Goal: Task Accomplishment & Management: Use online tool/utility

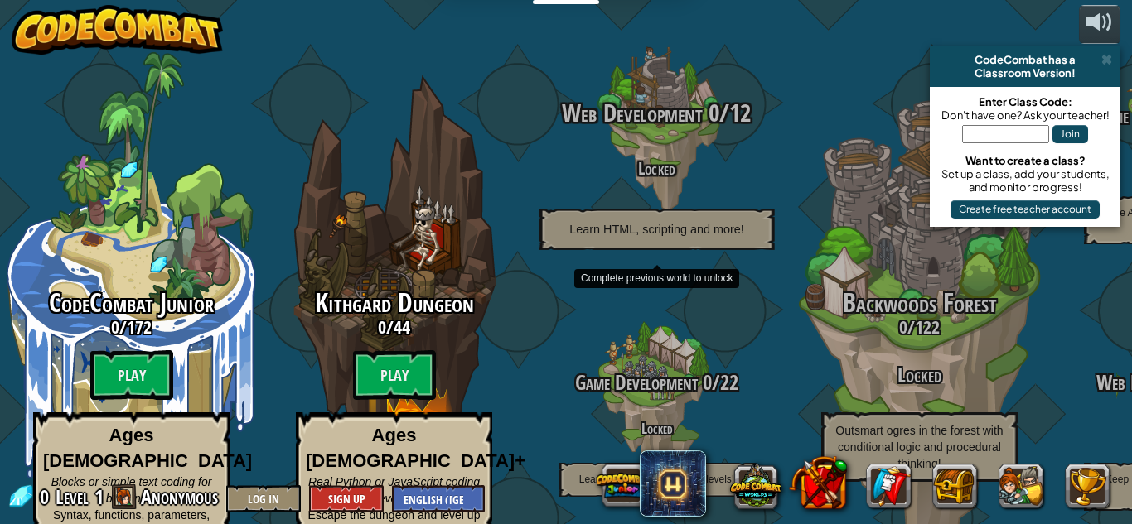
click at [646, 96] on span "Web Development" at bounding box center [632, 113] width 140 height 34
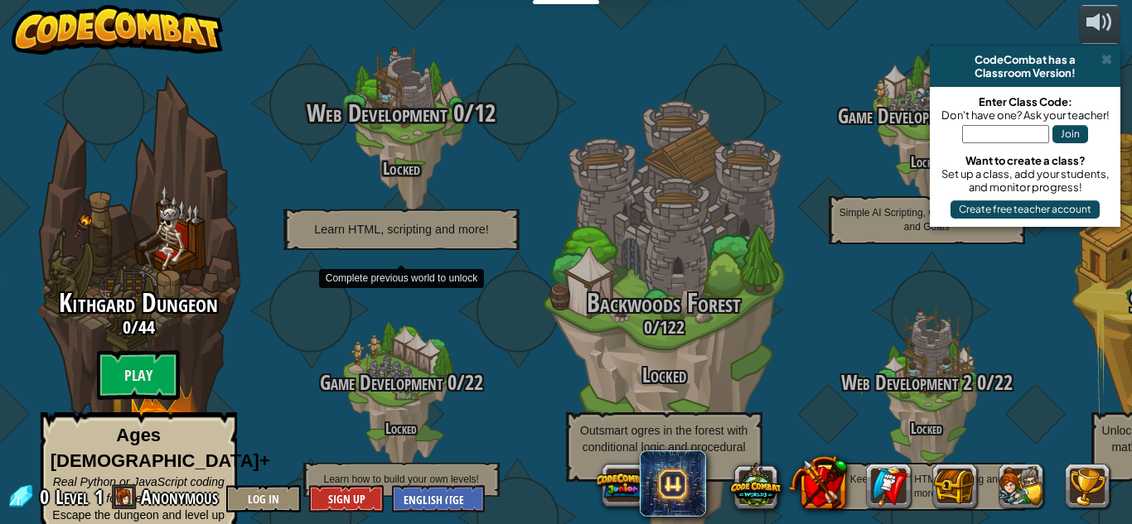
click at [401, 158] on h4 "Locked" at bounding box center [401, 167] width 315 height 19
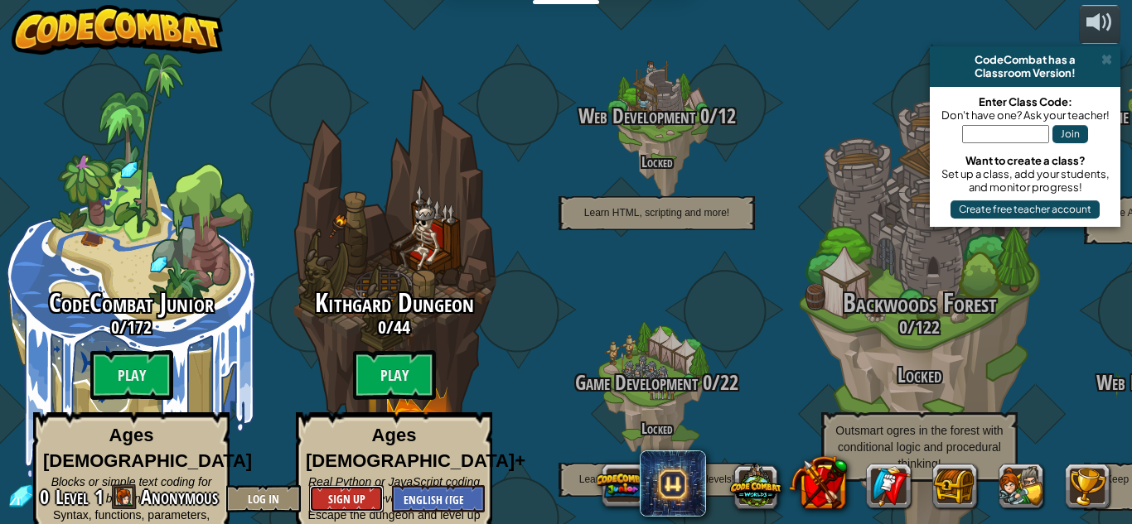
click at [360, 493] on button "Sign Up" at bounding box center [346, 498] width 75 height 27
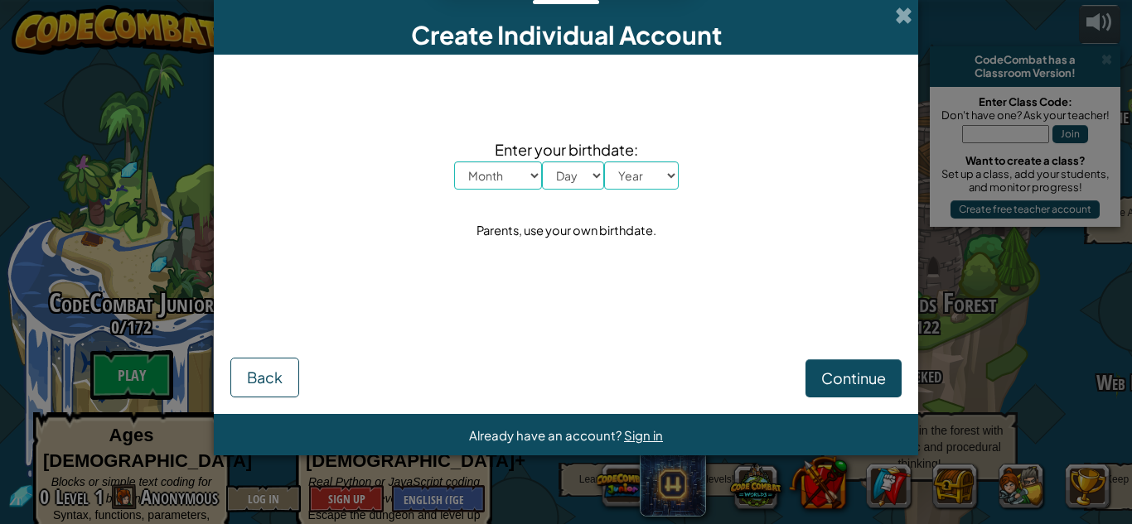
click at [527, 181] on select "Month January February March April May June July August September October Novem…" at bounding box center [498, 176] width 88 height 28
select select "1"
click at [454, 162] on select "Month January February March April May June July August September October Novem…" at bounding box center [498, 176] width 88 height 28
click at [570, 168] on select "Day 1 2 3 4 5 6 7 8 9 10 11 12 13 14 15 16 17 18 19 20 21 22 23 24 25 26 27 28 …" at bounding box center [573, 176] width 62 height 28
select select "5"
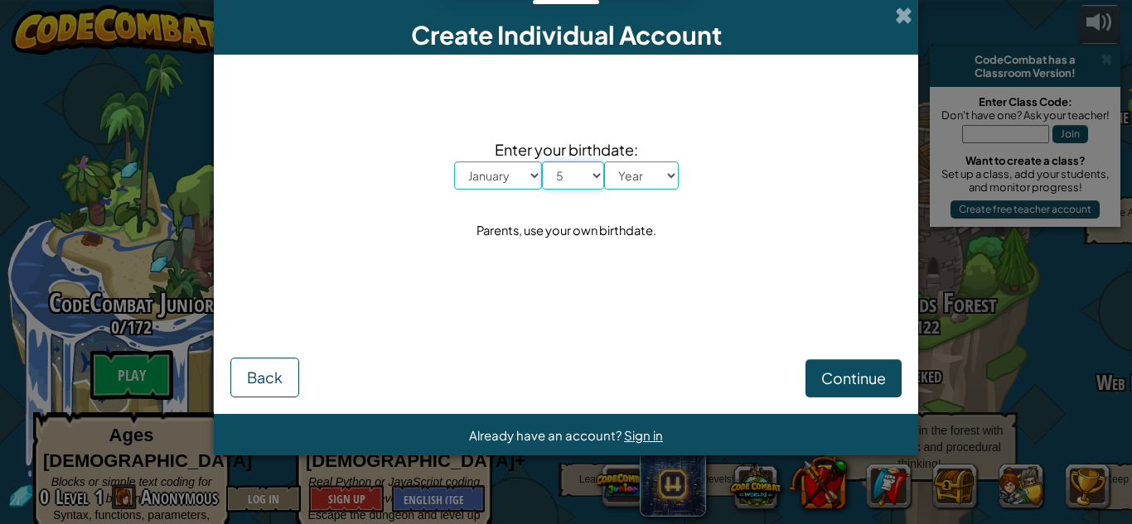
click at [542, 162] on select "Day 1 2 3 4 5 6 7 8 9 10 11 12 13 14 15 16 17 18 19 20 21 22 23 24 25 26 27 28 …" at bounding box center [573, 176] width 62 height 28
click at [631, 167] on select "Year 2025 2024 2023 2022 2021 2020 2019 2018 2017 2016 2015 2014 2013 2012 2011…" at bounding box center [641, 176] width 75 height 28
select select "2000"
click at [604, 162] on select "Year 2025 2024 2023 2022 2021 2020 2019 2018 2017 2016 2015 2014 2013 2012 2011…" at bounding box center [641, 176] width 75 height 28
click at [844, 378] on span "Continue" at bounding box center [853, 378] width 65 height 19
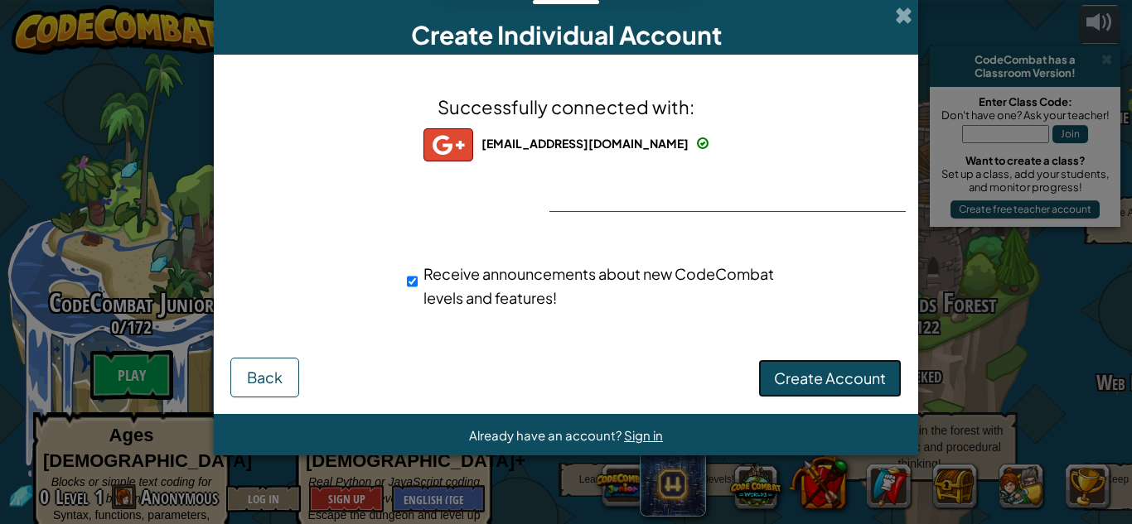
click at [827, 368] on button "Create Account" at bounding box center [829, 378] width 143 height 38
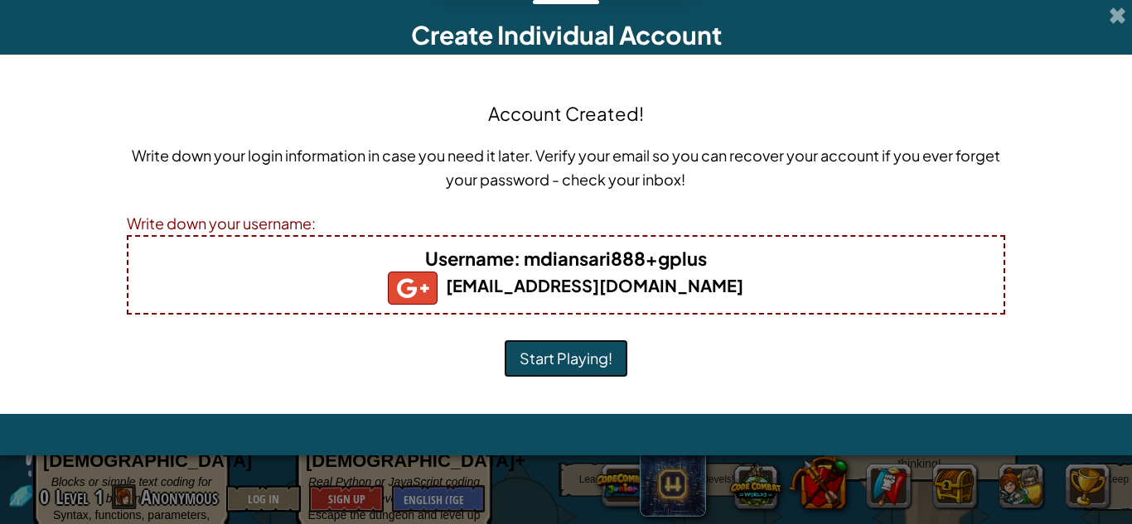
click at [564, 350] on button "Start Playing!" at bounding box center [566, 359] width 124 height 38
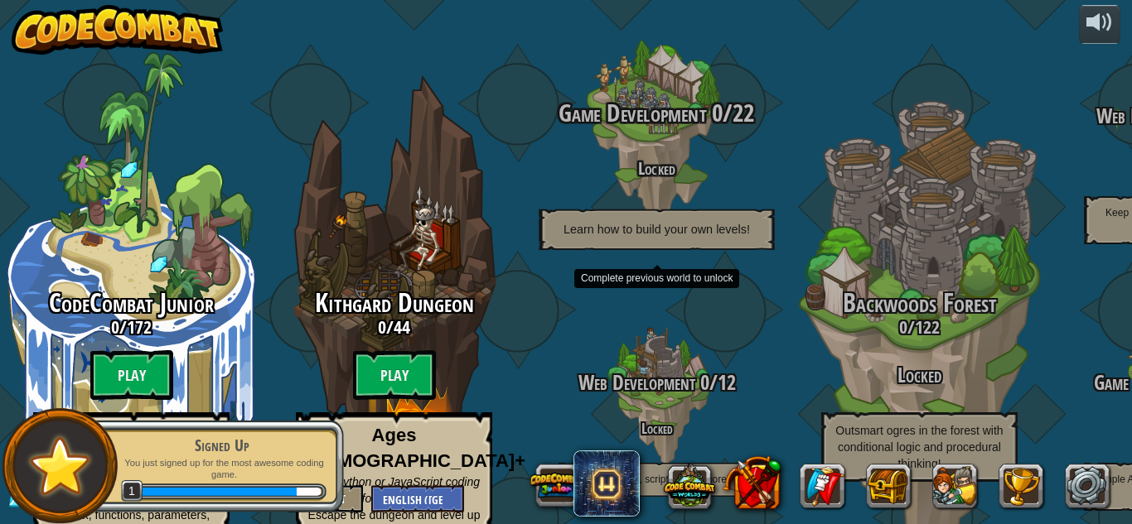
click at [656, 124] on div "Game Development 0 / 22 Locked Learn how to build your own levels!" at bounding box center [656, 174] width 315 height 151
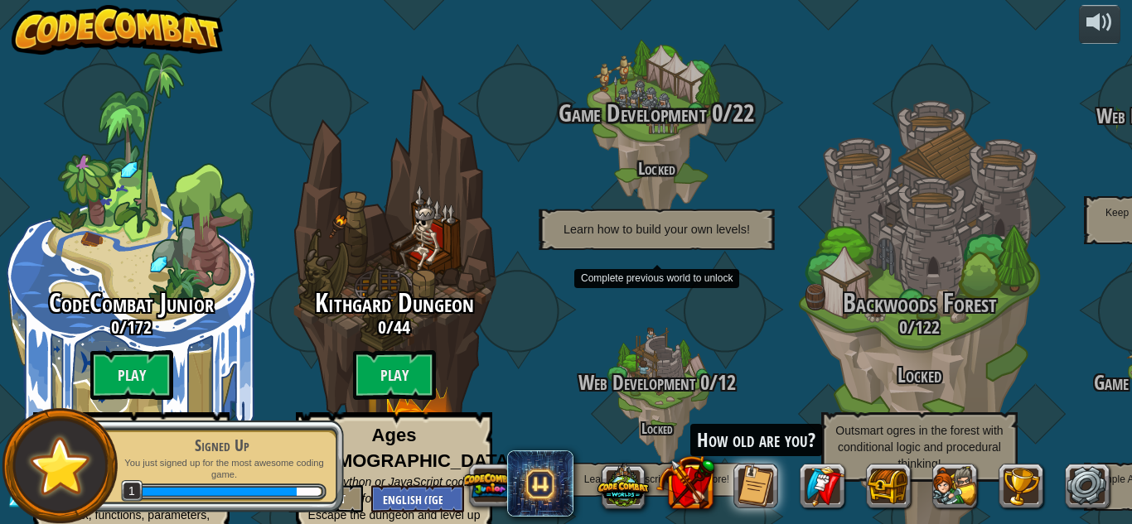
click at [638, 158] on h4 "Locked" at bounding box center [656, 167] width 315 height 19
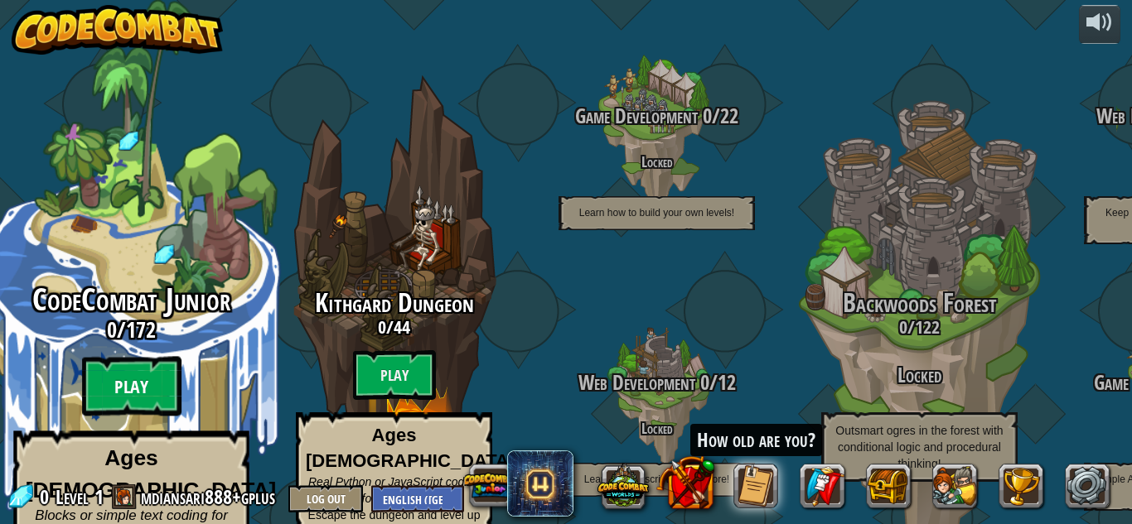
click at [138, 357] on btn "Play" at bounding box center [131, 387] width 99 height 60
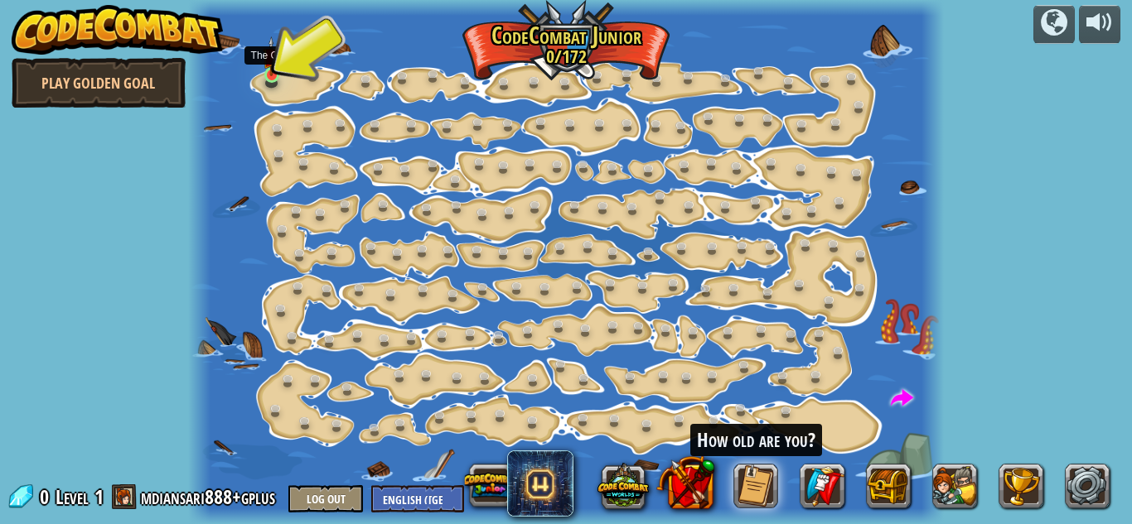
click at [277, 68] on img at bounding box center [271, 56] width 17 height 40
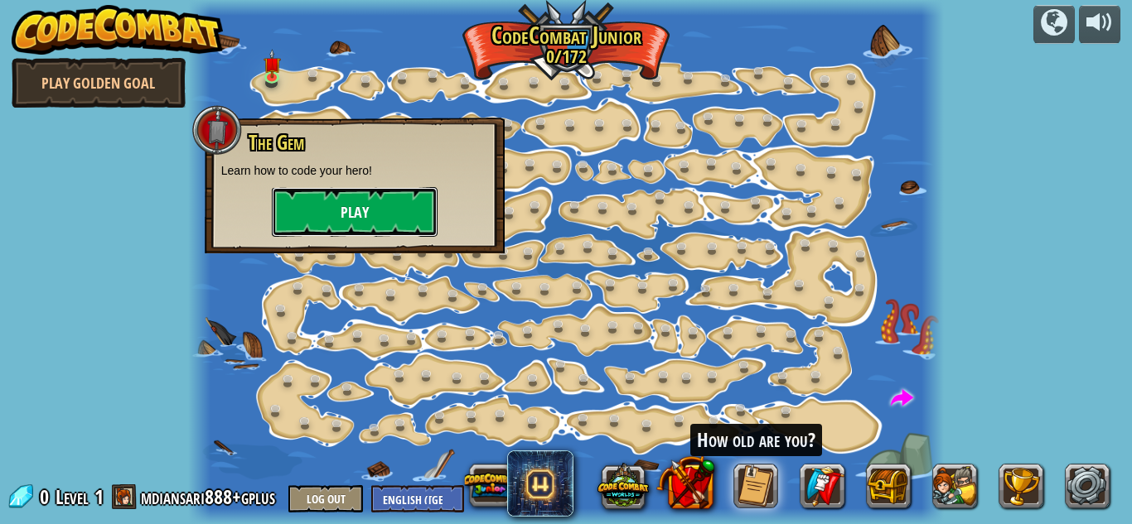
click at [368, 214] on button "Play" at bounding box center [355, 212] width 166 height 50
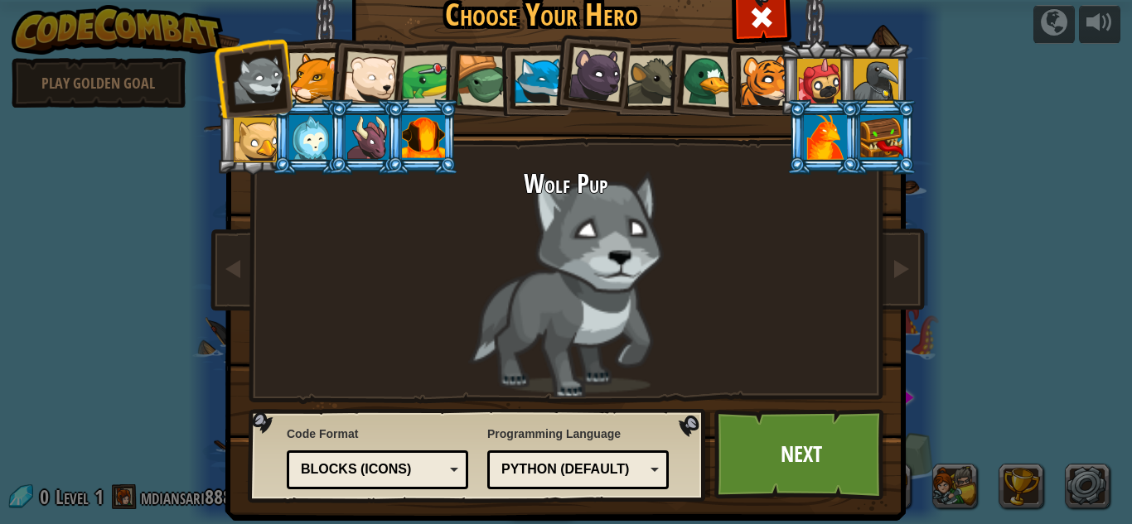
click at [580, 482] on div "Python (Default)" at bounding box center [578, 470] width 160 height 26
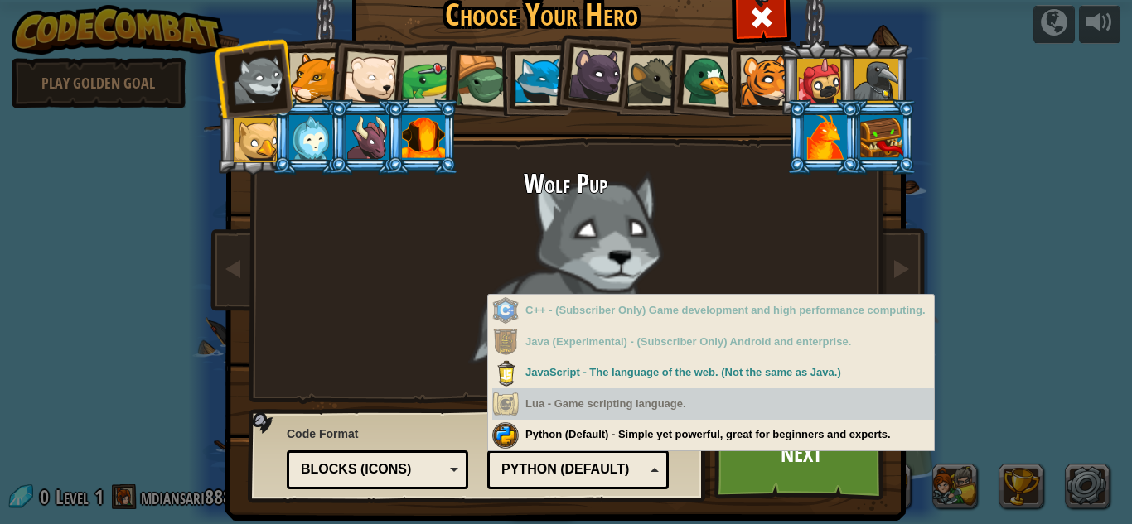
scroll to position [22, 0]
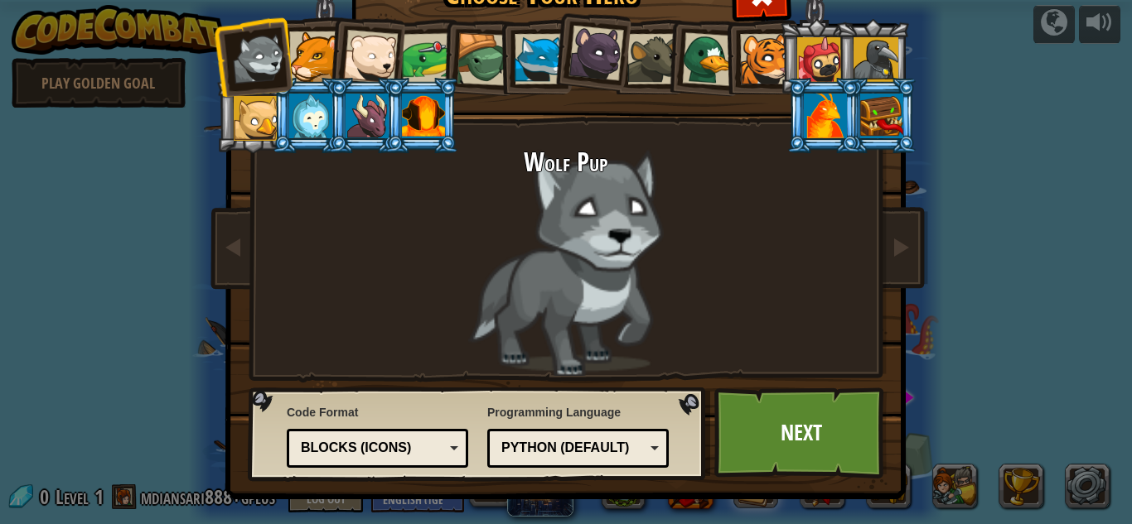
click at [601, 407] on div "Programming Language Python (Default) JavaScript Lua C++ Java (Experimental) Py…" at bounding box center [577, 436] width 181 height 72
click at [437, 447] on div "Blocks (Icons)" at bounding box center [377, 449] width 160 height 26
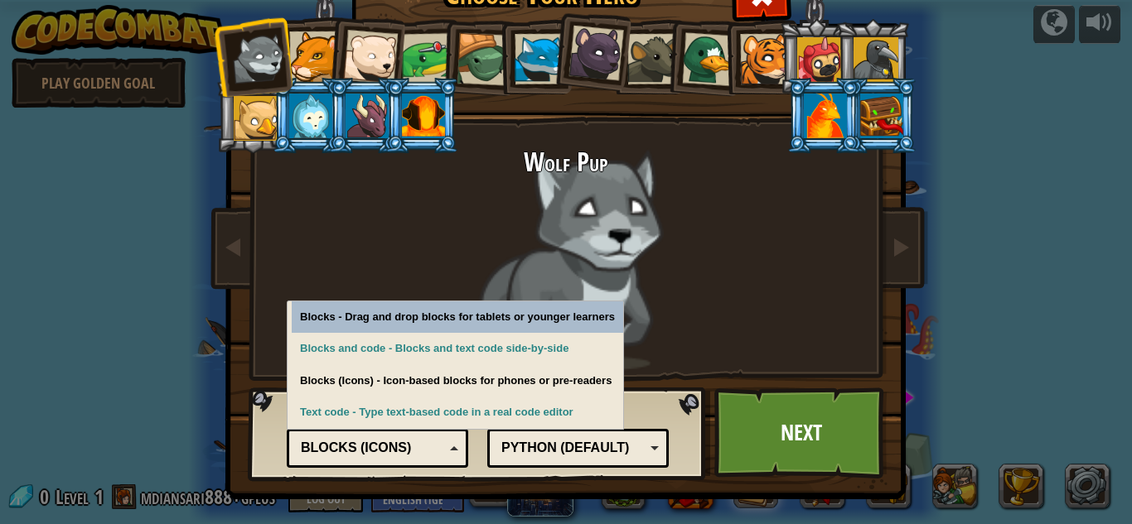
click at [437, 447] on div "Blocks (Icons)" at bounding box center [372, 448] width 143 height 19
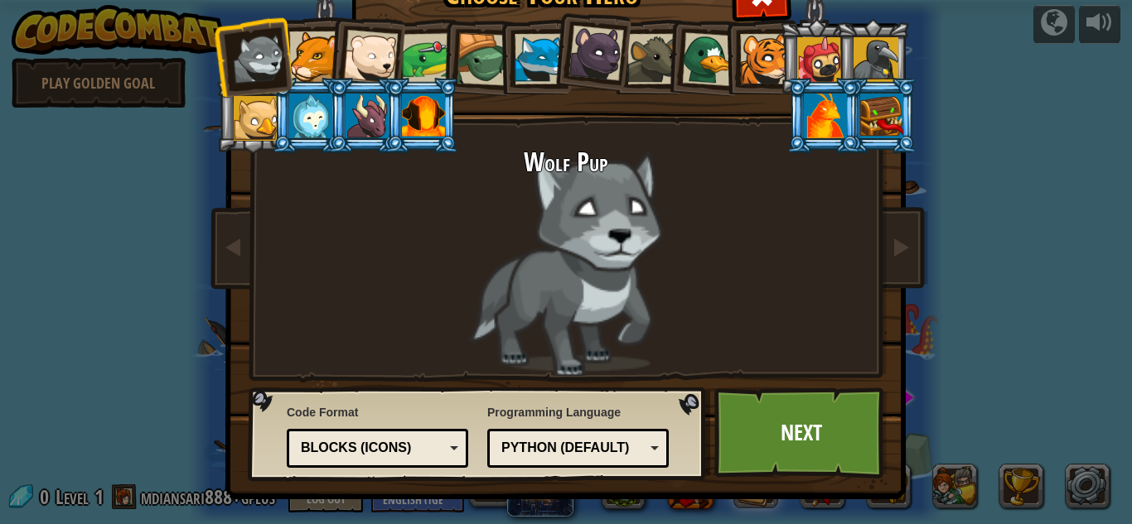
click at [314, 49] on div at bounding box center [314, 56] width 51 height 51
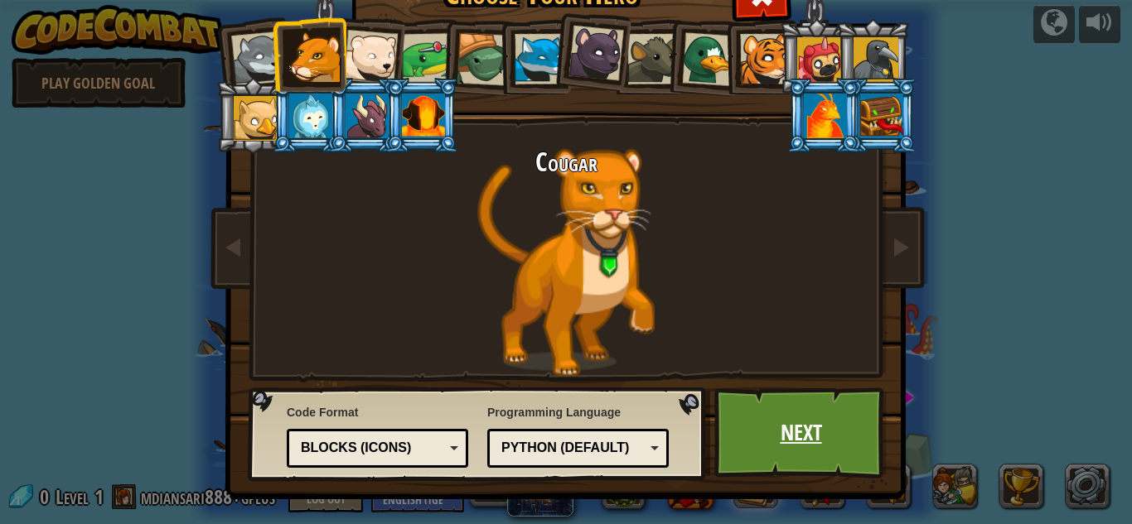
click at [824, 431] on link "Next" at bounding box center [800, 433] width 173 height 91
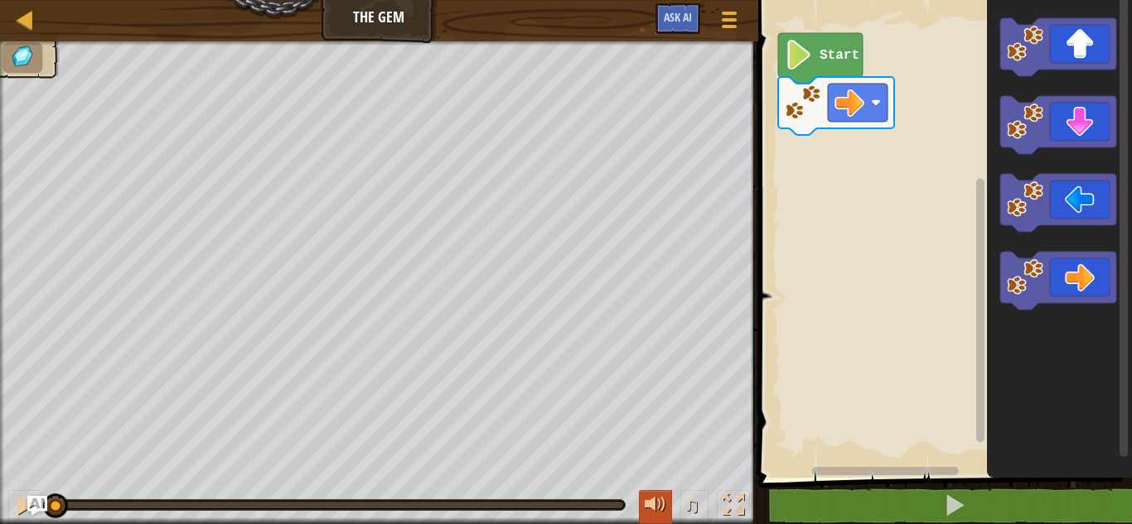
click at [663, 508] on div at bounding box center [655, 506] width 22 height 22
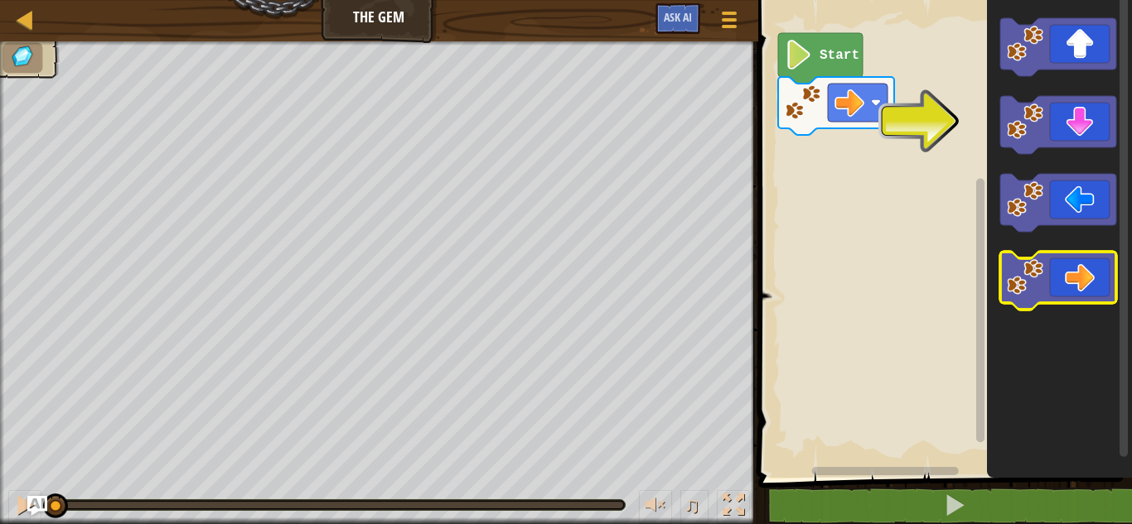
click at [1097, 293] on icon "Blockly Workspace" at bounding box center [1058, 281] width 116 height 58
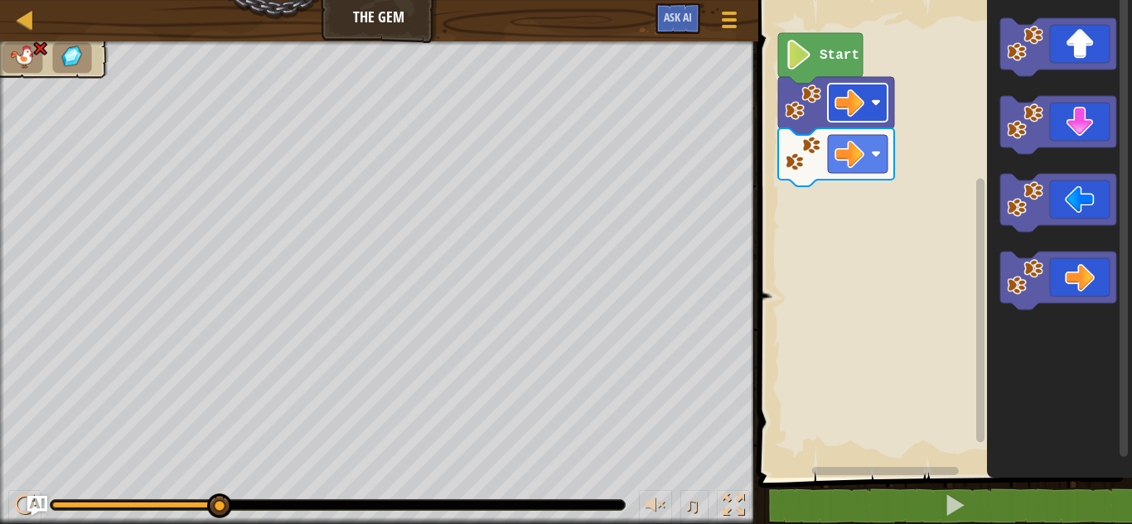
click at [867, 96] on rect "Blockly Workspace" at bounding box center [858, 103] width 60 height 38
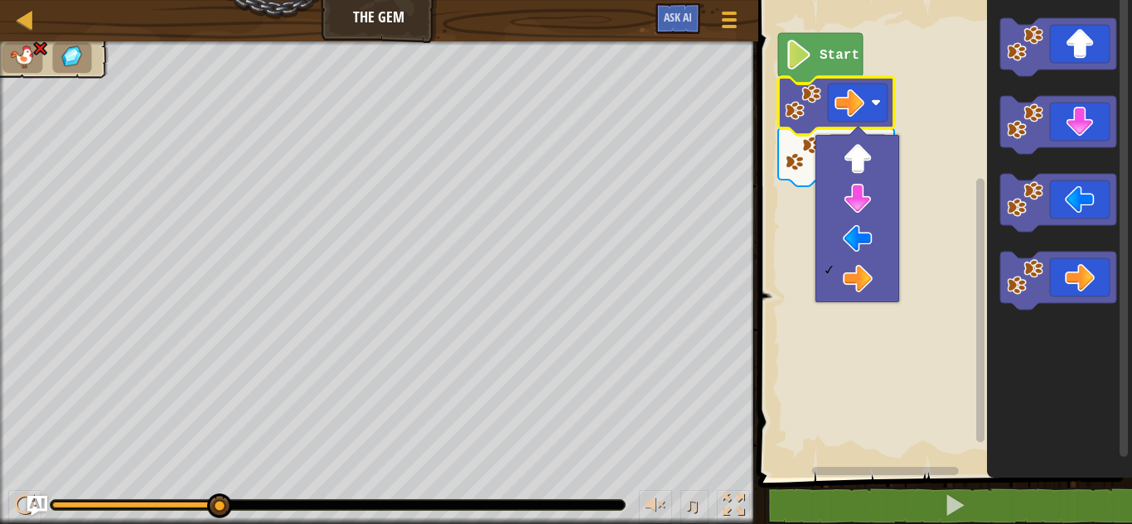
click at [811, 63] on image "Blockly Workspace" at bounding box center [798, 55] width 28 height 30
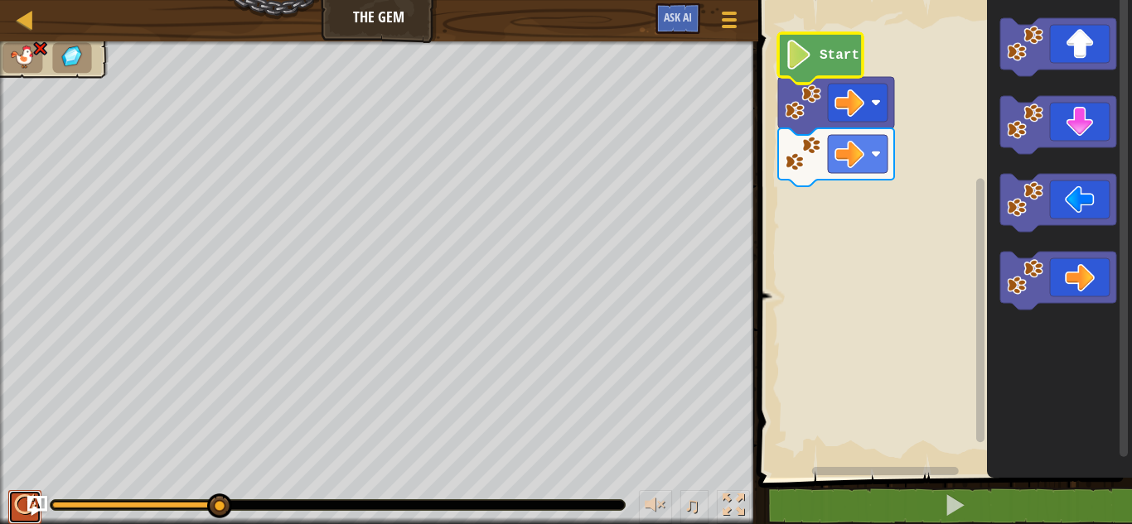
click at [20, 510] on div at bounding box center [25, 506] width 22 height 22
click at [880, 155] on image "Blockly Workspace" at bounding box center [876, 154] width 10 height 10
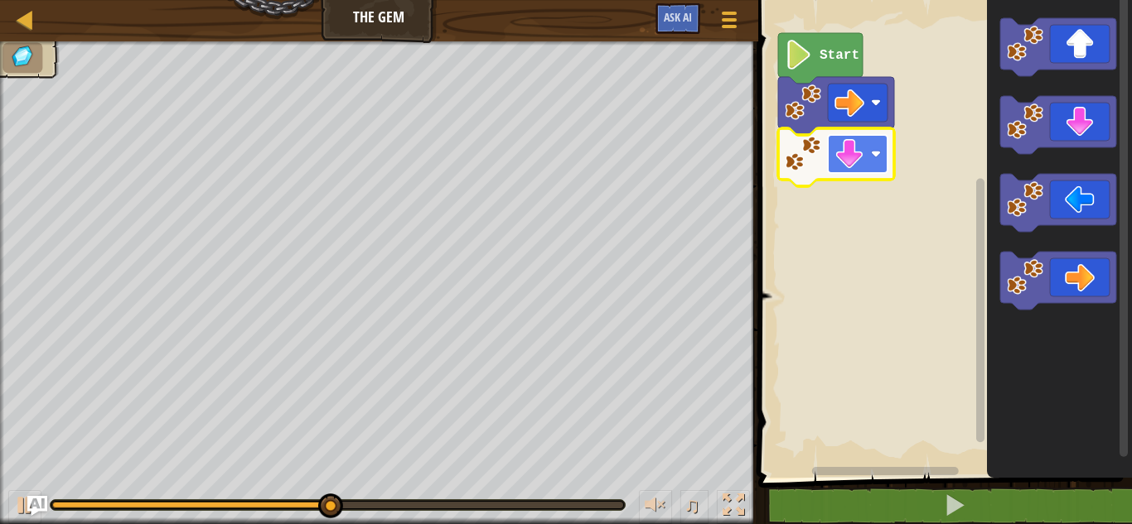
click at [878, 157] on image "Blockly Workspace" at bounding box center [876, 154] width 10 height 10
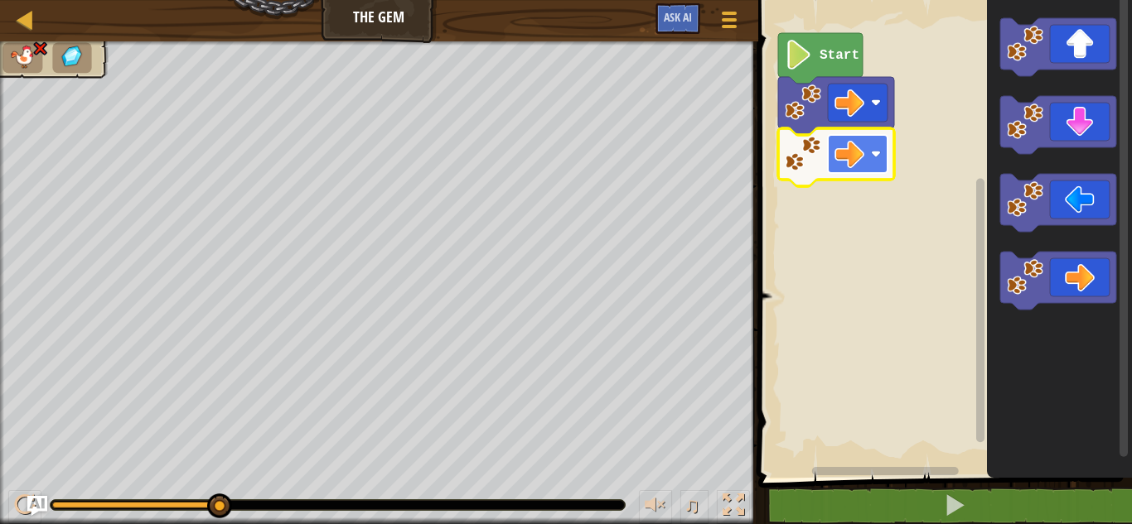
click at [871, 151] on image "Blockly Workspace" at bounding box center [876, 154] width 10 height 10
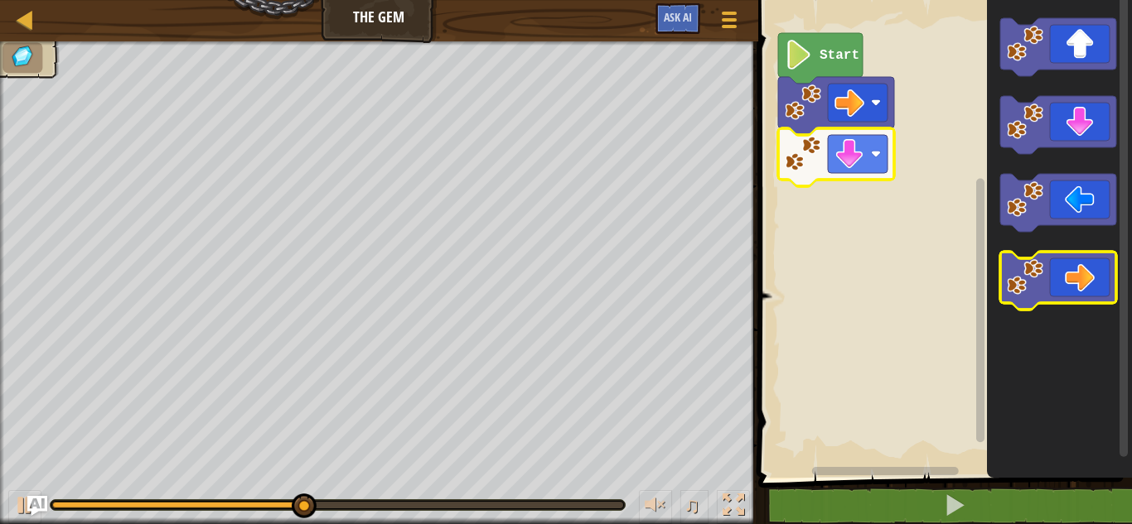
click at [1078, 283] on icon "Blockly Workspace" at bounding box center [1058, 281] width 116 height 58
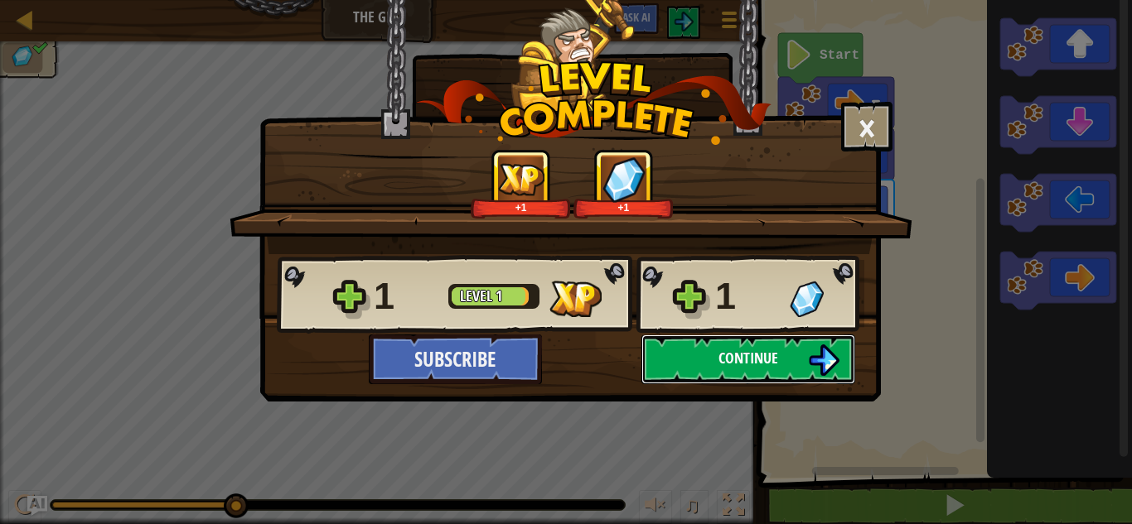
click at [710, 357] on button "Continue" at bounding box center [748, 360] width 214 height 50
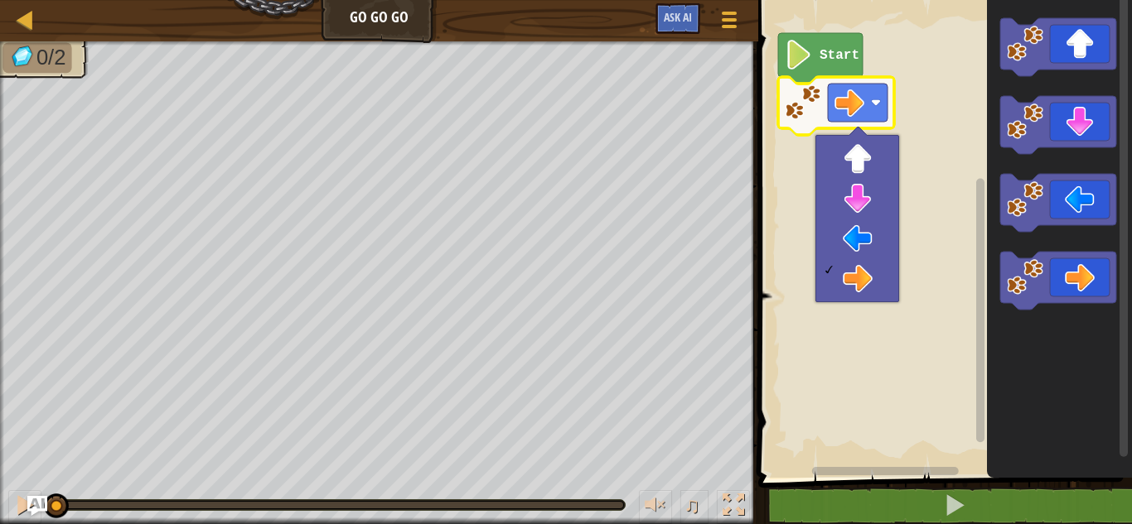
click at [932, 163] on rect "Blockly Workspace" at bounding box center [942, 235] width 379 height 486
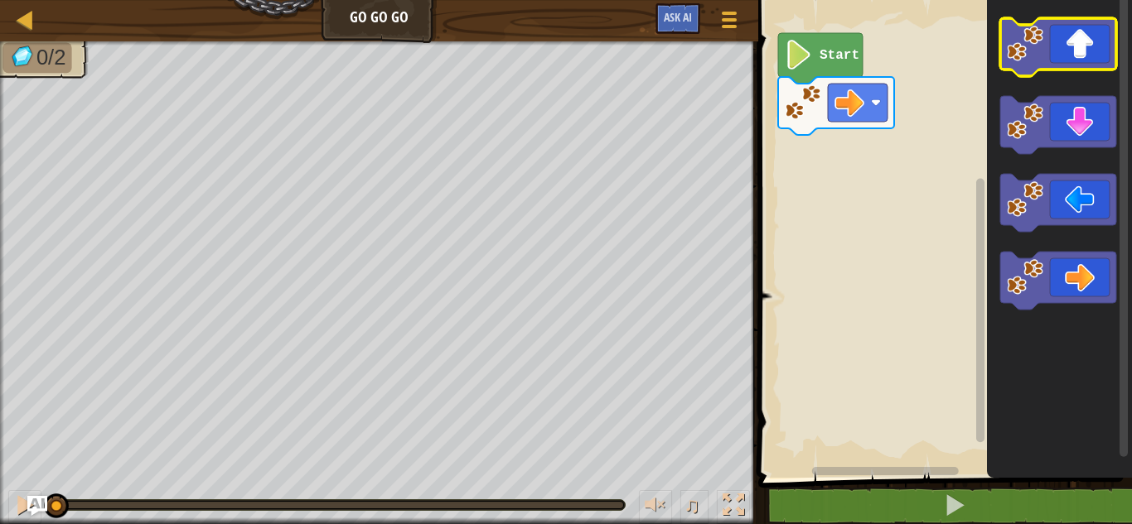
click at [1084, 49] on icon "Blockly Workspace" at bounding box center [1058, 47] width 116 height 58
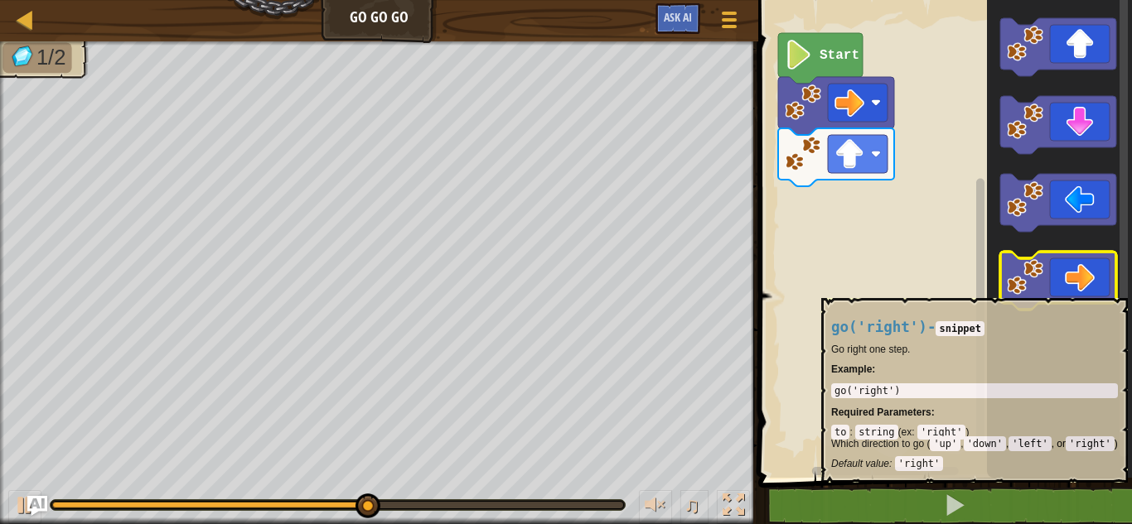
click at [1095, 290] on icon "Blockly Workspace" at bounding box center [1058, 281] width 116 height 58
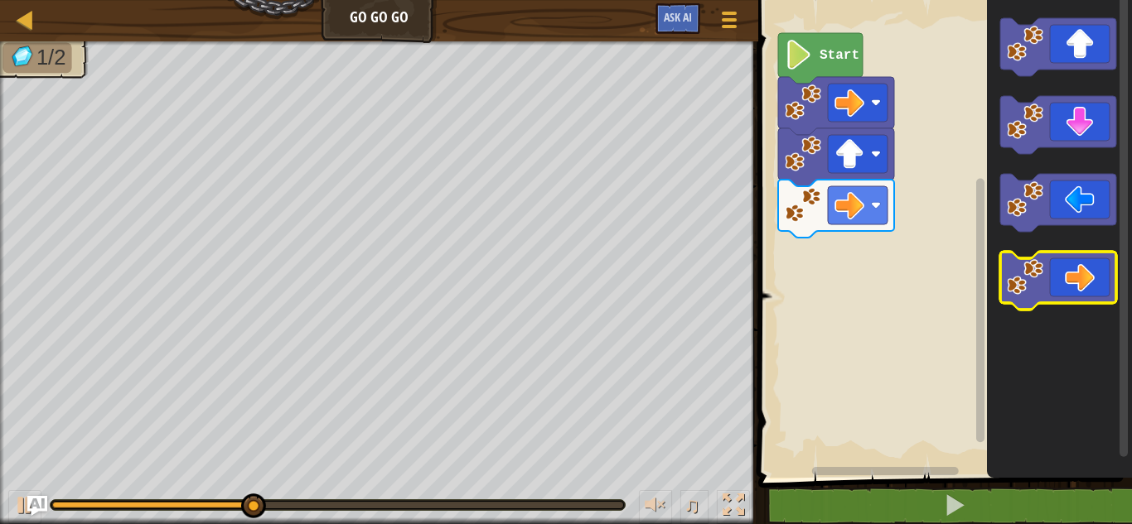
click at [1095, 290] on icon "Blockly Workspace" at bounding box center [1058, 281] width 116 height 58
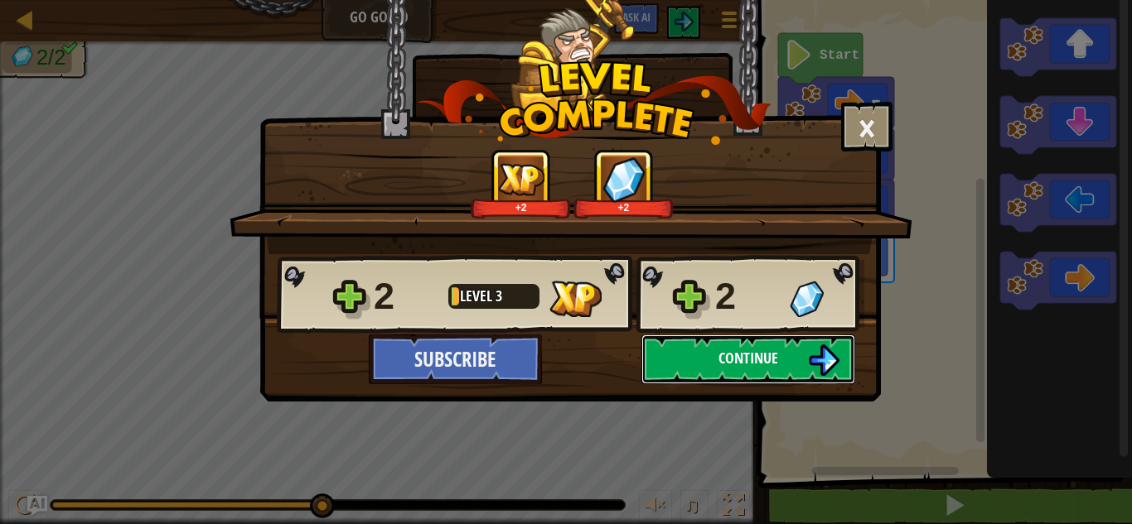
click at [760, 364] on span "Continue" at bounding box center [748, 358] width 60 height 21
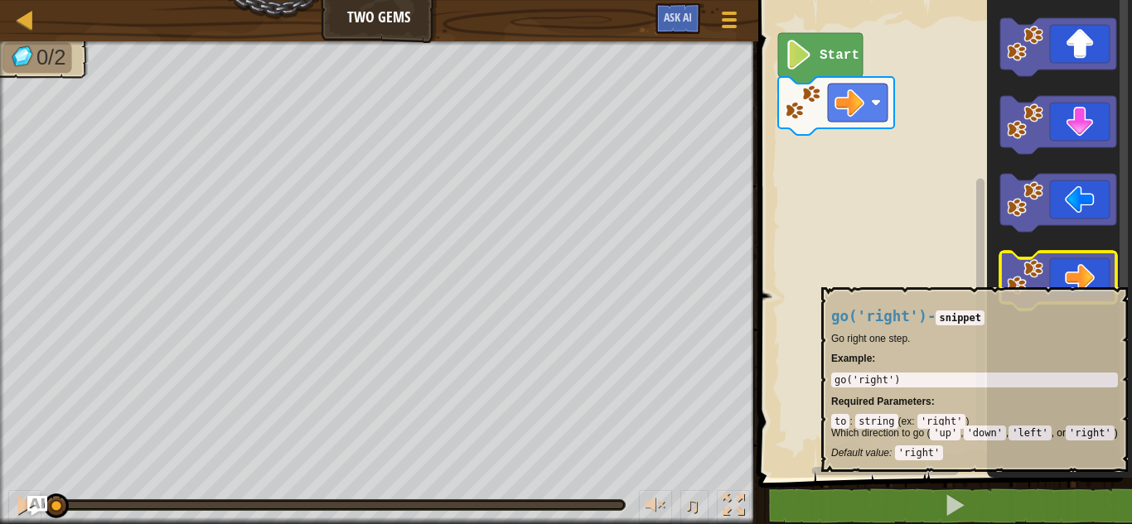
click at [1092, 279] on icon "Blockly Workspace" at bounding box center [1058, 281] width 116 height 58
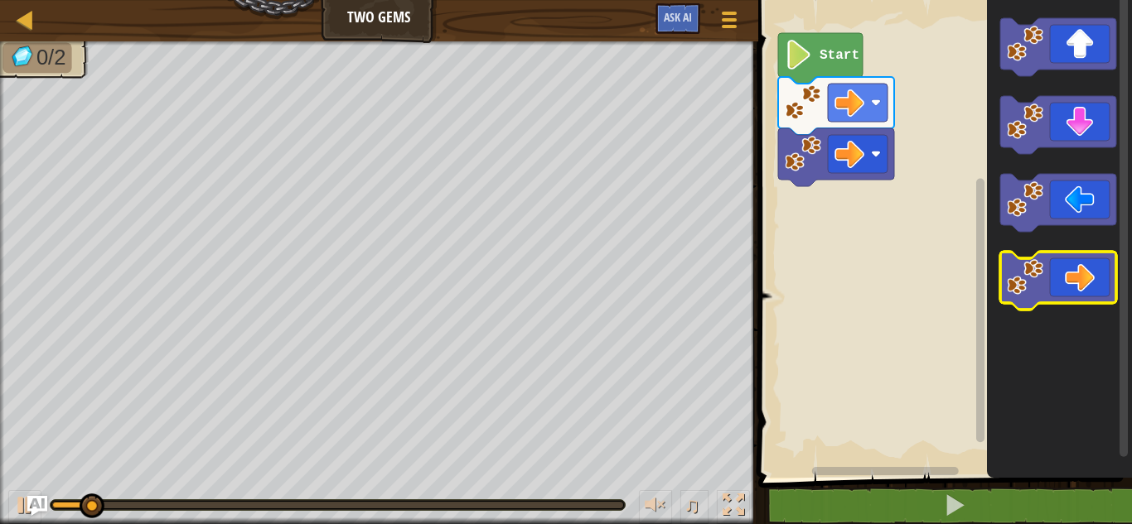
click at [1092, 279] on icon "Blockly Workspace" at bounding box center [1058, 281] width 116 height 58
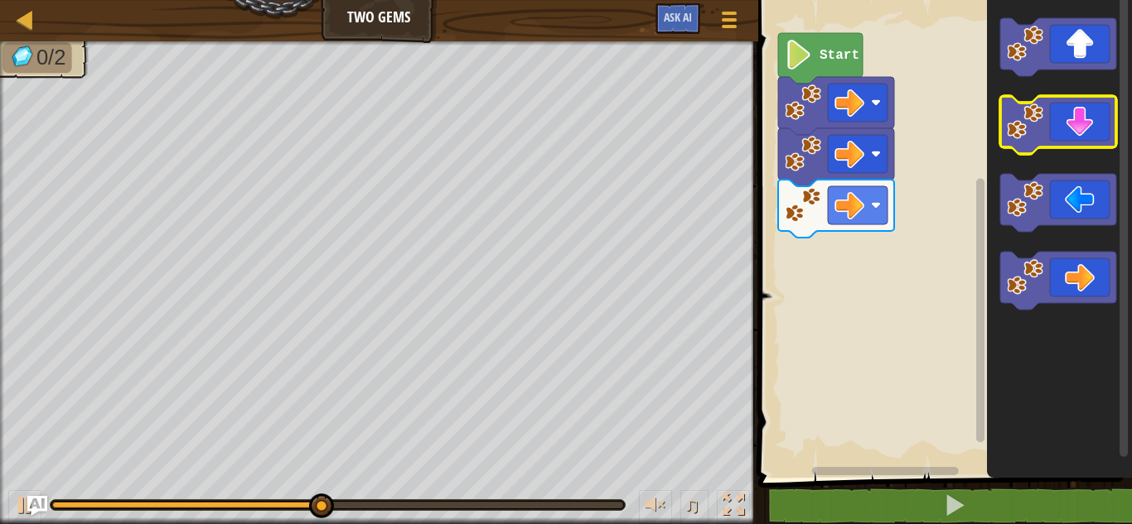
click at [1083, 129] on icon "Blockly Workspace" at bounding box center [1058, 125] width 116 height 58
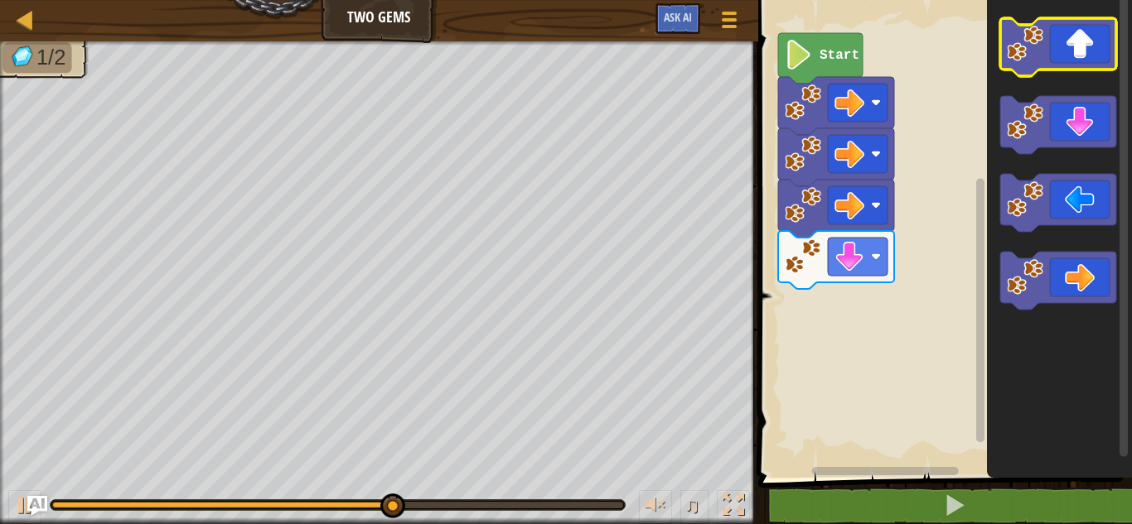
click at [1090, 52] on icon "Blockly Workspace" at bounding box center [1058, 47] width 116 height 58
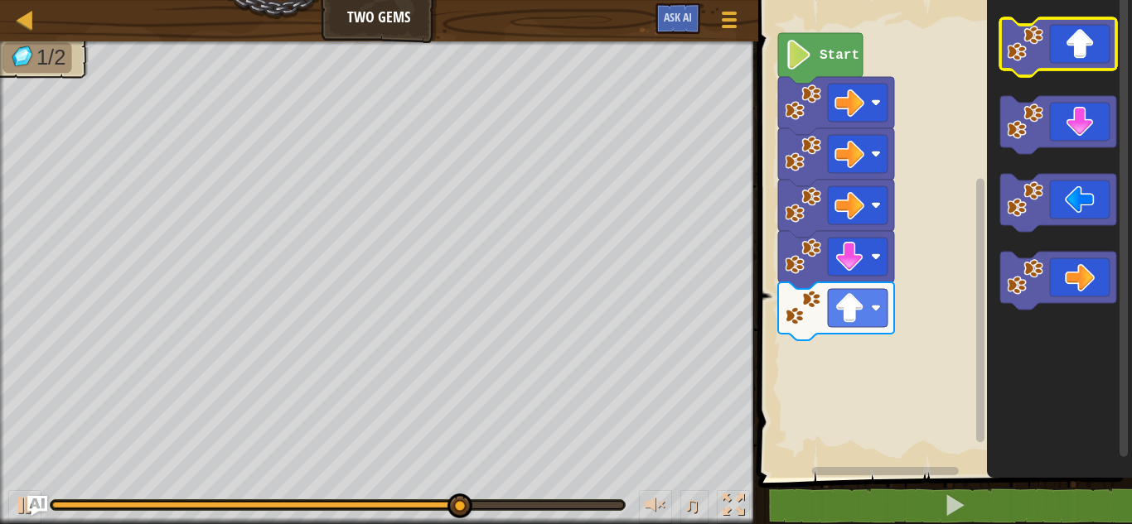
click at [1090, 52] on icon "Blockly Workspace" at bounding box center [1058, 47] width 116 height 58
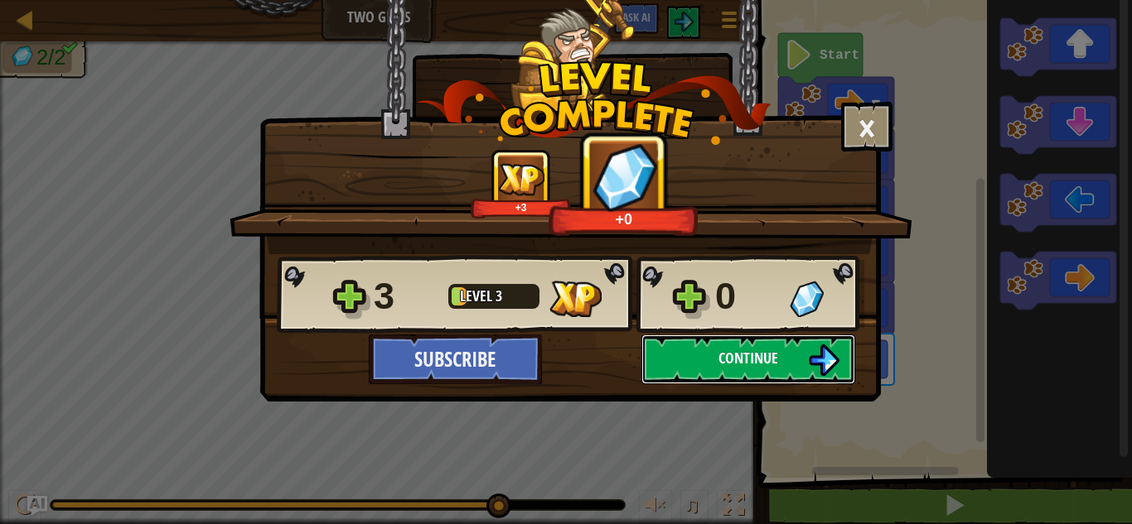
click at [722, 350] on span "Continue" at bounding box center [748, 358] width 60 height 21
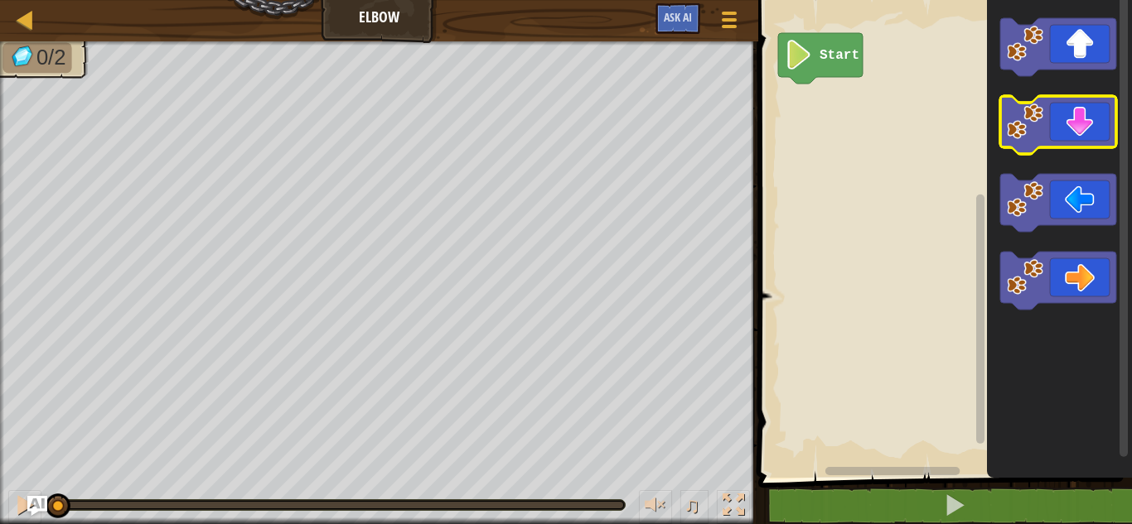
click at [1074, 126] on icon "Blockly Workspace" at bounding box center [1058, 125] width 116 height 58
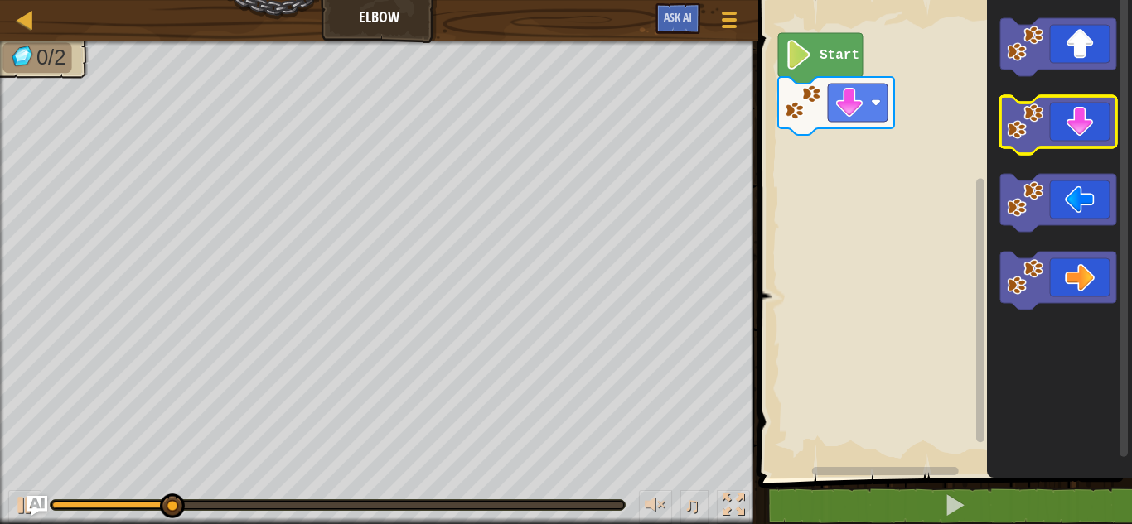
click at [1074, 126] on icon "Blockly Workspace" at bounding box center [1058, 125] width 116 height 58
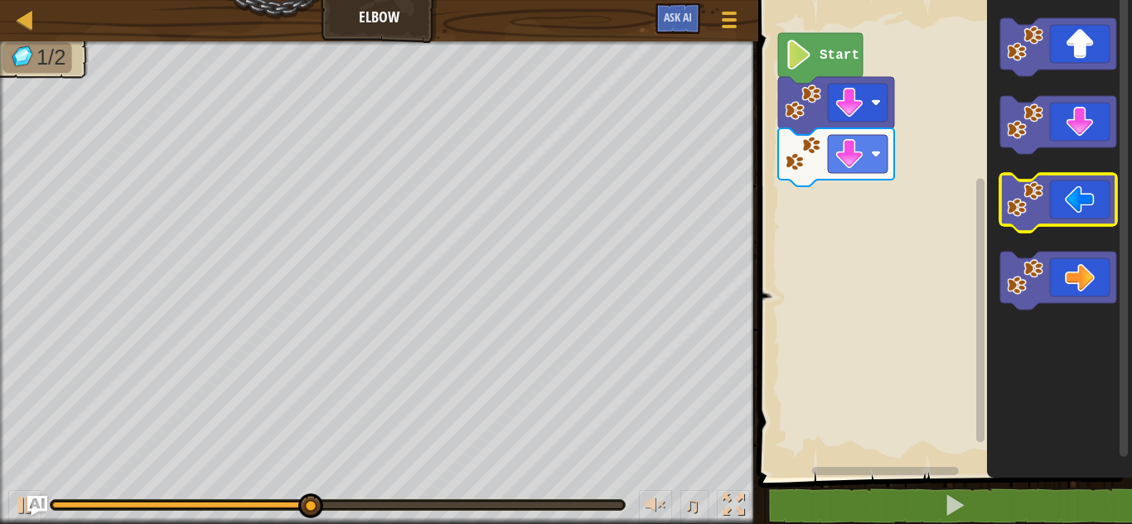
click at [1075, 218] on icon "Blockly Workspace" at bounding box center [1058, 203] width 116 height 58
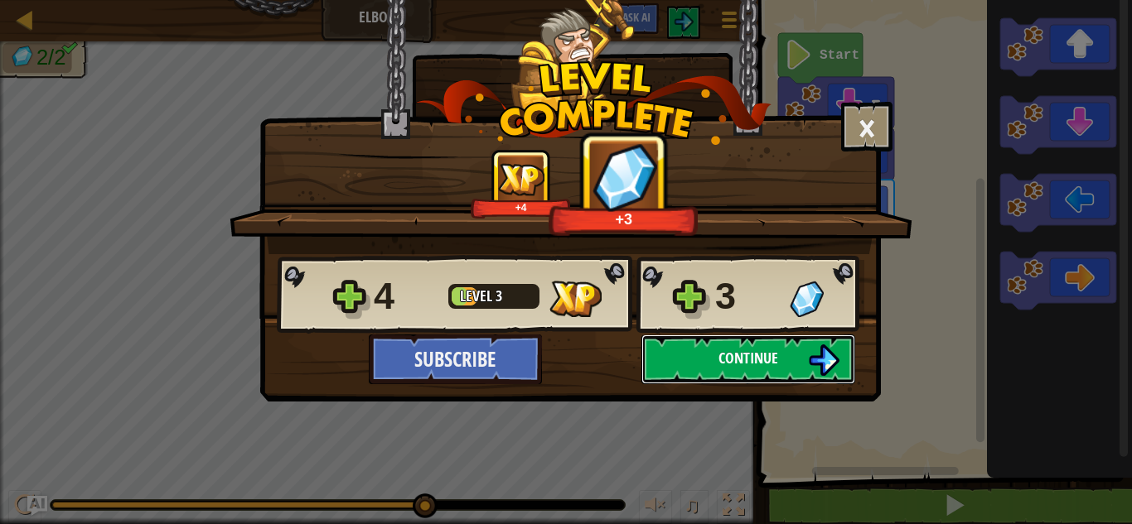
click at [760, 360] on span "Continue" at bounding box center [748, 358] width 60 height 21
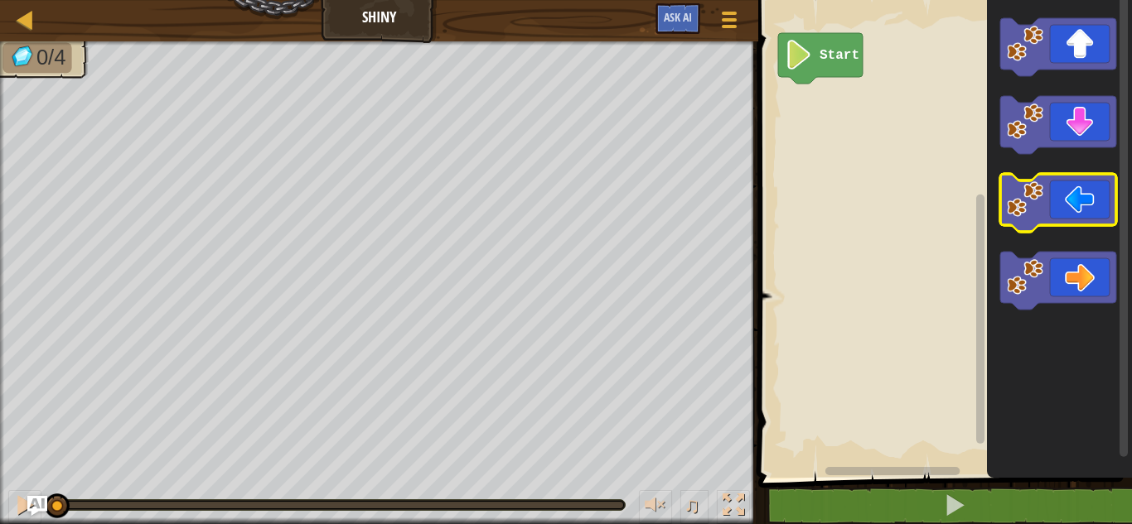
click at [1078, 195] on icon "Blockly Workspace" at bounding box center [1058, 203] width 116 height 58
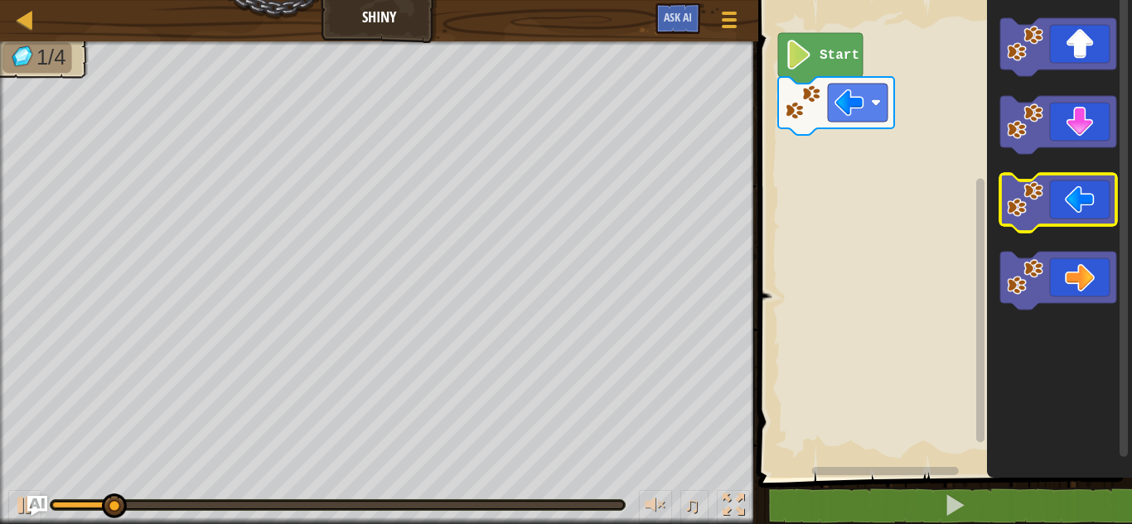
click at [1078, 195] on icon "Blockly Workspace" at bounding box center [1058, 203] width 116 height 58
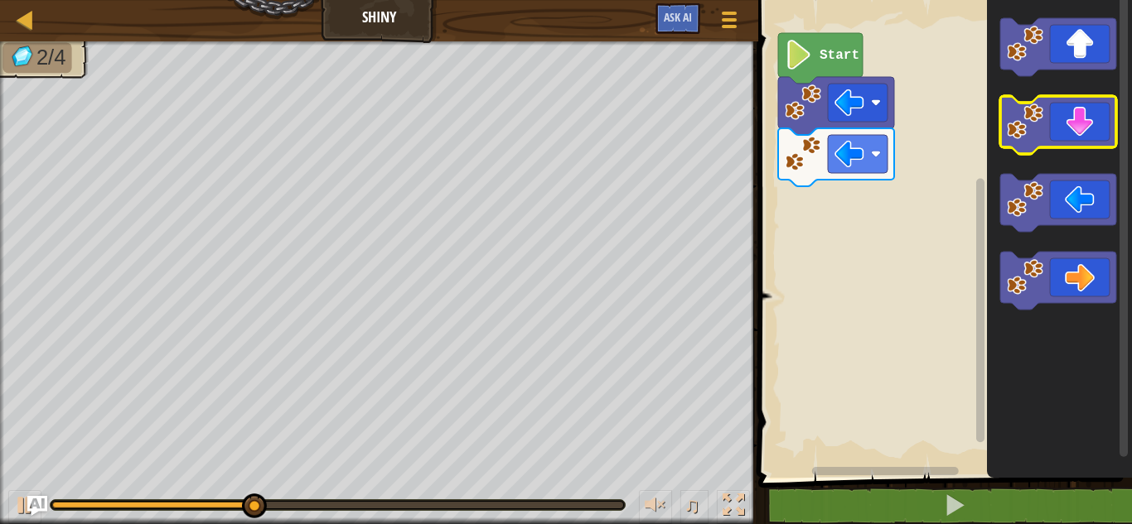
click at [1062, 135] on icon "Blockly Workspace" at bounding box center [1058, 125] width 116 height 58
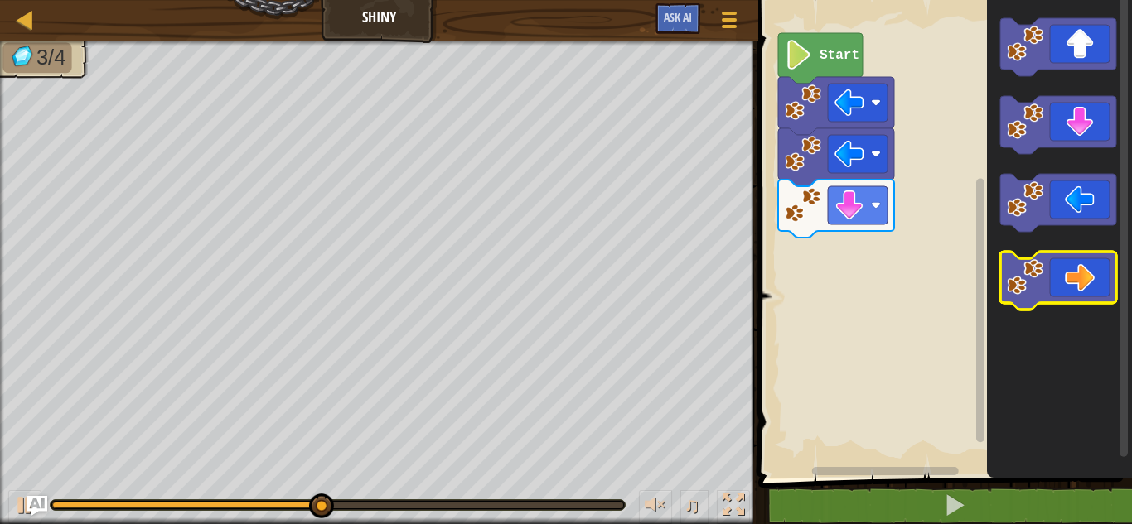
click at [1089, 291] on icon "Blockly Workspace" at bounding box center [1058, 281] width 116 height 58
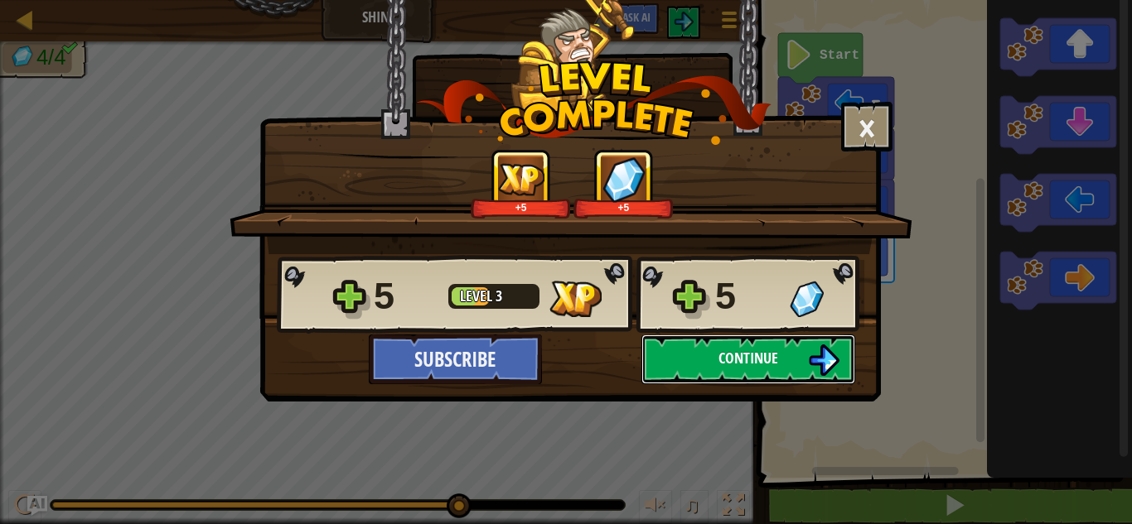
click at [722, 357] on span "Continue" at bounding box center [748, 358] width 60 height 21
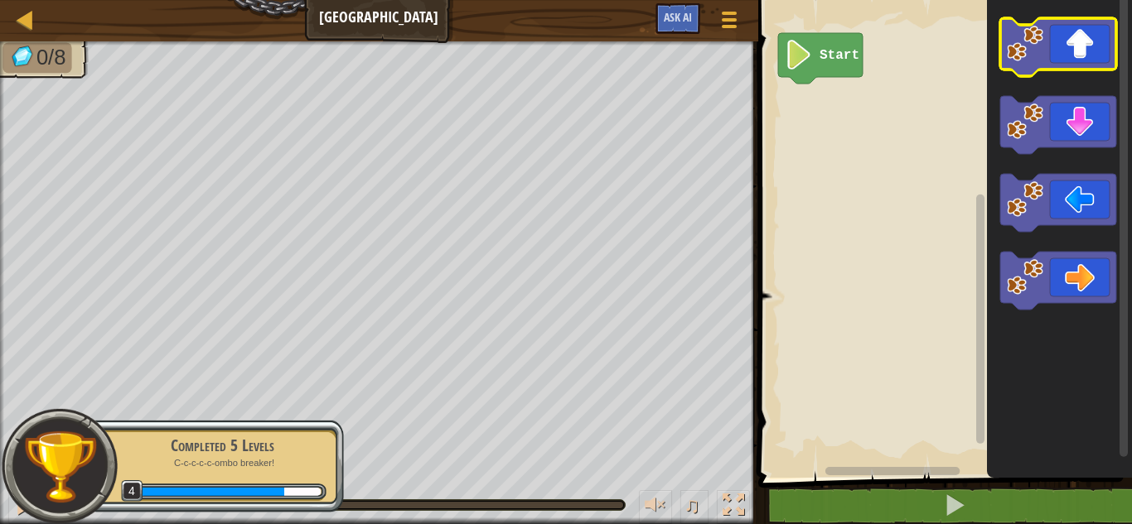
click at [1083, 64] on icon "Blockly Workspace" at bounding box center [1058, 47] width 116 height 58
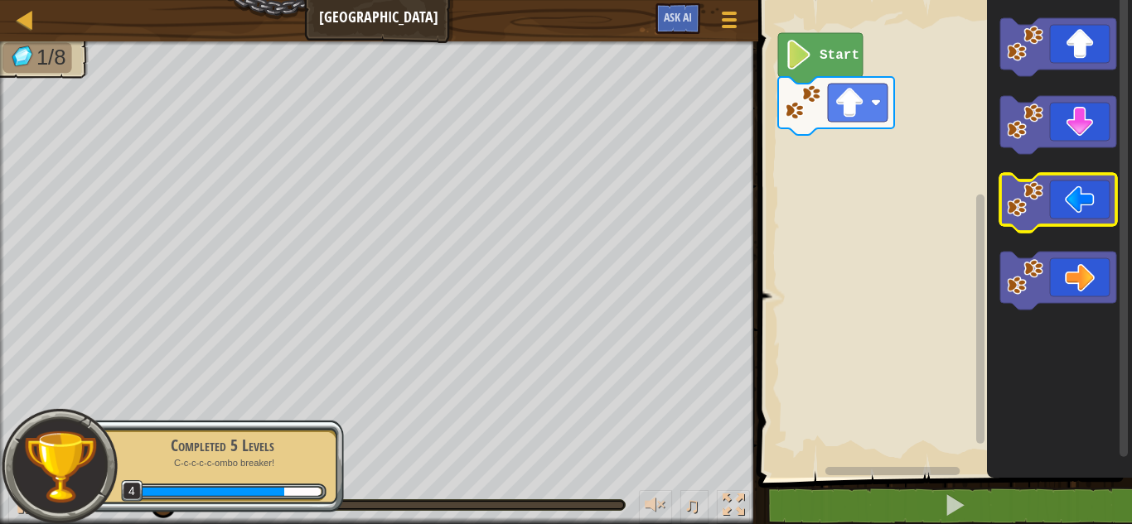
click at [1070, 214] on icon "Blockly Workspace" at bounding box center [1058, 203] width 116 height 58
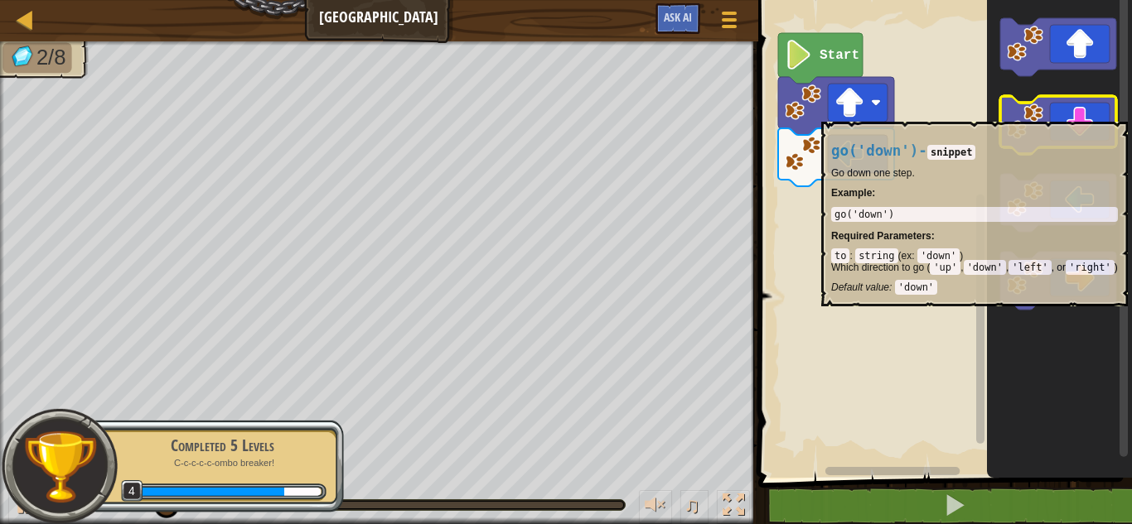
click at [1073, 113] on icon "Blockly Workspace" at bounding box center [1058, 125] width 116 height 58
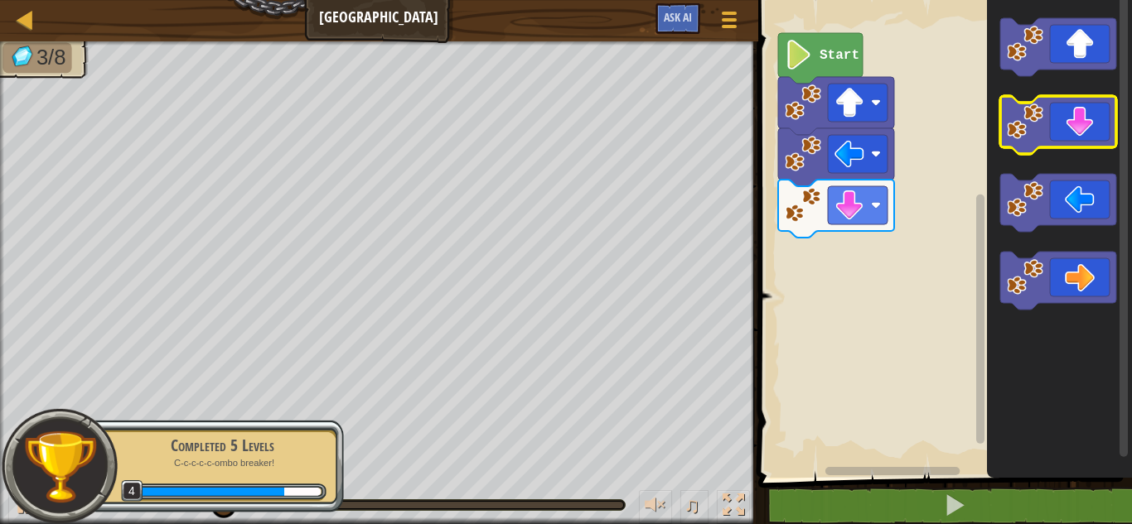
click at [1073, 113] on icon "Blockly Workspace" at bounding box center [1058, 125] width 116 height 58
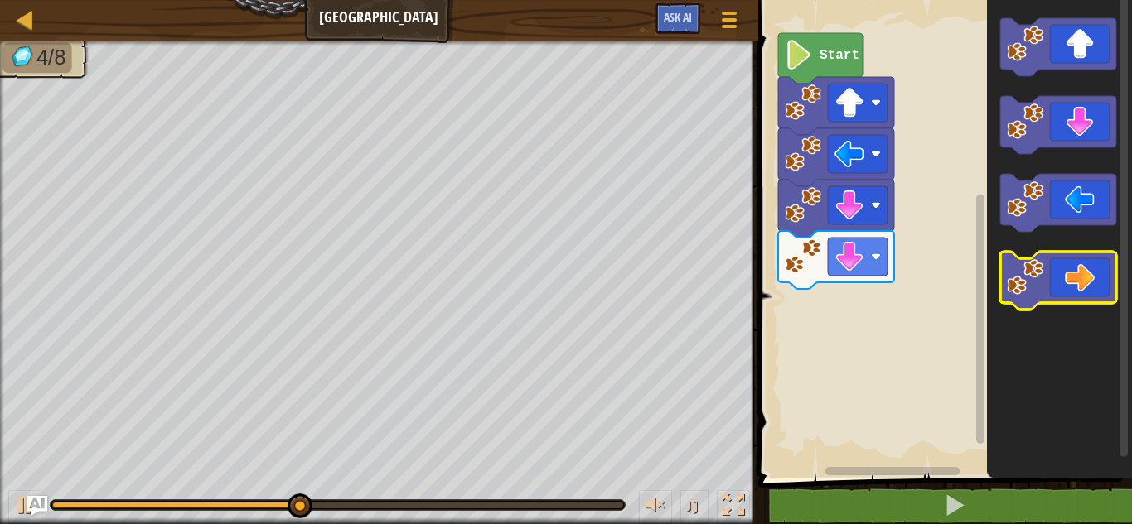
click at [1098, 270] on icon "Blockly Workspace" at bounding box center [1058, 281] width 116 height 58
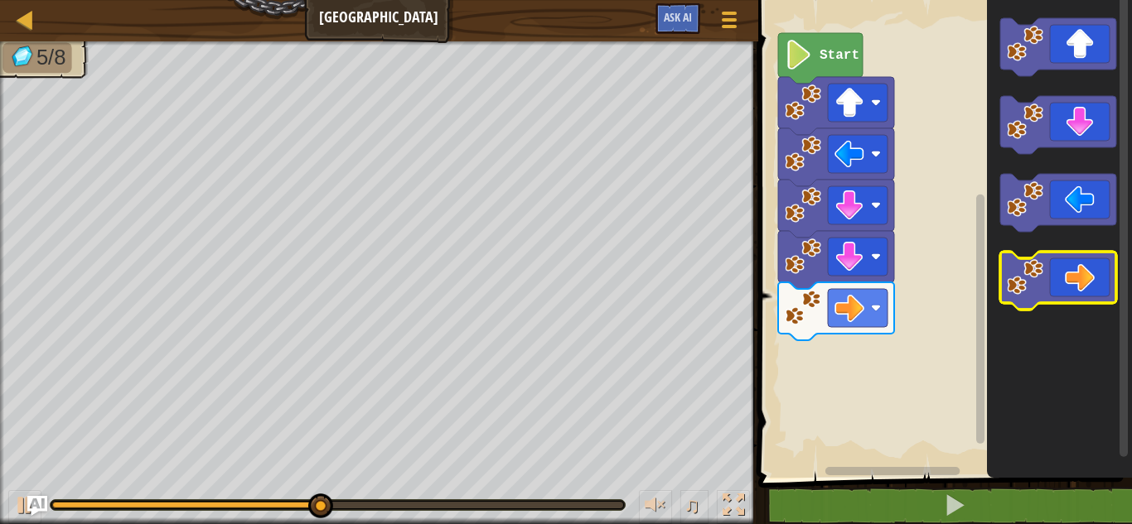
click at [1098, 270] on icon "Blockly Workspace" at bounding box center [1058, 281] width 116 height 58
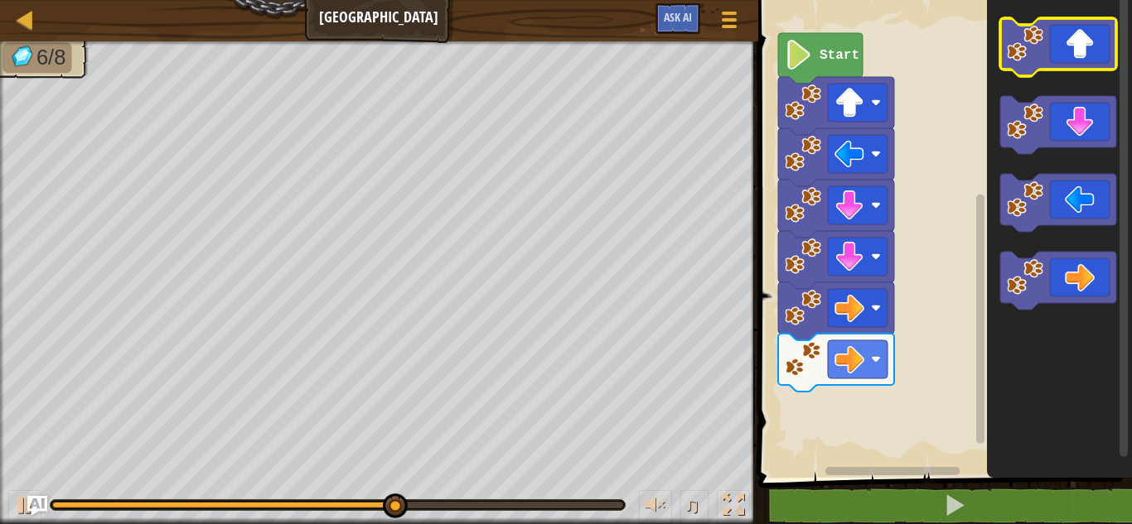
click at [1089, 46] on icon "Blockly Workspace" at bounding box center [1058, 47] width 116 height 58
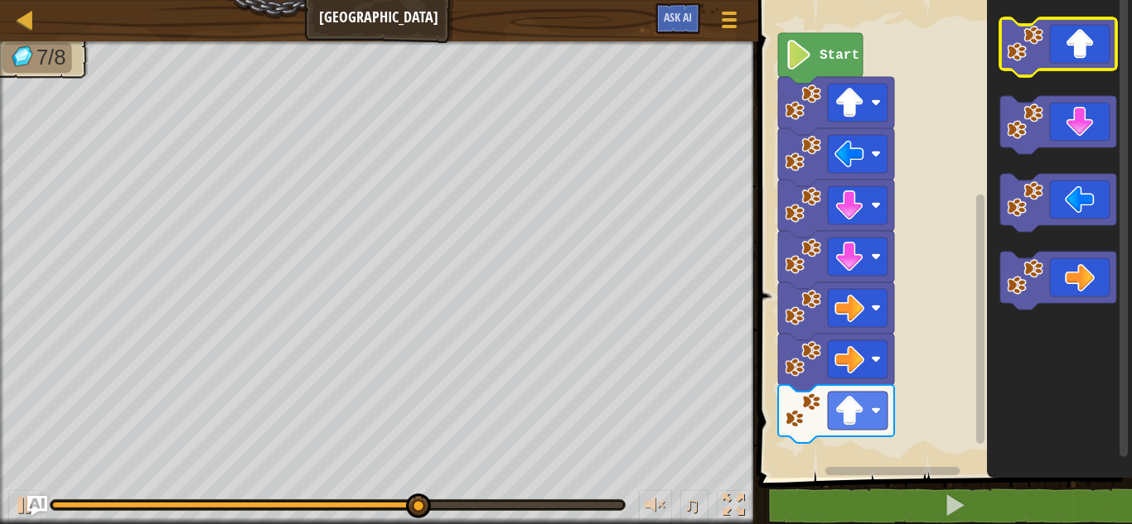
click at [1089, 46] on icon "Blockly Workspace" at bounding box center [1058, 47] width 116 height 58
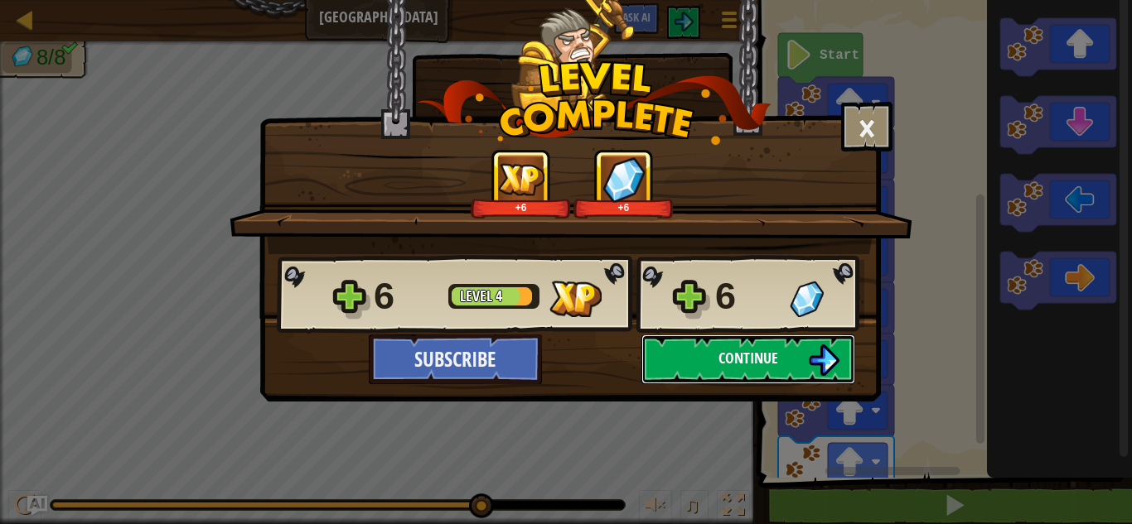
click at [728, 363] on span "Continue" at bounding box center [748, 358] width 60 height 21
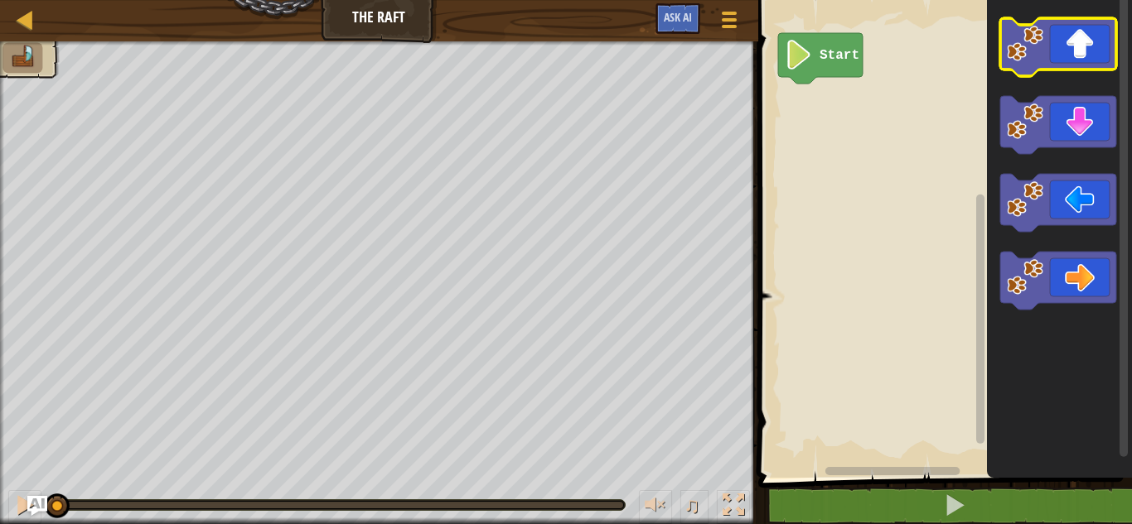
click at [1083, 60] on icon "Blockly Workspace" at bounding box center [1058, 47] width 116 height 58
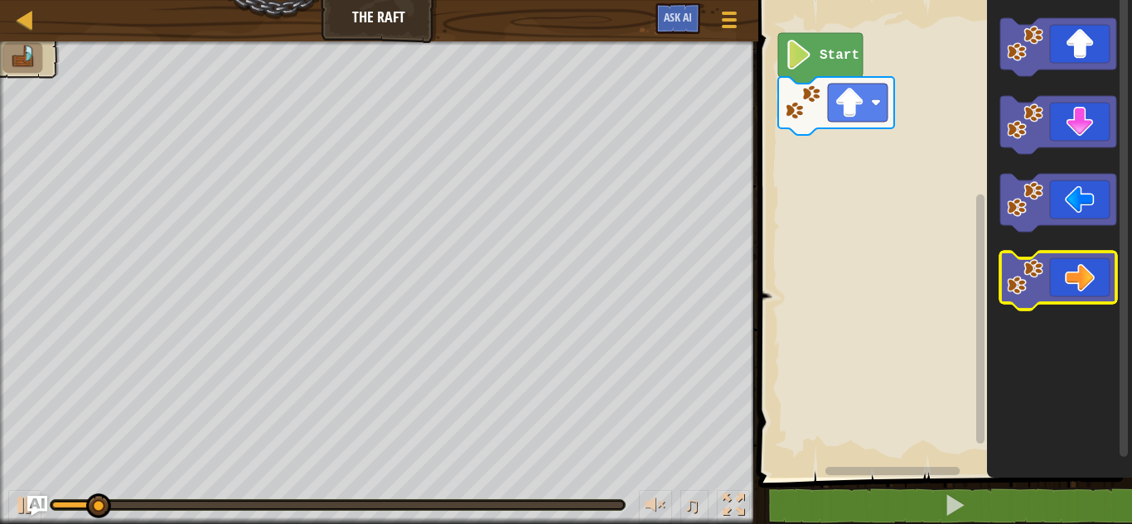
click at [1090, 291] on icon "Blockly Workspace" at bounding box center [1058, 281] width 116 height 58
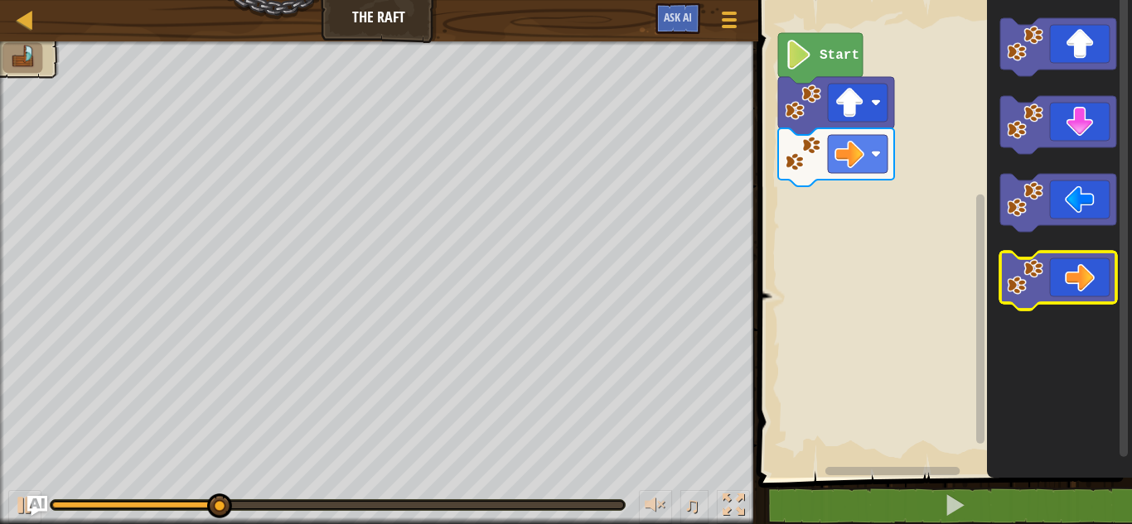
click at [1090, 291] on icon "Blockly Workspace" at bounding box center [1058, 281] width 116 height 58
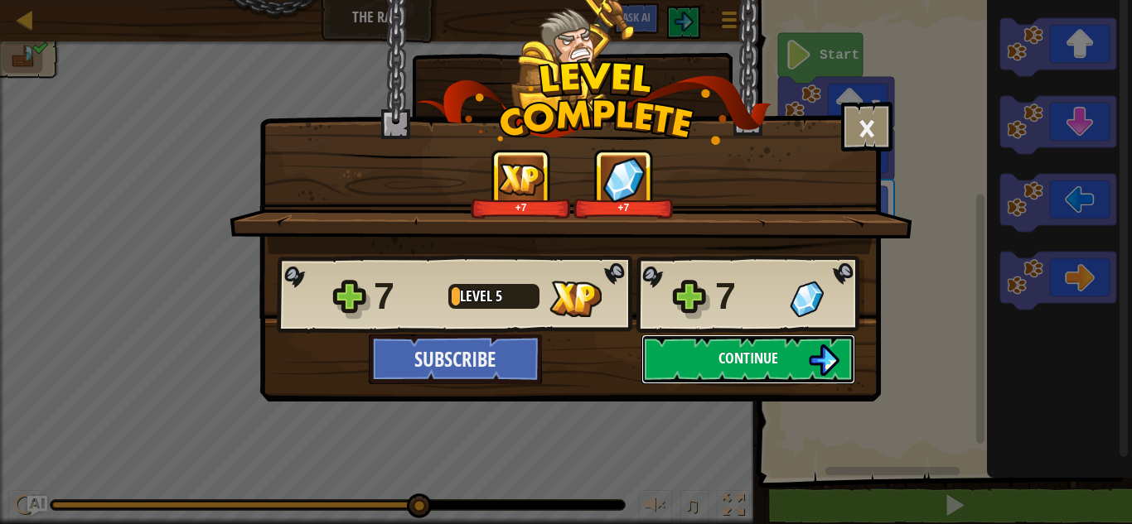
click at [740, 348] on span "Continue" at bounding box center [748, 358] width 60 height 21
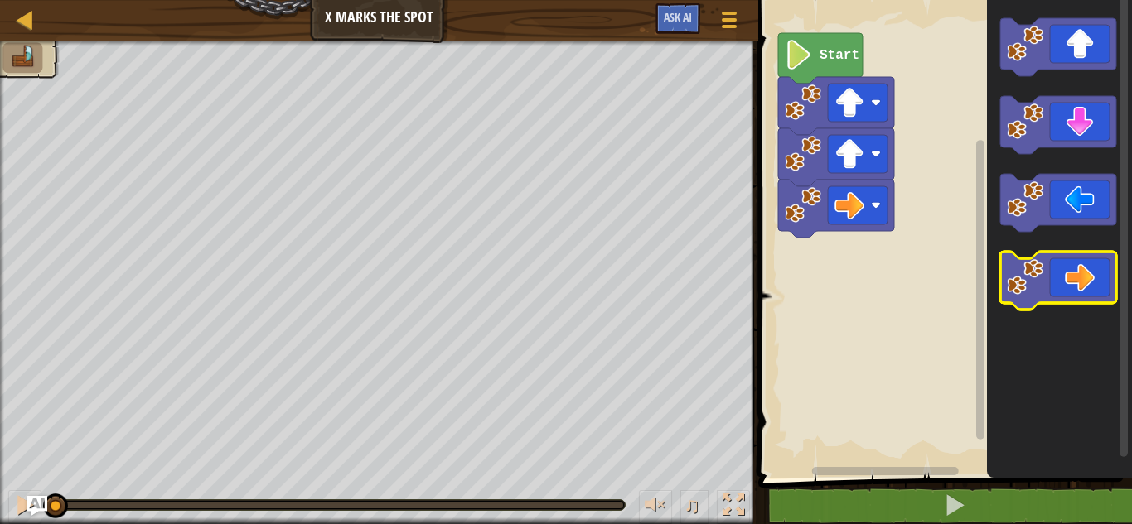
click at [1069, 281] on icon "Blockly Workspace" at bounding box center [1058, 281] width 116 height 58
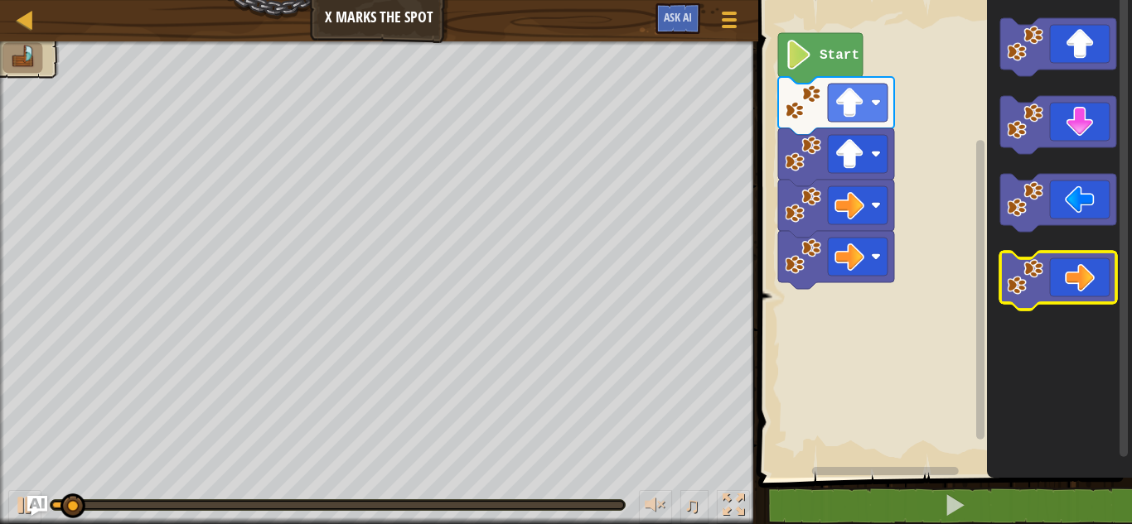
click at [1069, 281] on icon "Blockly Workspace" at bounding box center [1058, 281] width 116 height 58
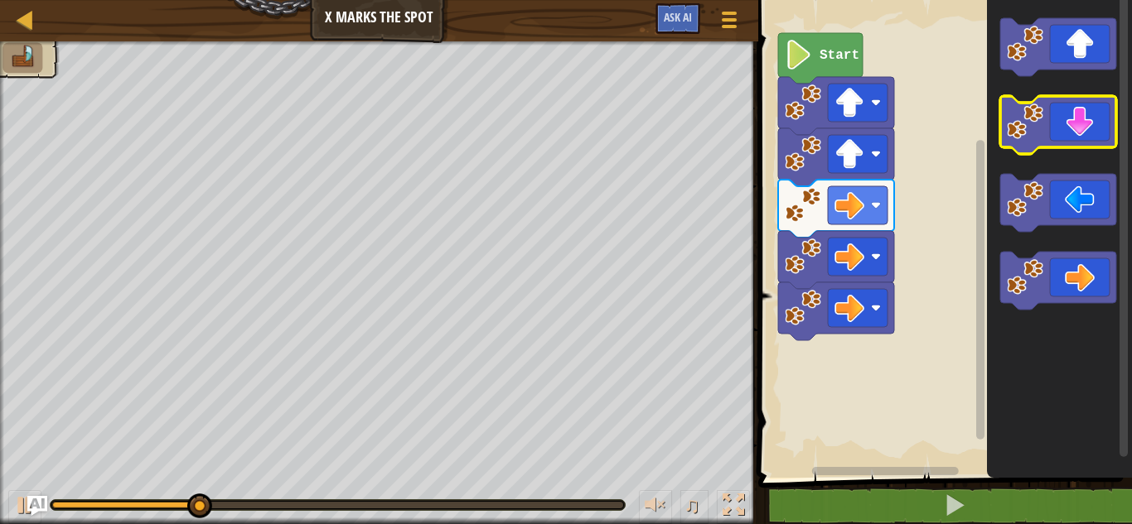
click at [1089, 130] on icon "Blockly Workspace" at bounding box center [1058, 125] width 116 height 58
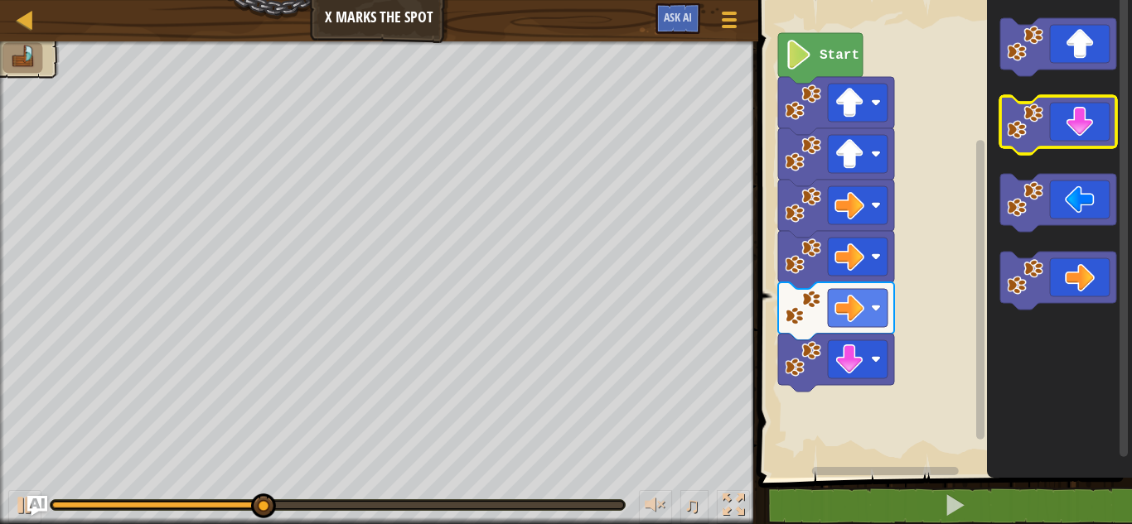
click at [1089, 130] on icon "Blockly Workspace" at bounding box center [1058, 125] width 116 height 58
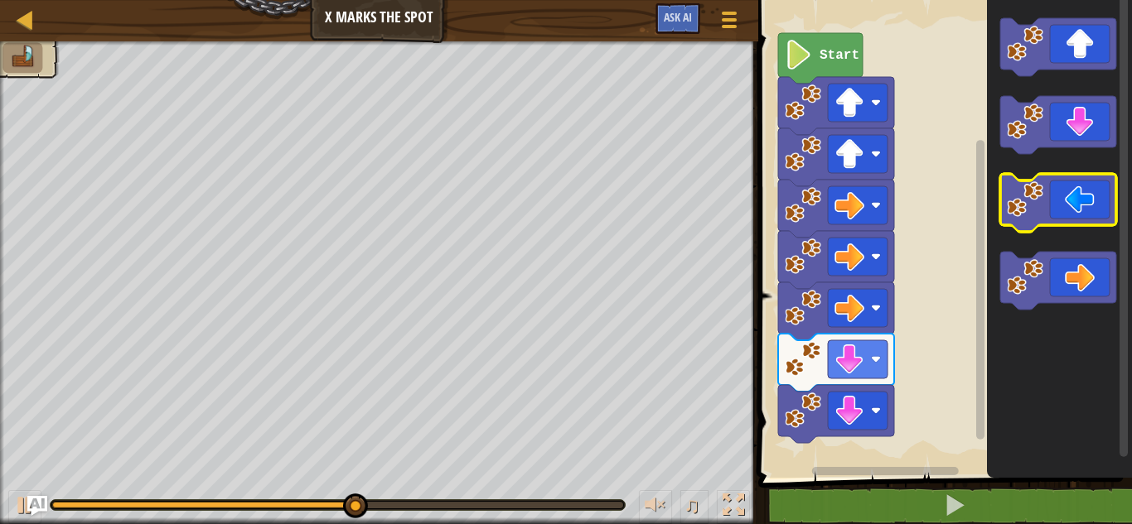
click at [1074, 215] on icon "Blockly Workspace" at bounding box center [1058, 203] width 116 height 58
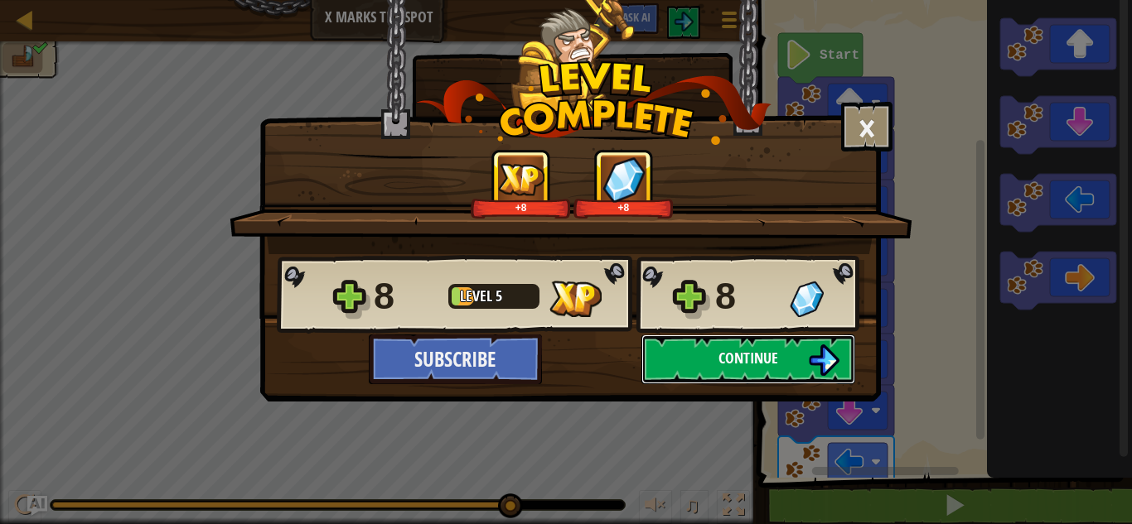
click at [737, 361] on span "Continue" at bounding box center [748, 358] width 60 height 21
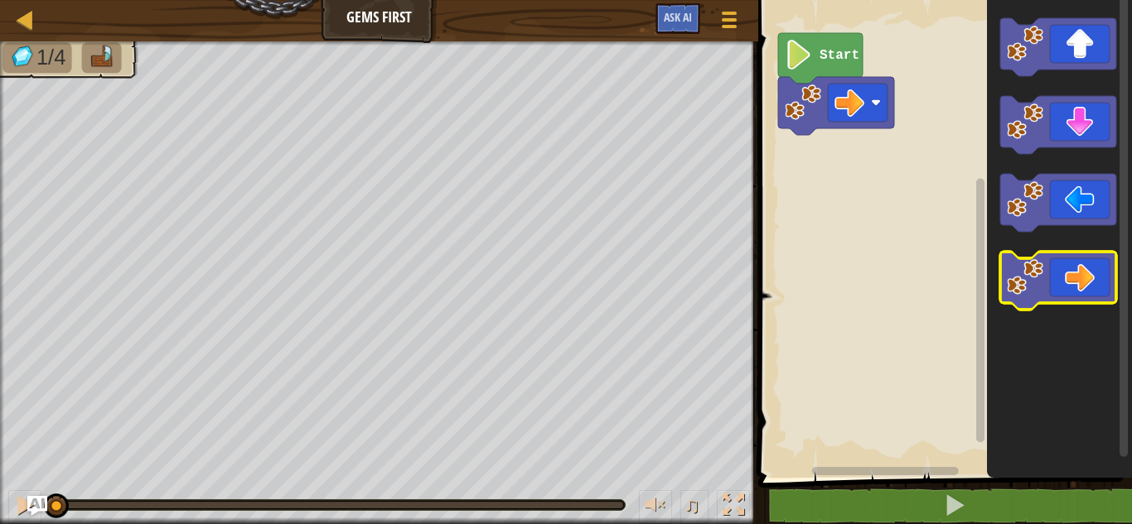
click at [1085, 282] on icon "Blockly Workspace" at bounding box center [1058, 281] width 116 height 58
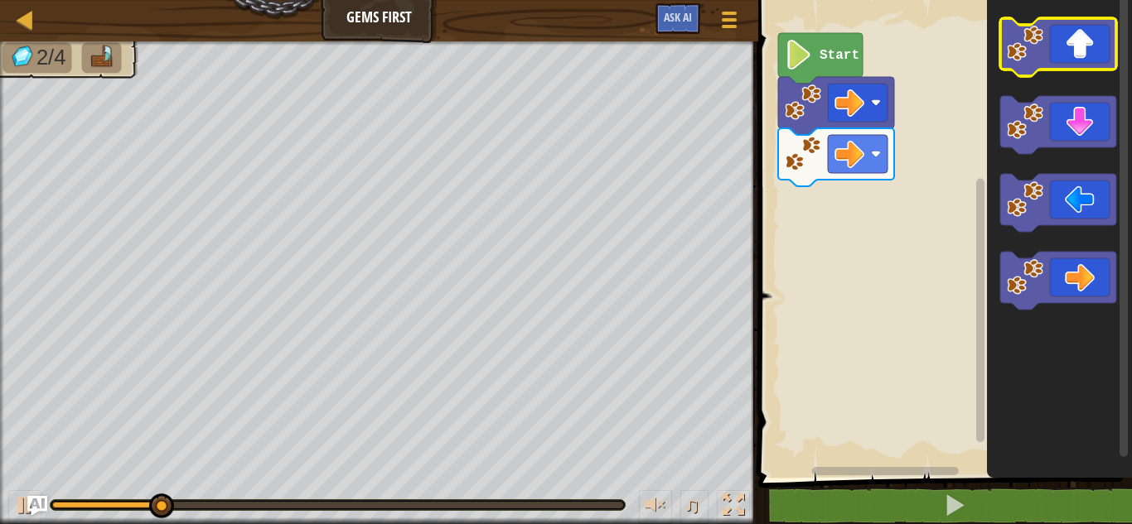
click at [1083, 56] on icon "Blockly Workspace" at bounding box center [1058, 47] width 116 height 58
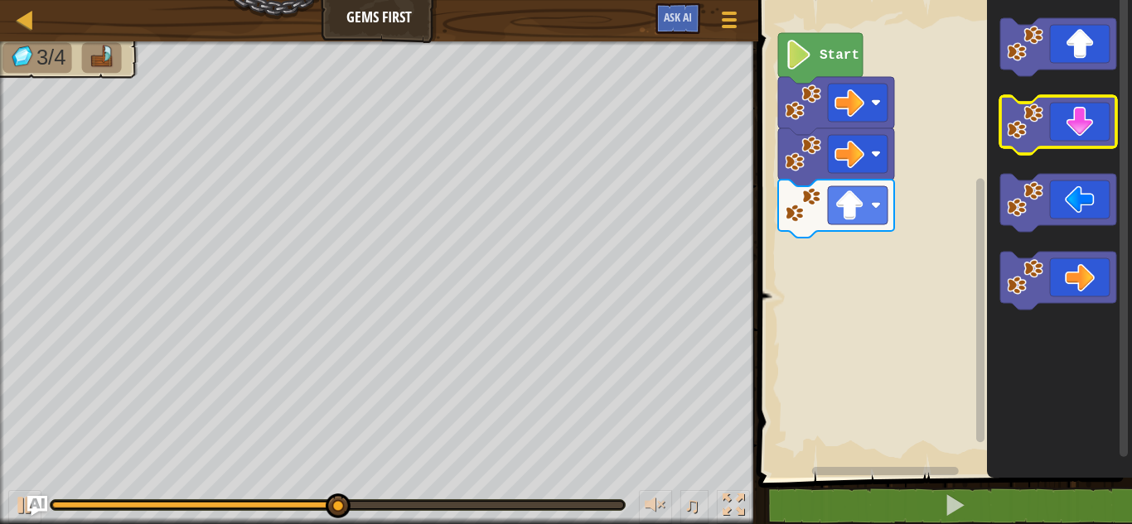
click at [1084, 121] on icon "Blockly Workspace" at bounding box center [1058, 125] width 116 height 58
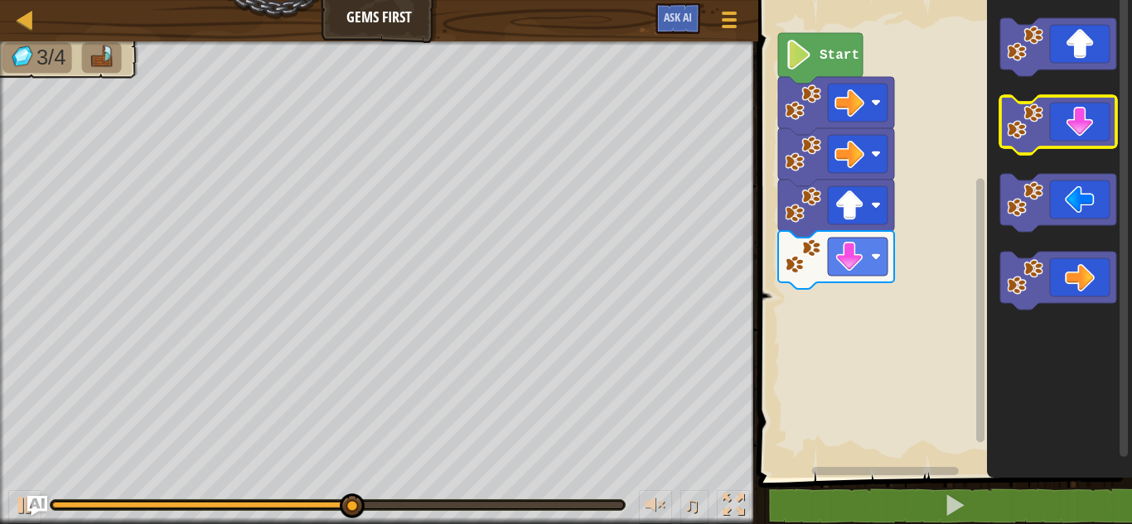
click at [1084, 121] on icon "Blockly Workspace" at bounding box center [1058, 125] width 116 height 58
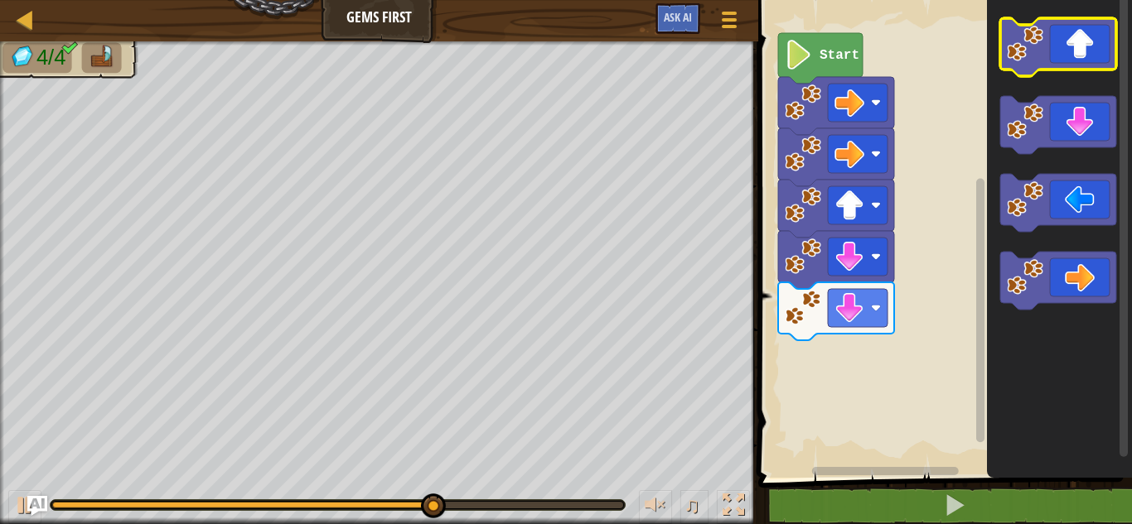
click at [1088, 69] on icon "Blockly Workspace" at bounding box center [1058, 47] width 116 height 58
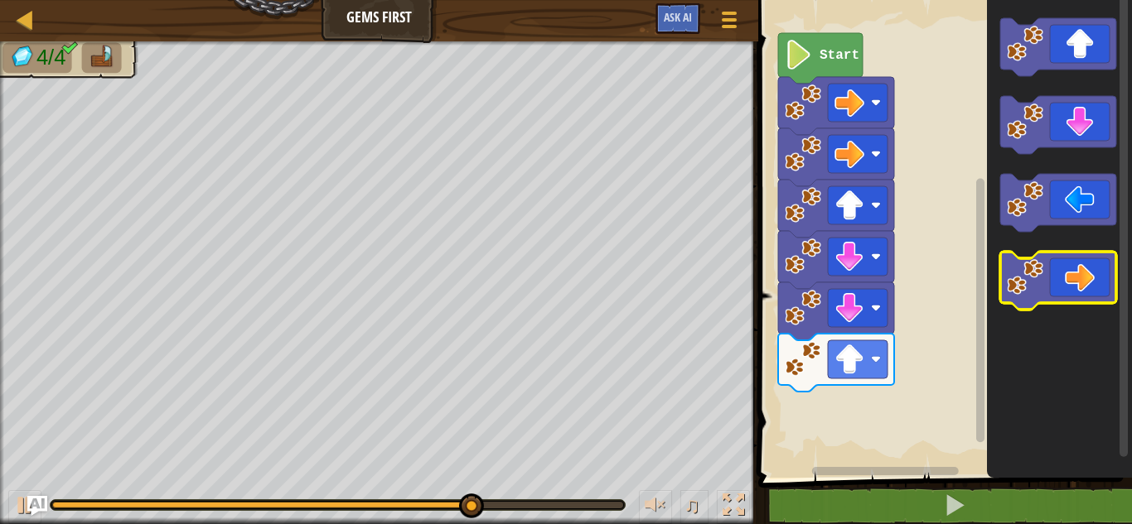
click at [1102, 282] on icon "Blockly Workspace" at bounding box center [1058, 281] width 116 height 58
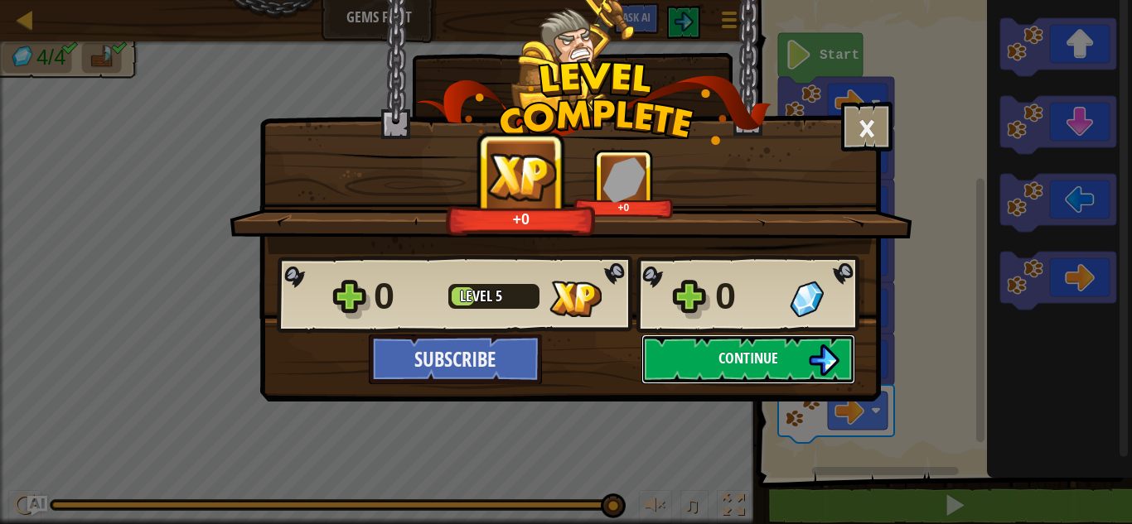
click at [789, 371] on button "Continue" at bounding box center [748, 360] width 214 height 50
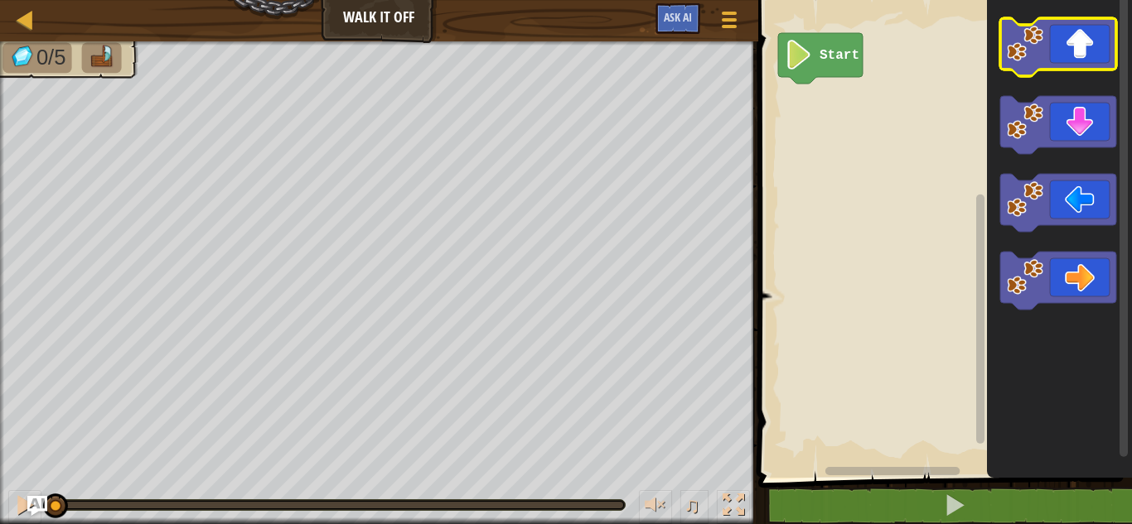
click at [1103, 39] on icon "Blockly Workspace" at bounding box center [1058, 47] width 116 height 58
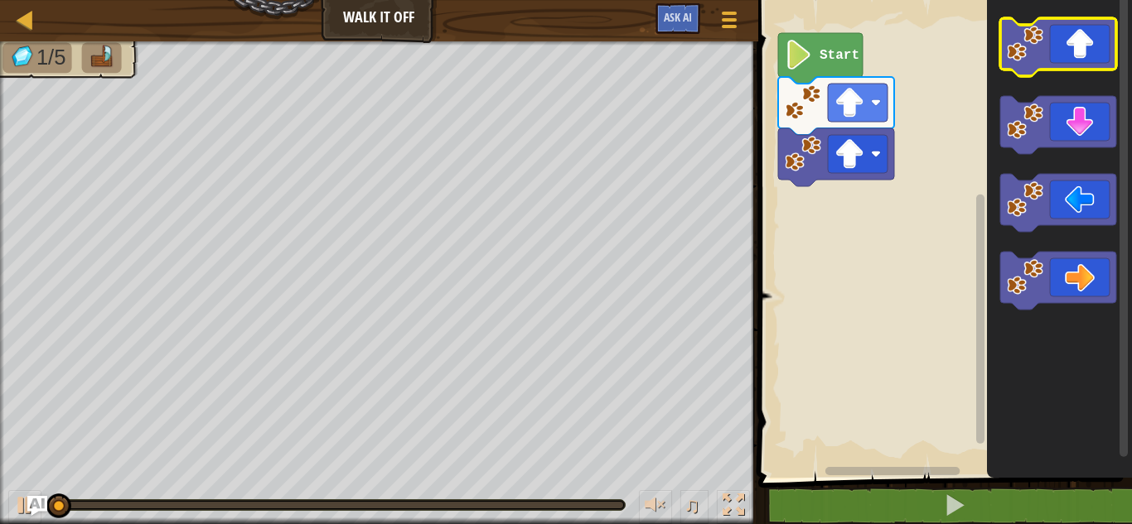
click at [1103, 39] on icon "Blockly Workspace" at bounding box center [1058, 47] width 116 height 58
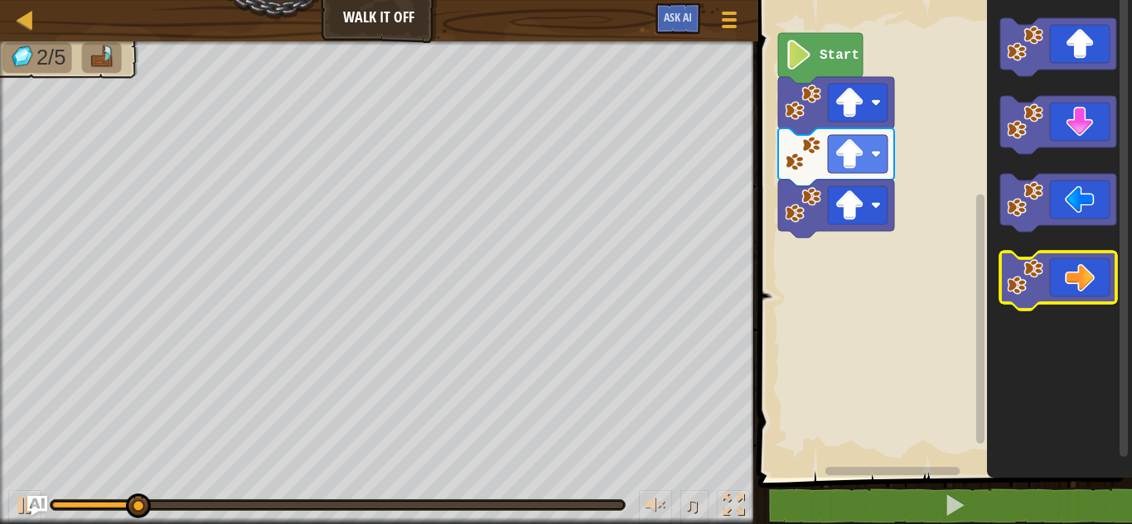
click at [1086, 276] on icon "Blockly Workspace" at bounding box center [1058, 281] width 116 height 58
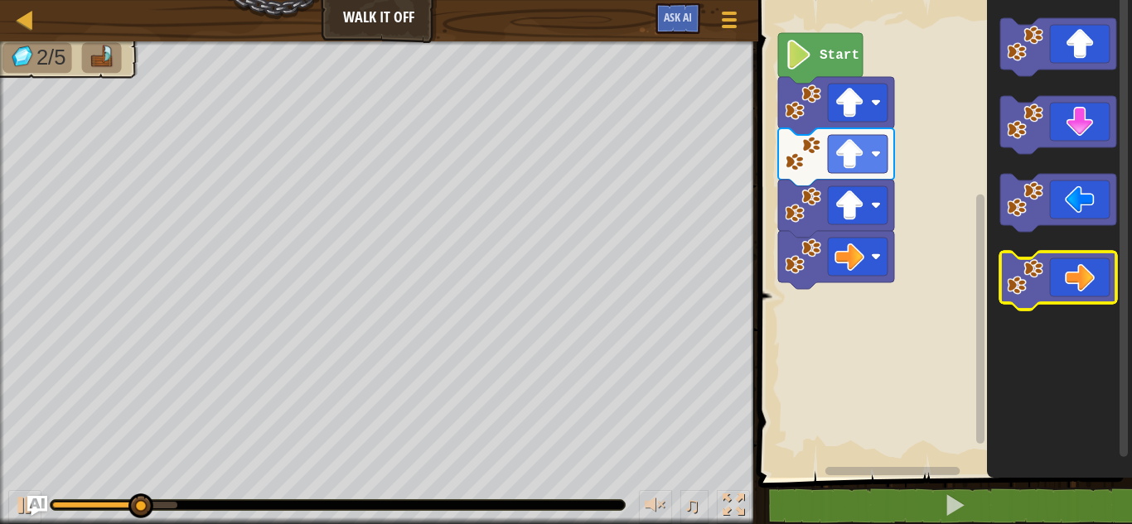
click at [1086, 276] on icon "Blockly Workspace" at bounding box center [1058, 281] width 116 height 58
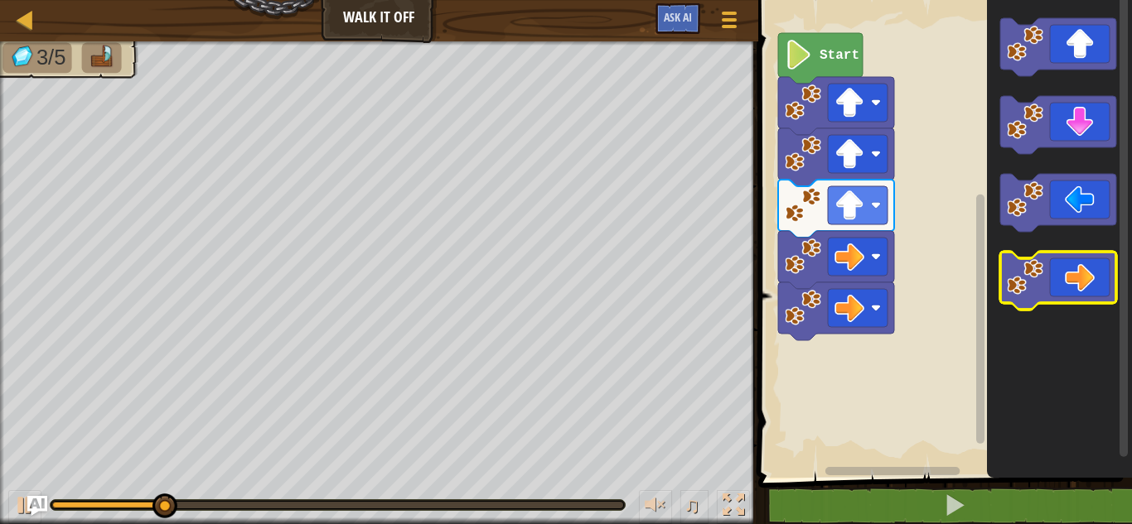
click at [1086, 276] on icon "Blockly Workspace" at bounding box center [1058, 281] width 116 height 58
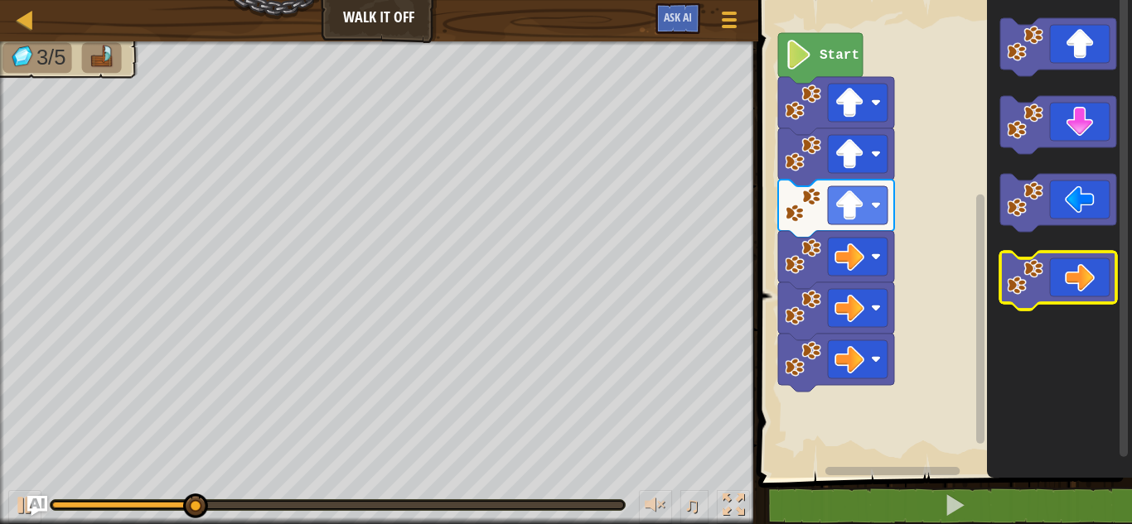
click at [1086, 276] on icon "Blockly Workspace" at bounding box center [1058, 281] width 116 height 58
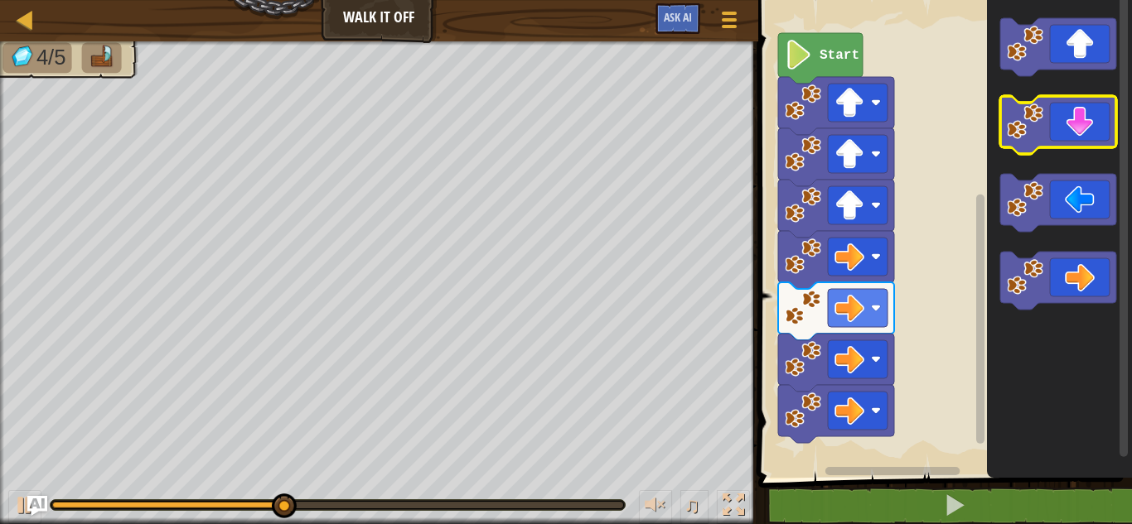
click at [1098, 135] on icon "Blockly Workspace" at bounding box center [1058, 125] width 116 height 58
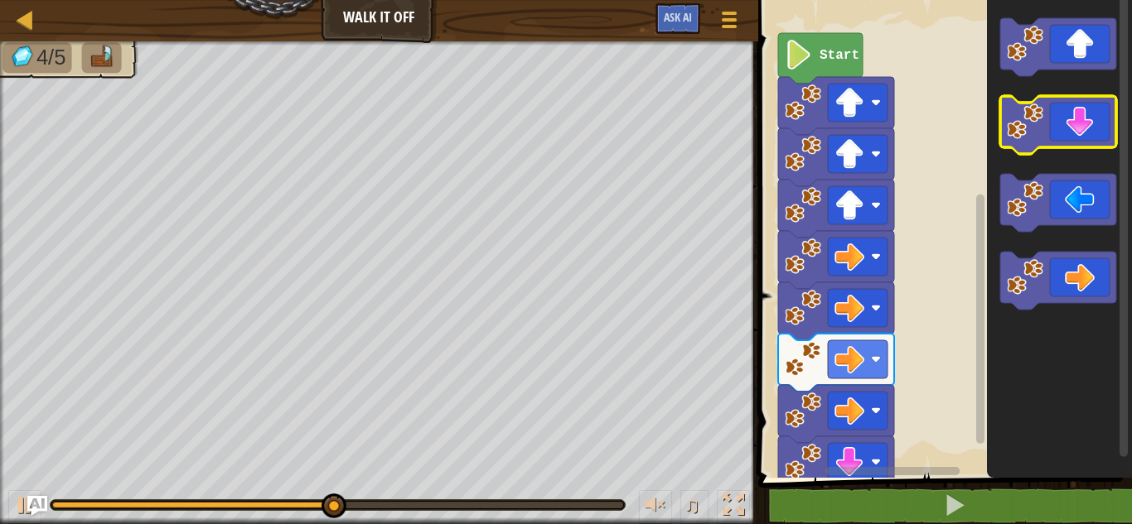
click at [1098, 135] on icon "Blockly Workspace" at bounding box center [1058, 125] width 116 height 58
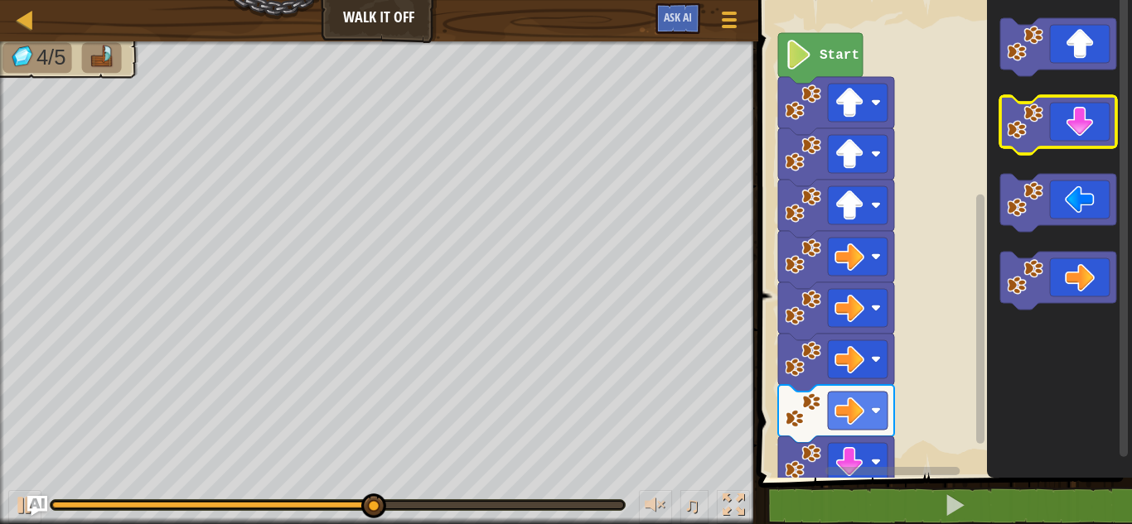
click at [1098, 135] on icon "Blockly Workspace" at bounding box center [1058, 125] width 116 height 58
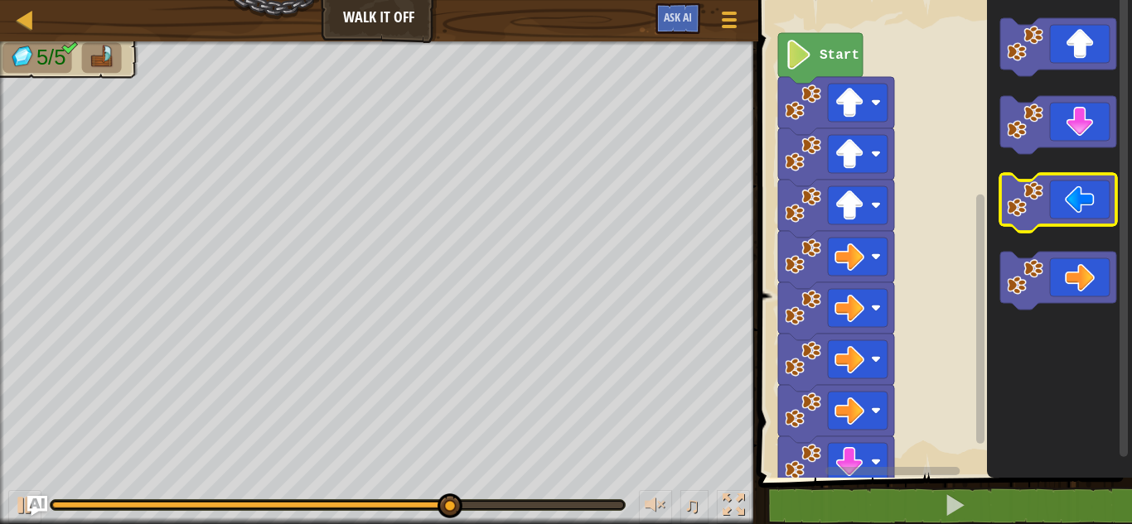
click at [1062, 197] on icon "Blockly Workspace" at bounding box center [1058, 203] width 116 height 58
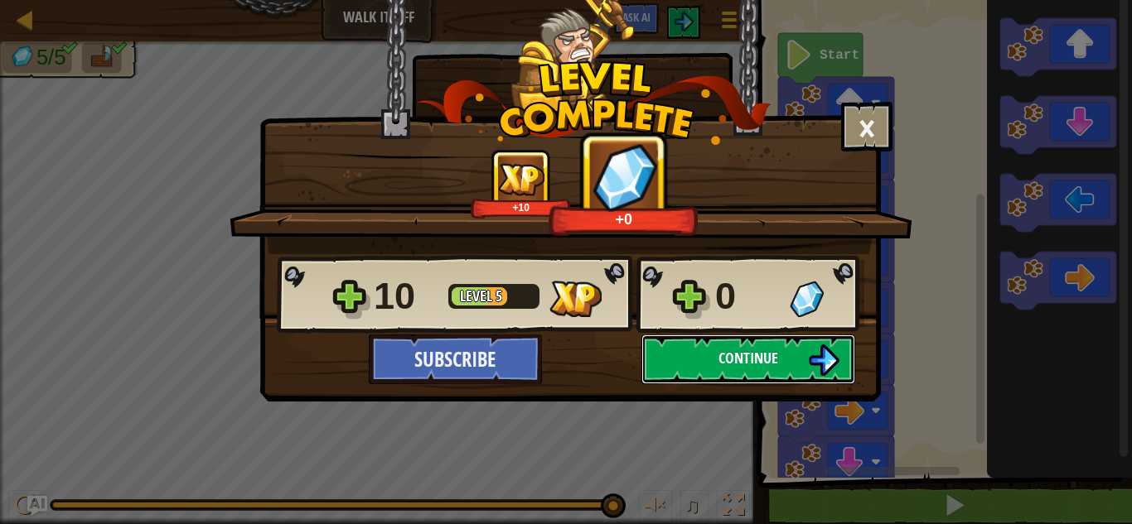
click at [738, 366] on span "Continue" at bounding box center [748, 358] width 60 height 21
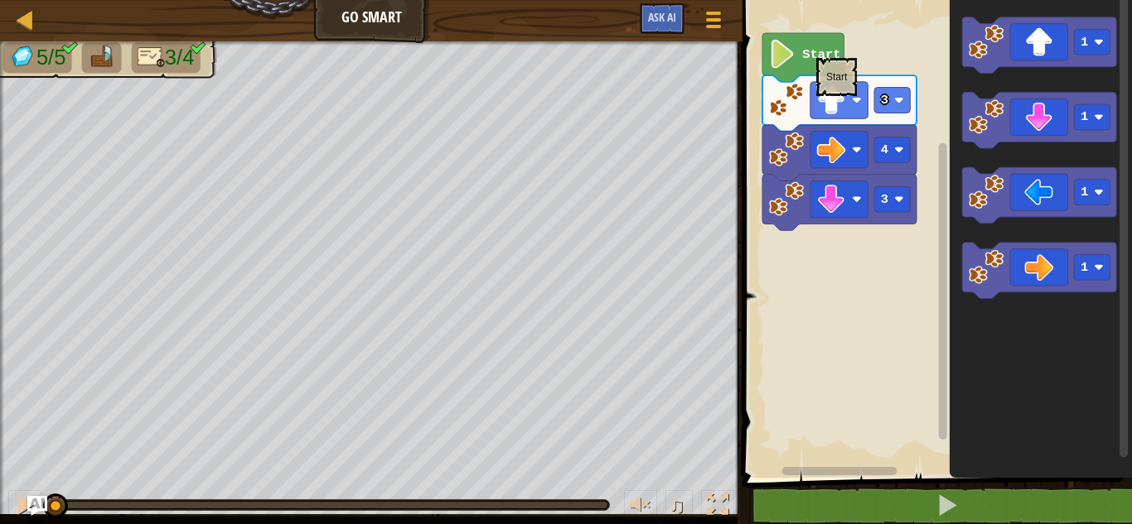
click at [816, 51] on text "Start" at bounding box center [822, 54] width 38 height 15
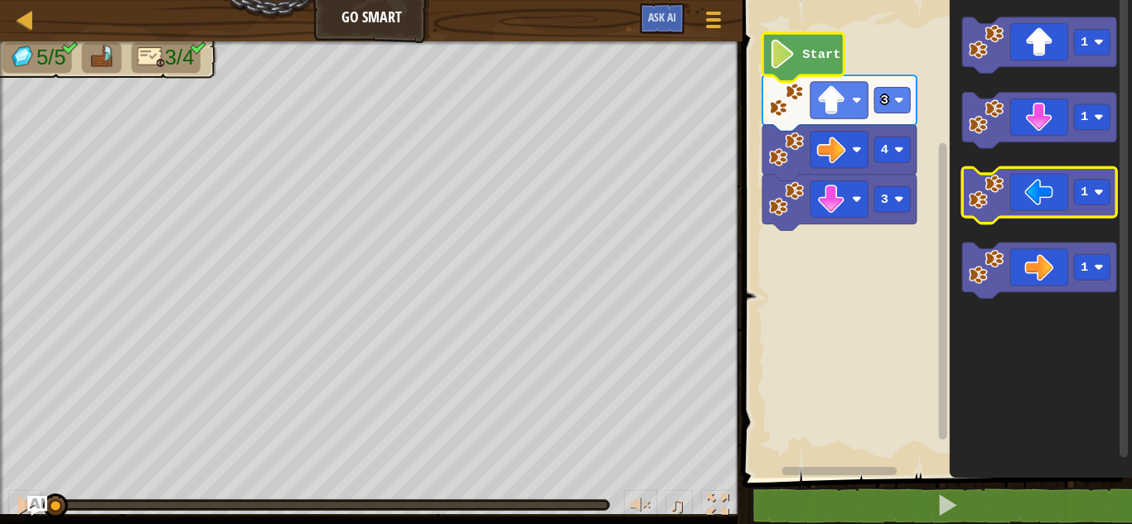
click at [1043, 194] on icon "Blockly Workspace" at bounding box center [1040, 195] width 154 height 56
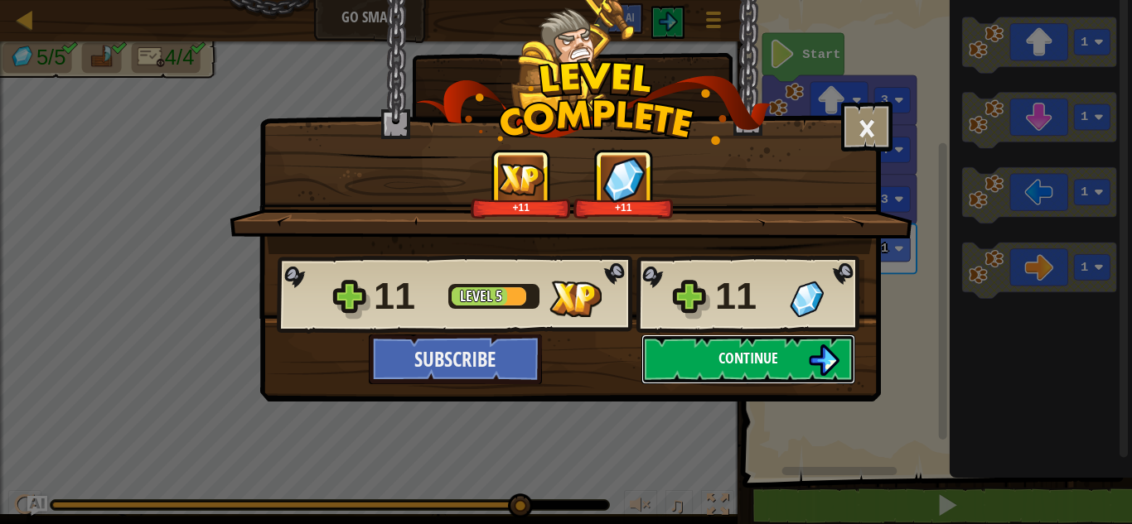
click at [732, 345] on button "Continue" at bounding box center [748, 360] width 214 height 50
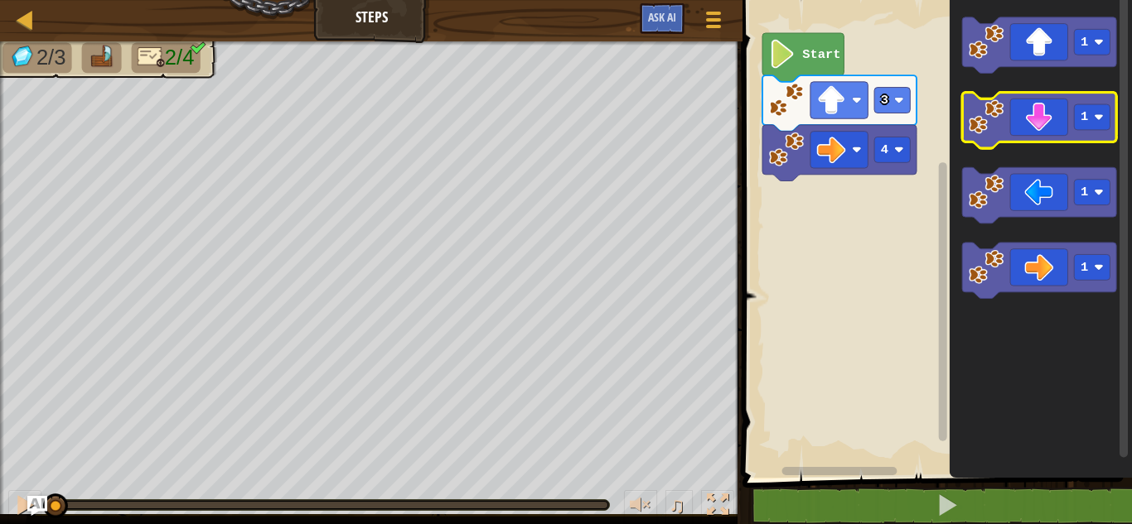
click at [1064, 127] on icon "Blockly Workspace" at bounding box center [1040, 121] width 154 height 56
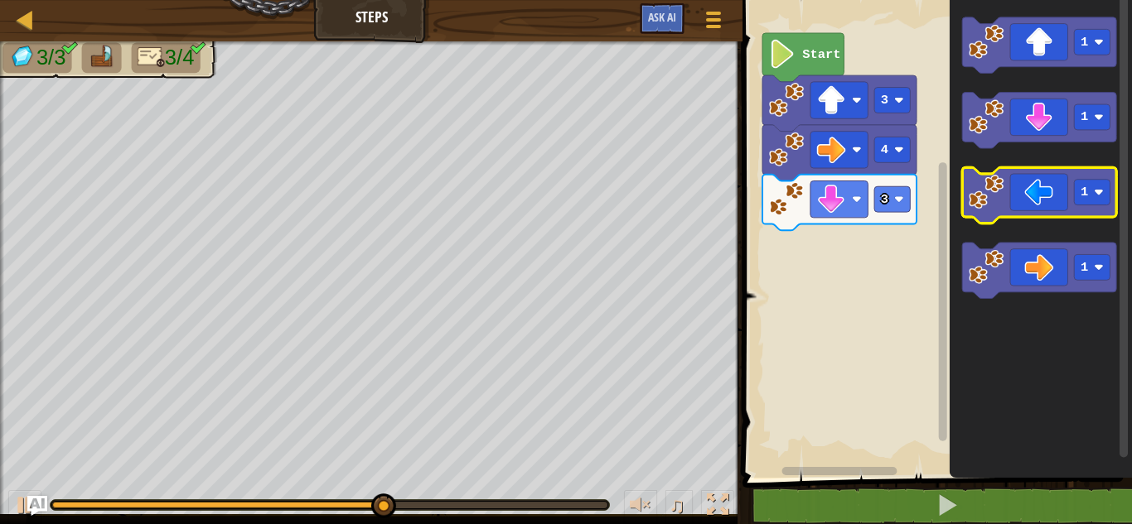
click at [1016, 191] on icon "Blockly Workspace" at bounding box center [1040, 195] width 154 height 56
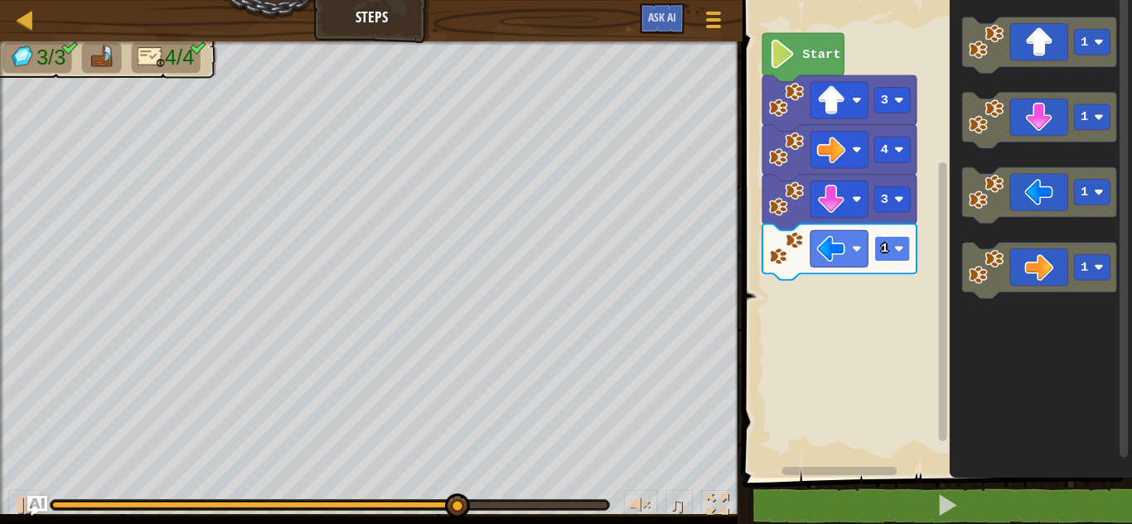
click at [897, 246] on image "Blockly Workspace" at bounding box center [899, 249] width 10 height 10
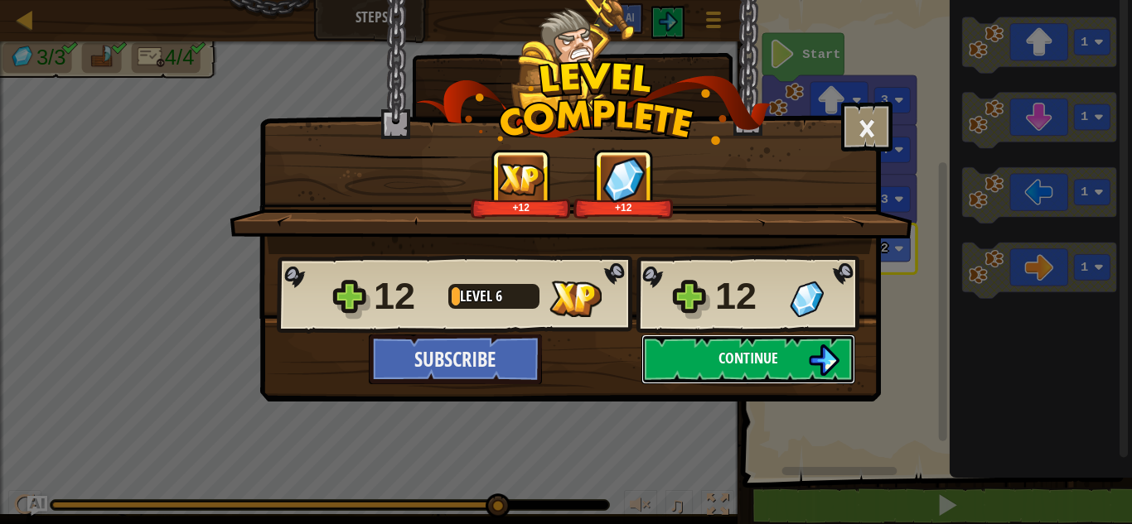
click at [726, 355] on span "Continue" at bounding box center [748, 358] width 60 height 21
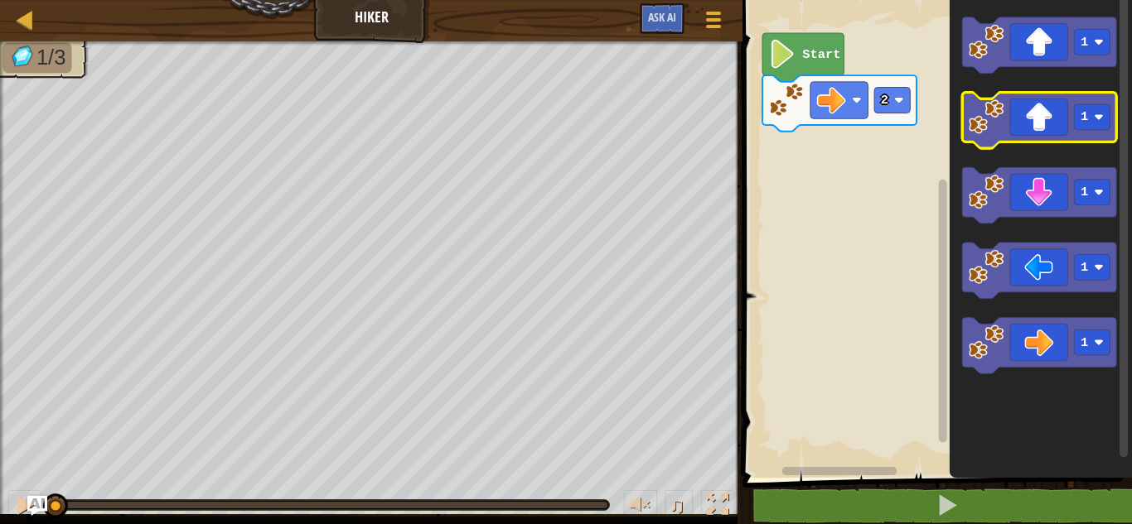
click at [1044, 122] on icon "Blockly Workspace" at bounding box center [1040, 121] width 154 height 56
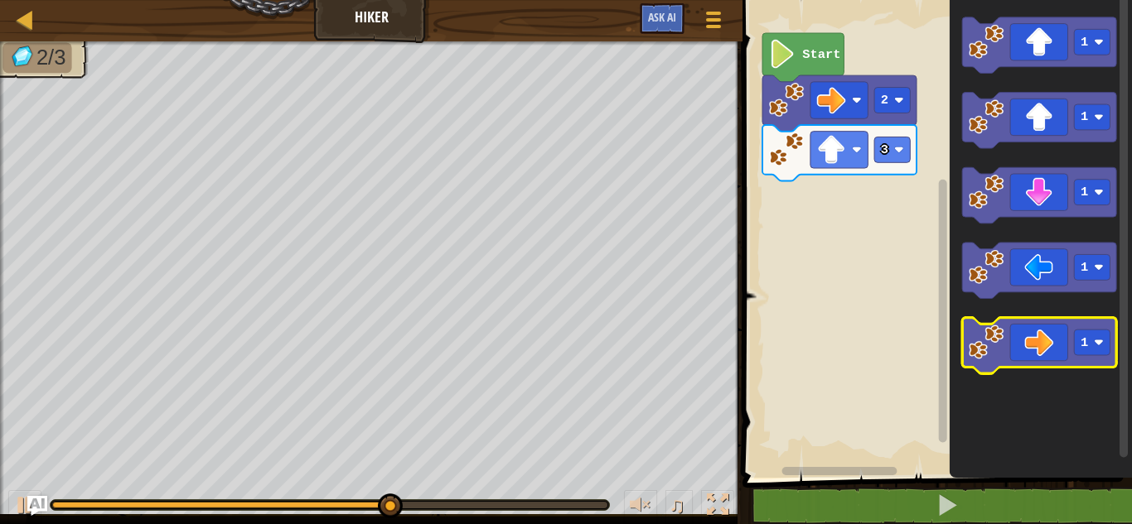
click at [1032, 341] on icon "Blockly Workspace" at bounding box center [1040, 346] width 154 height 56
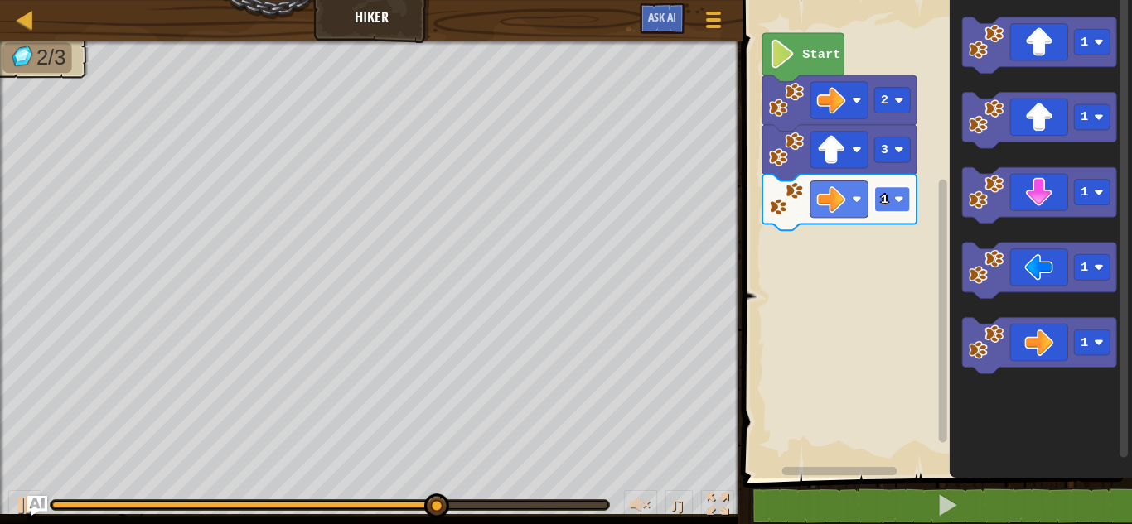
click at [901, 200] on image "Blockly Workspace" at bounding box center [899, 200] width 10 height 10
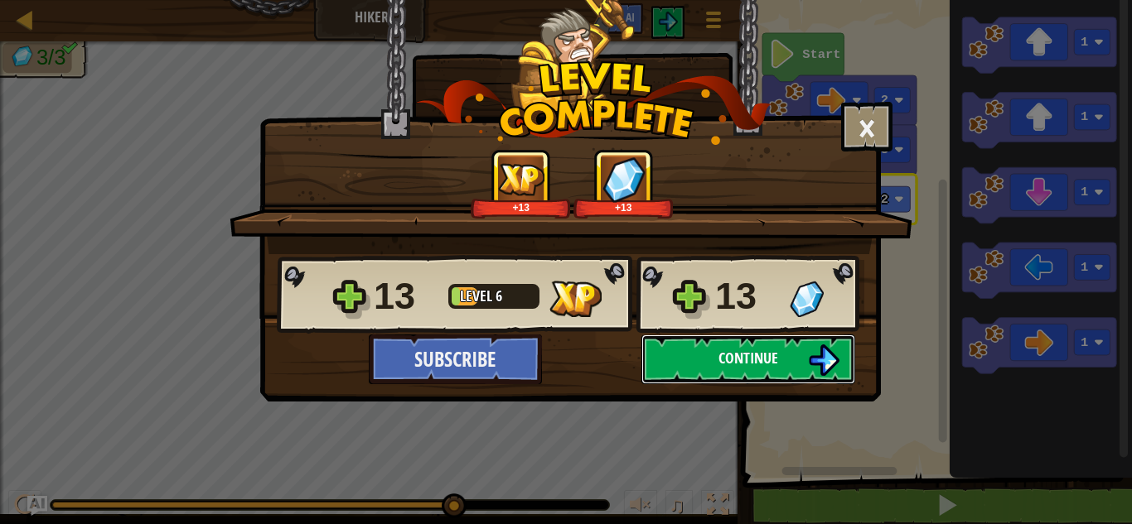
click at [750, 357] on span "Continue" at bounding box center [748, 358] width 60 height 21
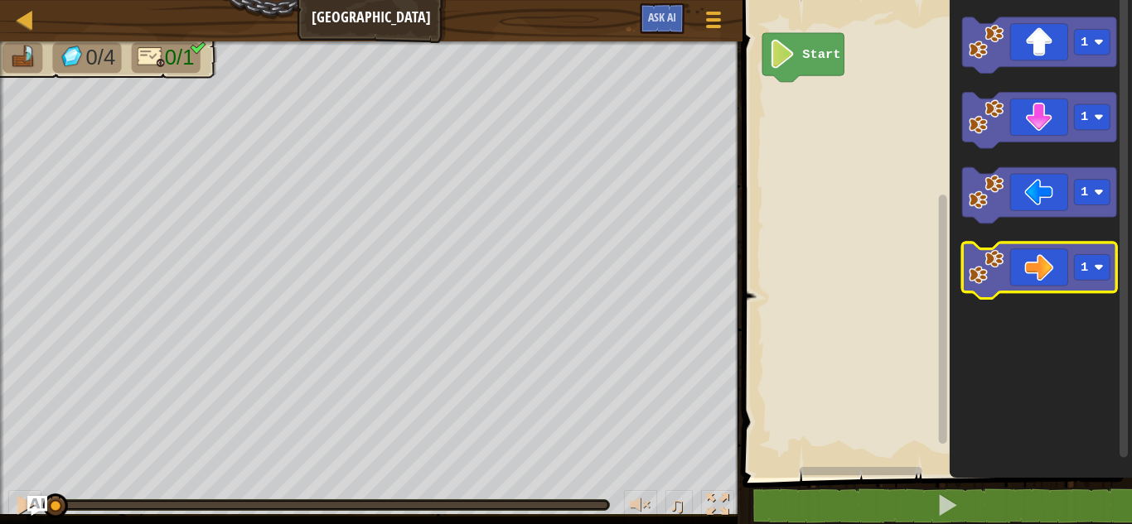
click at [1025, 274] on icon "Blockly Workspace" at bounding box center [1040, 271] width 154 height 56
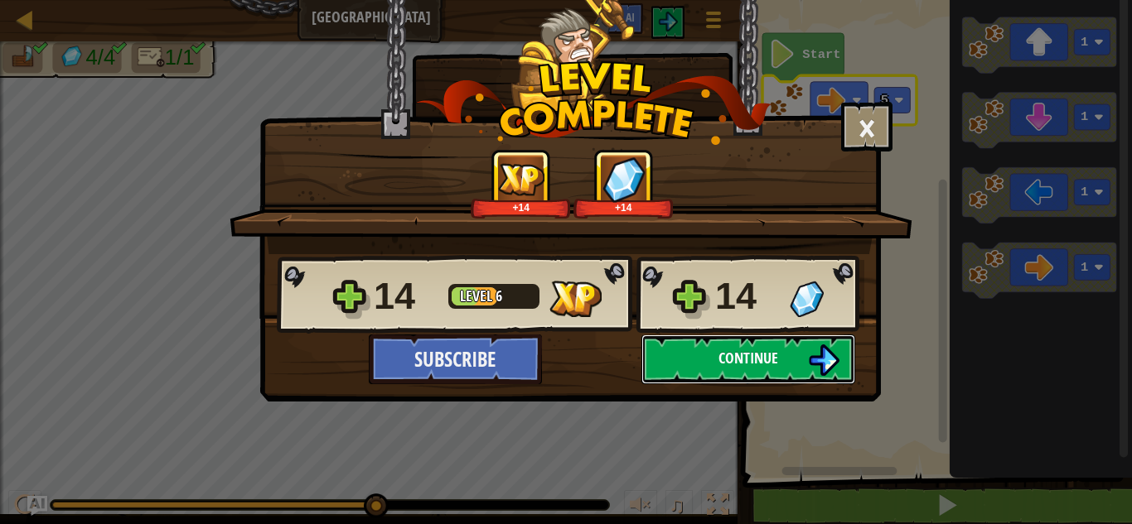
click at [750, 357] on span "Continue" at bounding box center [748, 358] width 60 height 21
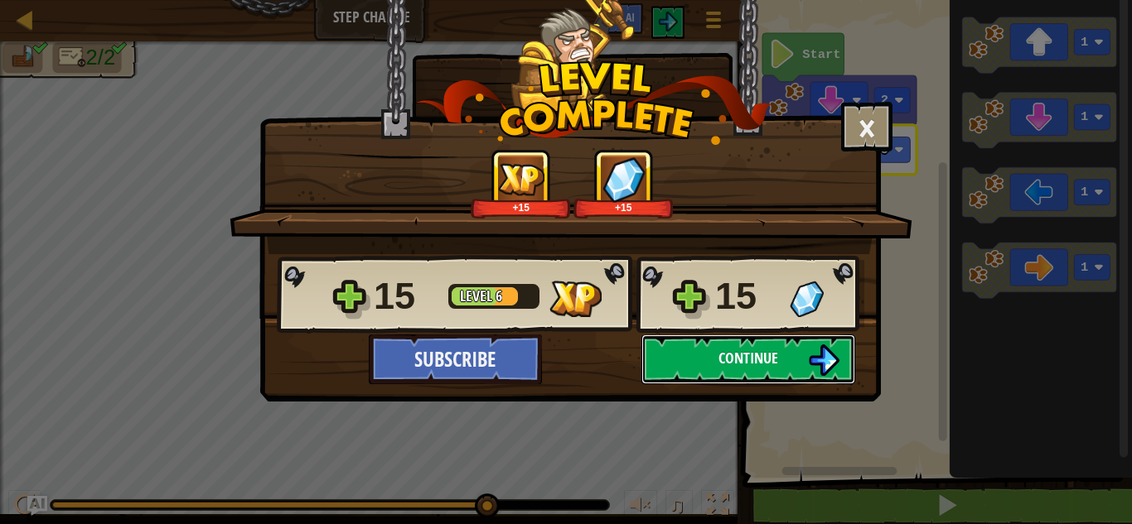
click at [766, 354] on span "Continue" at bounding box center [748, 358] width 60 height 21
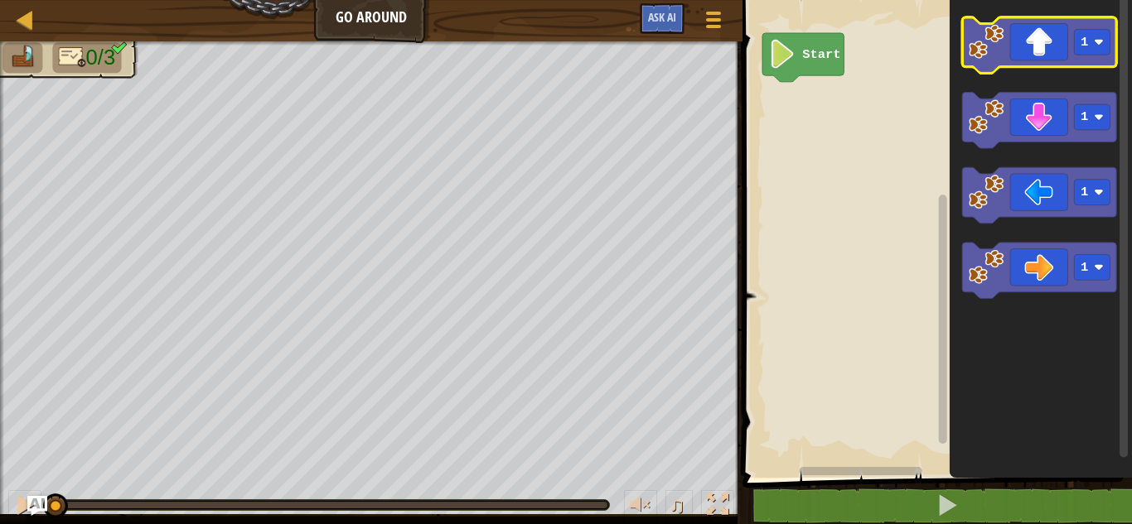
click at [1035, 35] on icon "Blockly Workspace" at bounding box center [1040, 45] width 154 height 56
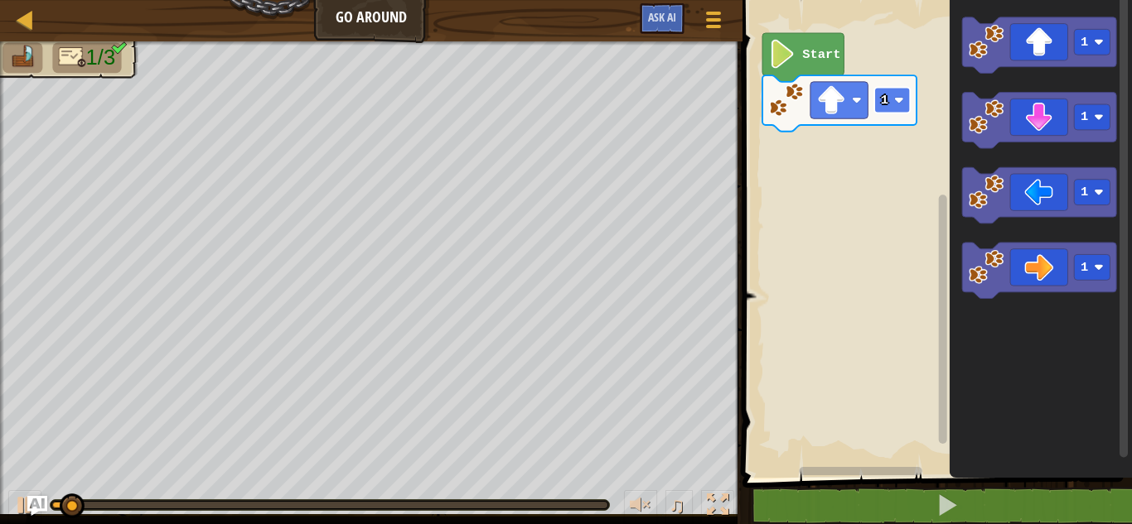
click at [907, 107] on rect "Blockly Workspace" at bounding box center [893, 101] width 36 height 26
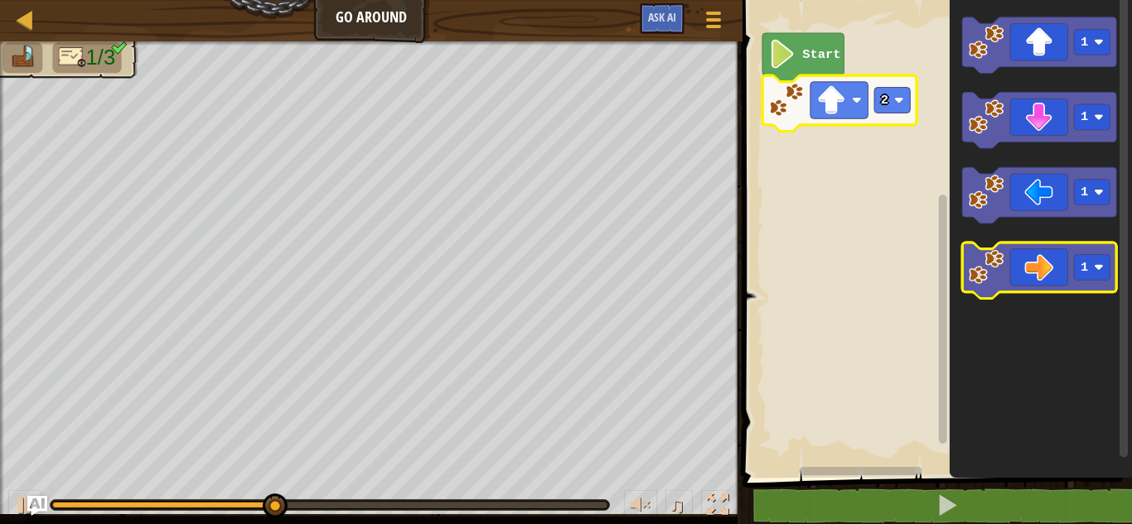
click at [1056, 281] on icon "Blockly Workspace" at bounding box center [1040, 271] width 154 height 56
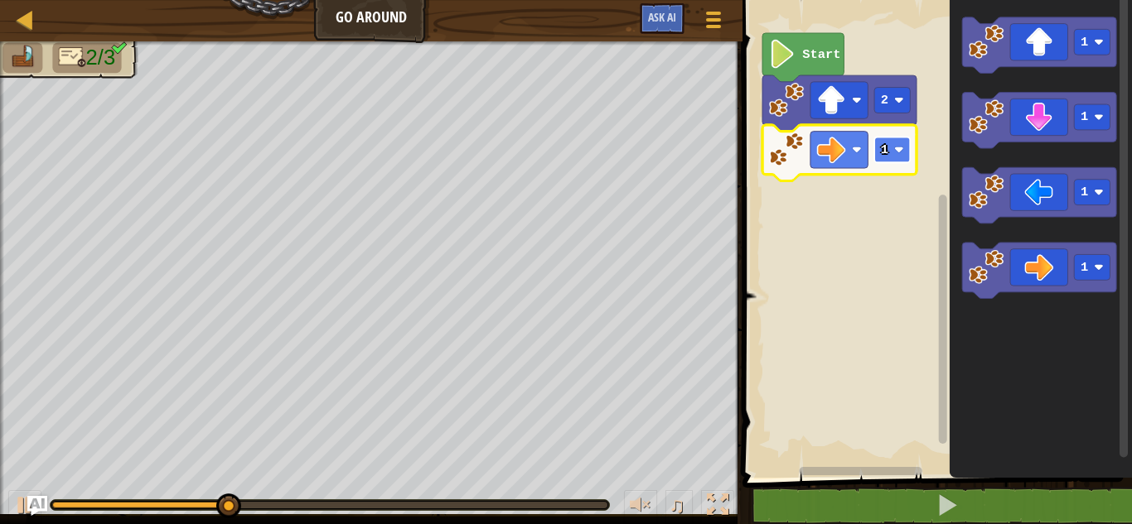
click at [899, 148] on image "Blockly Workspace" at bounding box center [899, 150] width 10 height 10
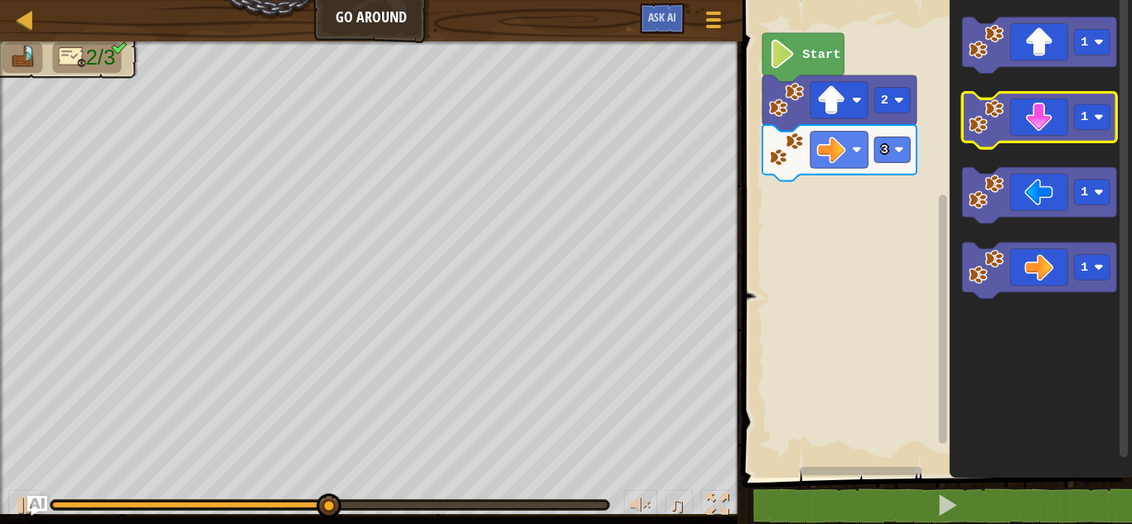
click at [1053, 129] on icon "Blockly Workspace" at bounding box center [1040, 121] width 154 height 56
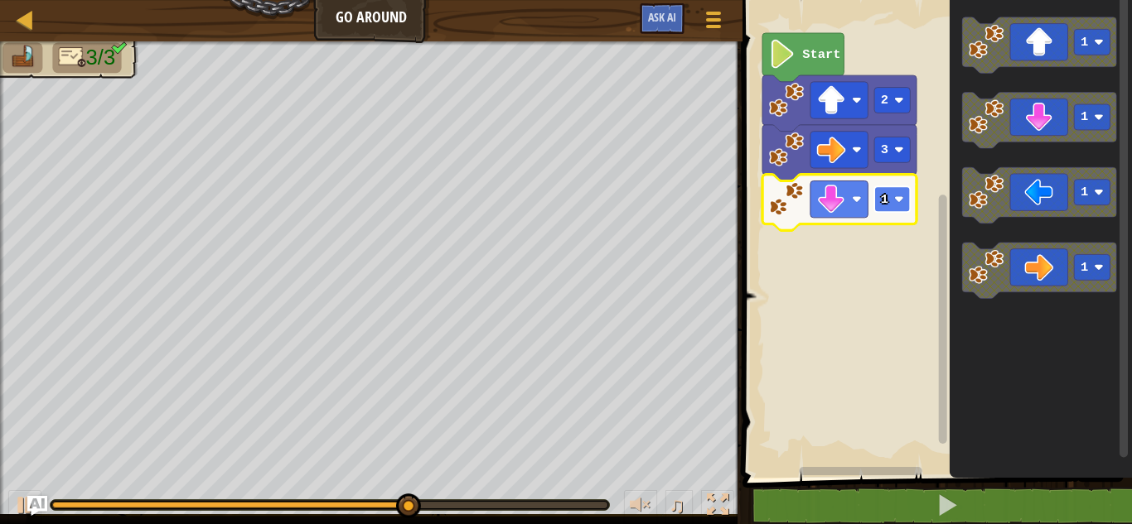
click at [901, 200] on image "Blockly Workspace" at bounding box center [899, 200] width 10 height 10
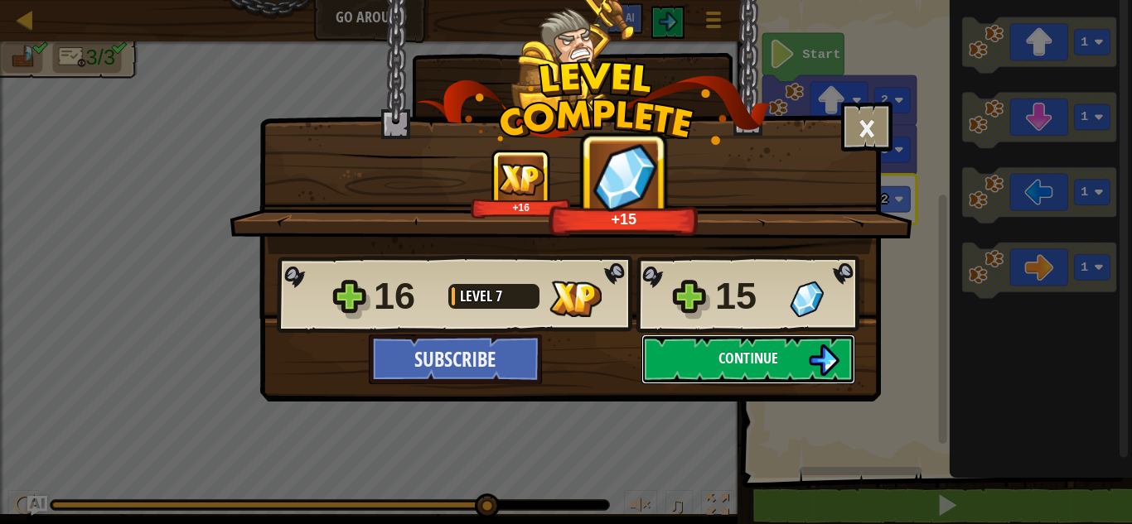
click at [765, 359] on span "Continue" at bounding box center [748, 358] width 60 height 21
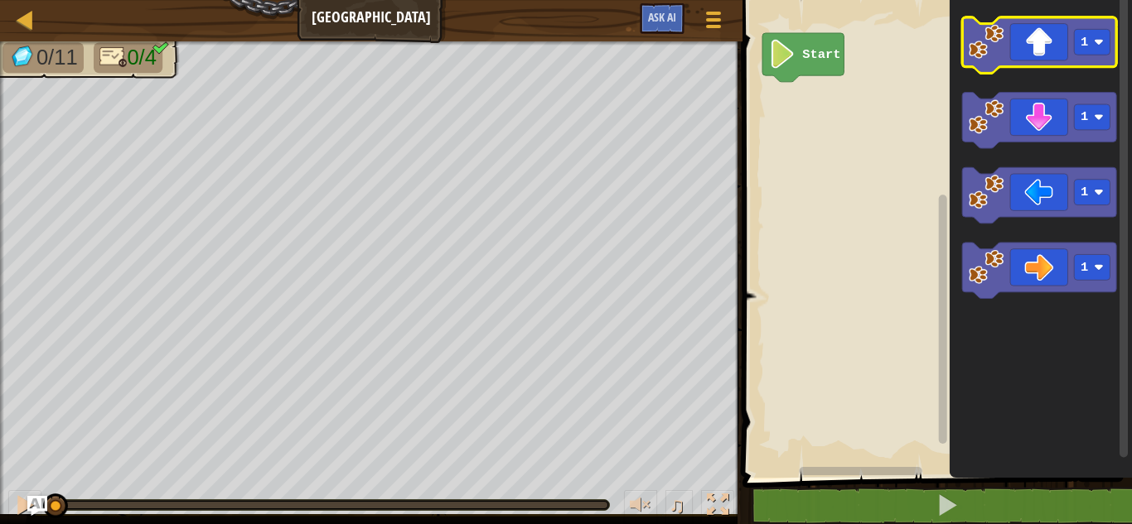
click at [1030, 48] on icon "Blockly Workspace" at bounding box center [1040, 45] width 154 height 56
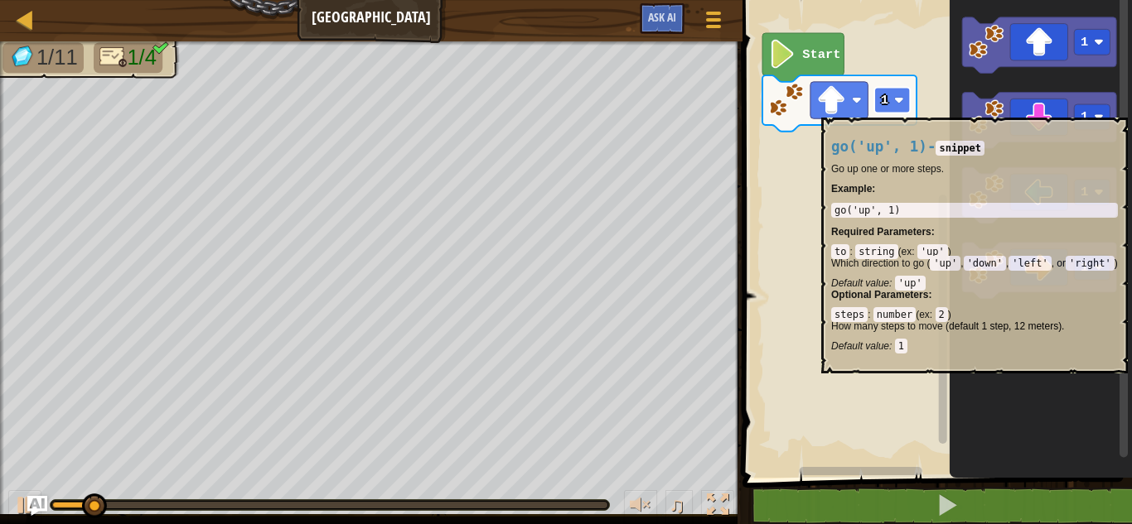
click at [900, 109] on rect "Blockly Workspace" at bounding box center [893, 101] width 36 height 26
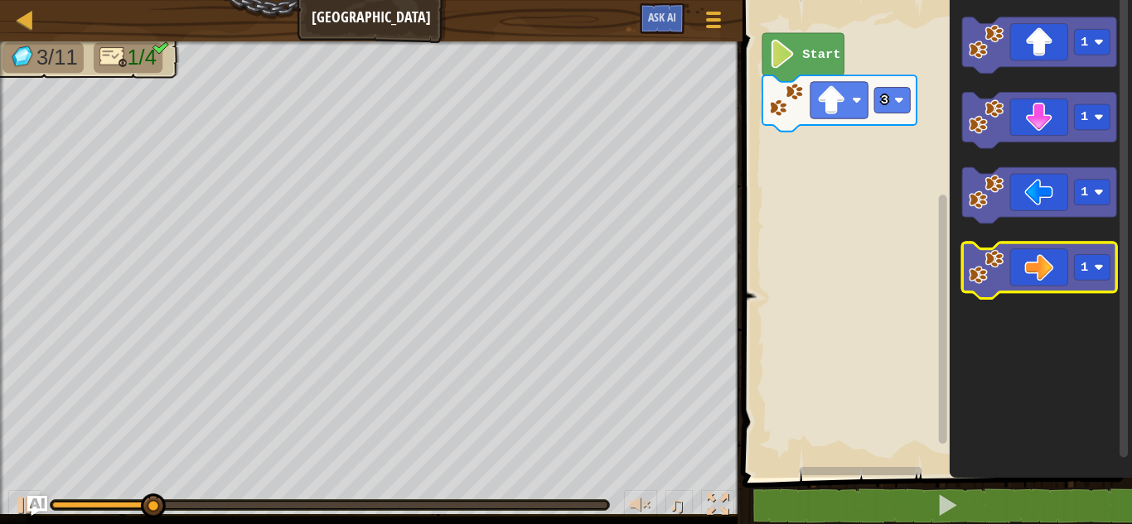
click at [1038, 282] on icon "Blockly Workspace" at bounding box center [1040, 271] width 154 height 56
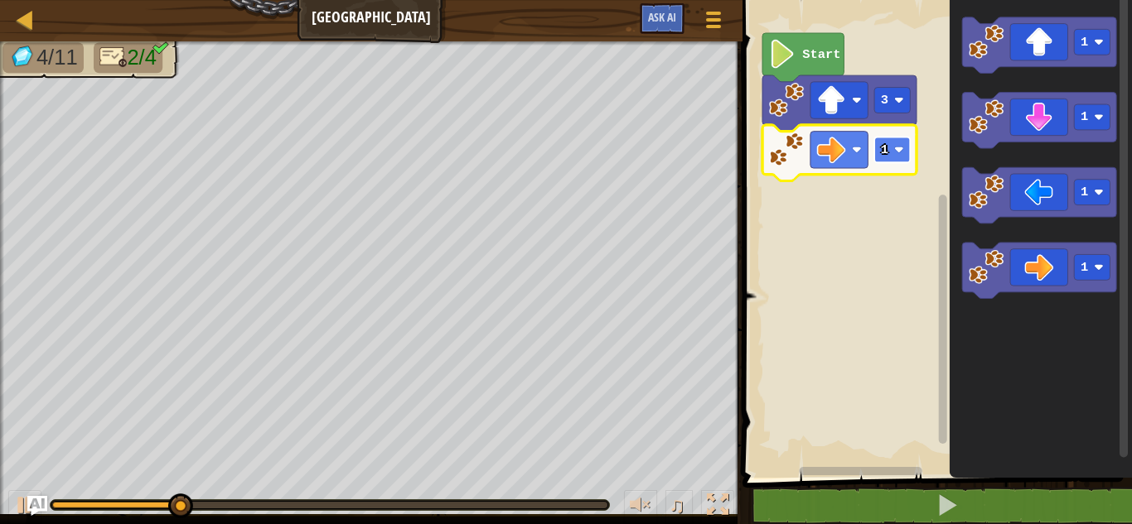
click at [905, 158] on rect "Blockly Workspace" at bounding box center [893, 150] width 36 height 26
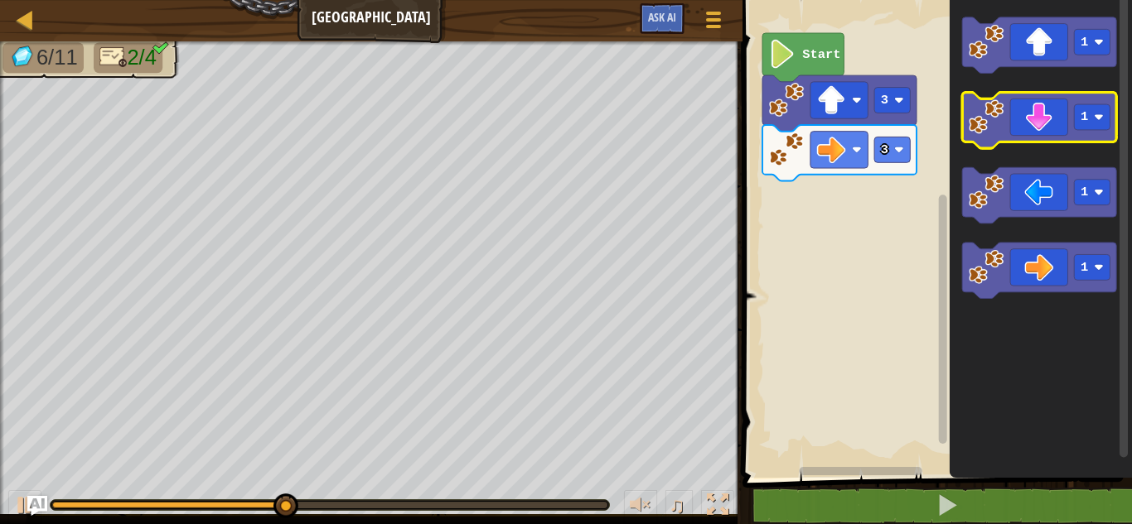
click at [1037, 129] on icon "Blockly Workspace" at bounding box center [1040, 121] width 154 height 56
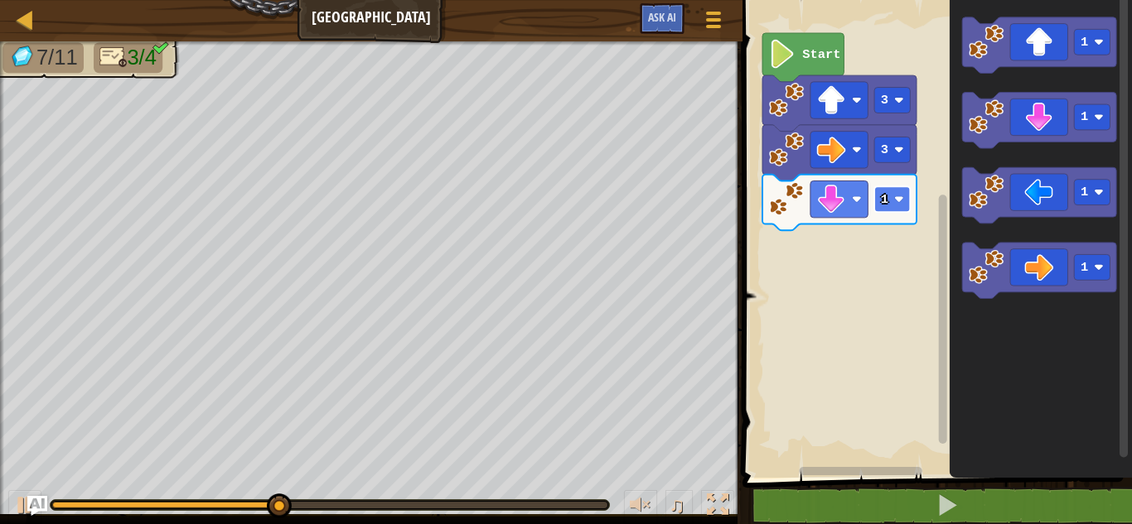
click at [903, 202] on image "Blockly Workspace" at bounding box center [899, 200] width 10 height 10
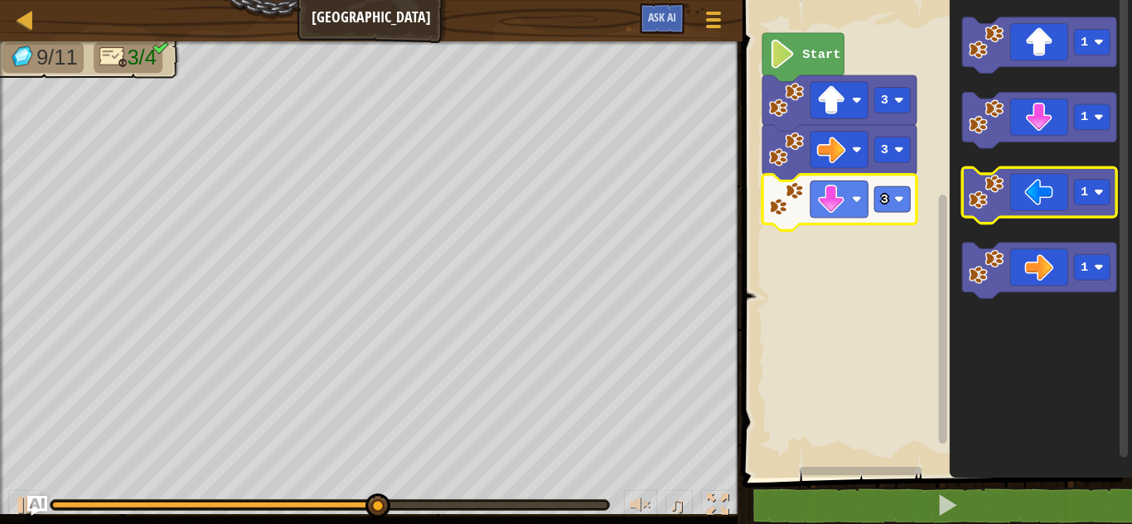
click at [1039, 196] on icon "Blockly Workspace" at bounding box center [1040, 195] width 154 height 56
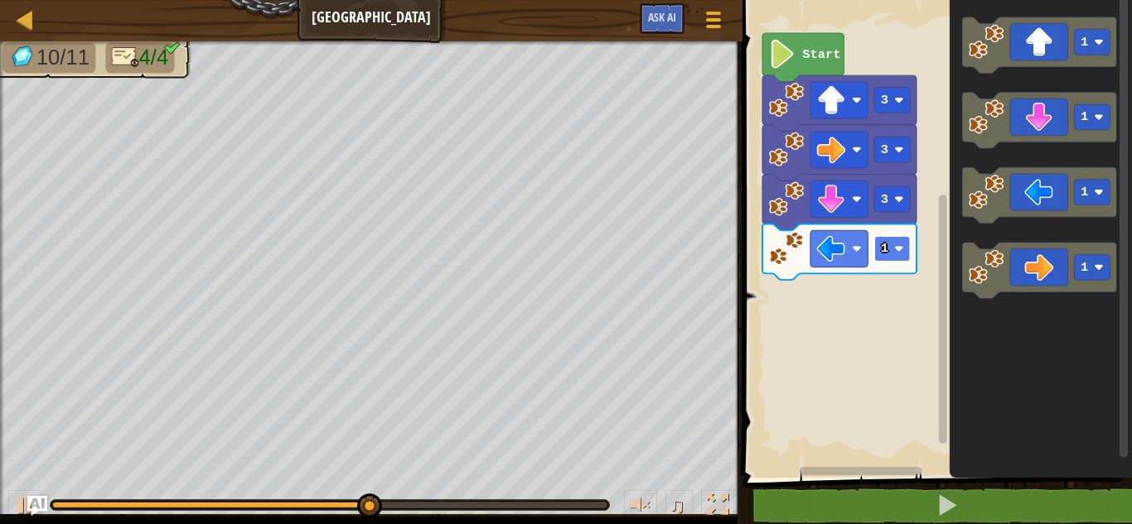
click at [897, 247] on image "Blockly Workspace" at bounding box center [899, 249] width 10 height 10
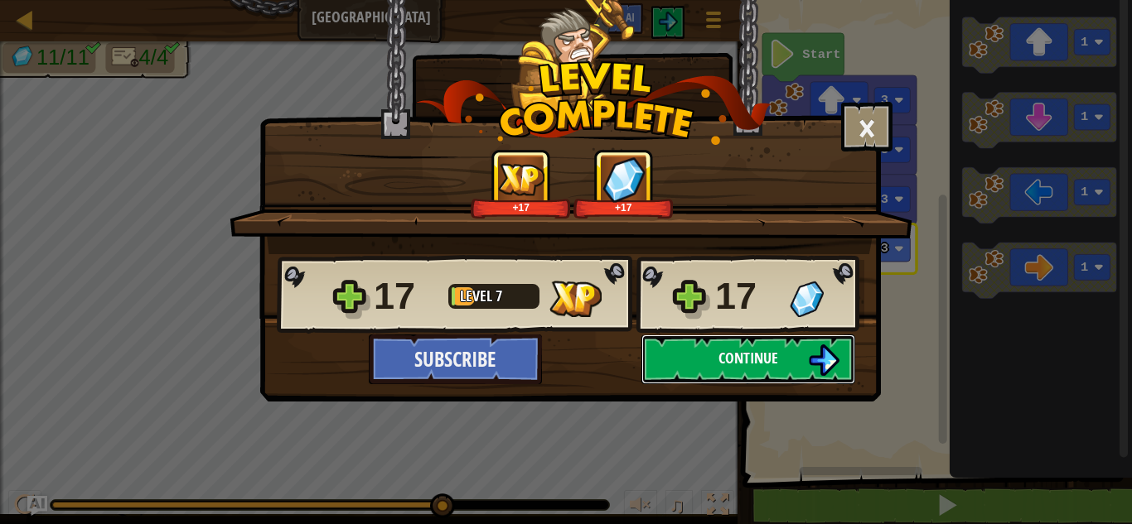
click at [681, 350] on button "Continue" at bounding box center [748, 360] width 214 height 50
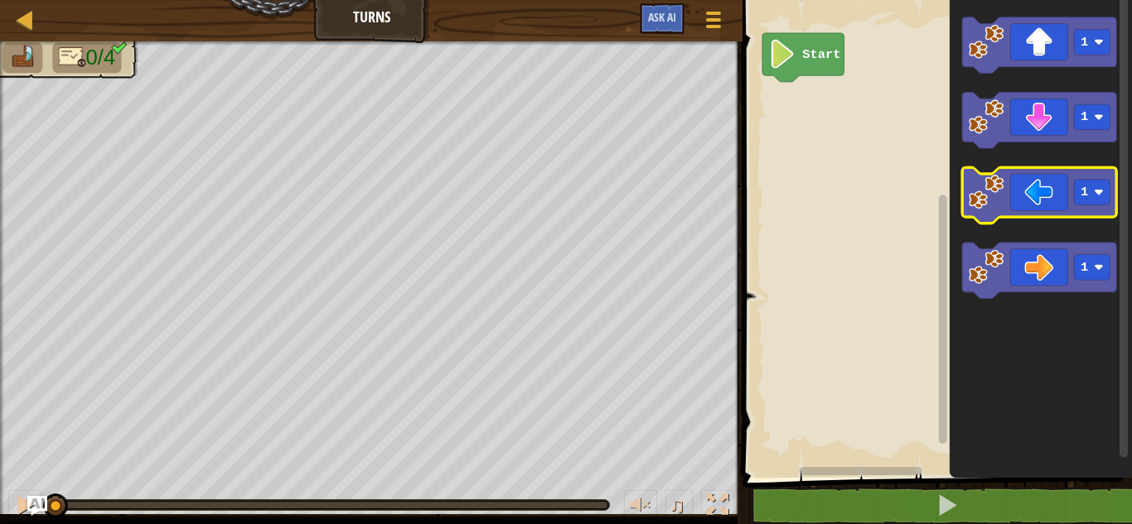
click at [1021, 200] on icon "Blockly Workspace" at bounding box center [1040, 195] width 154 height 56
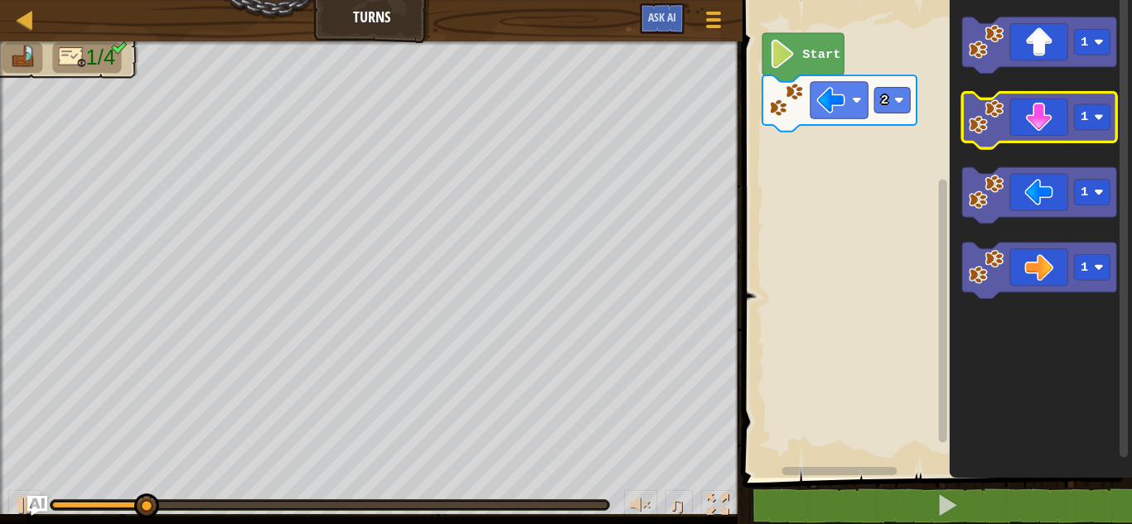
click at [1037, 116] on icon "Blockly Workspace" at bounding box center [1040, 121] width 154 height 56
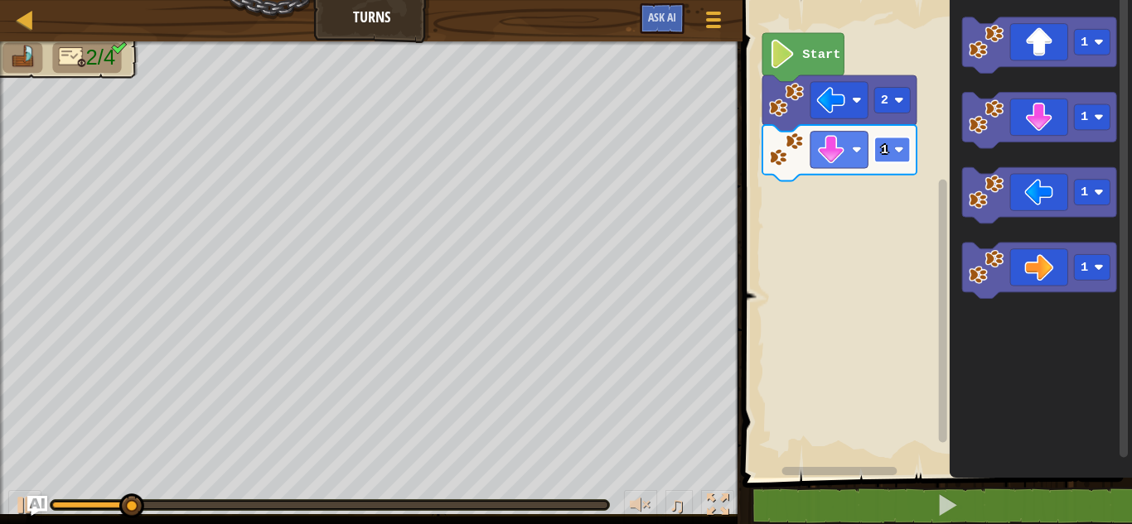
click at [902, 148] on image "Blockly Workspace" at bounding box center [899, 150] width 10 height 10
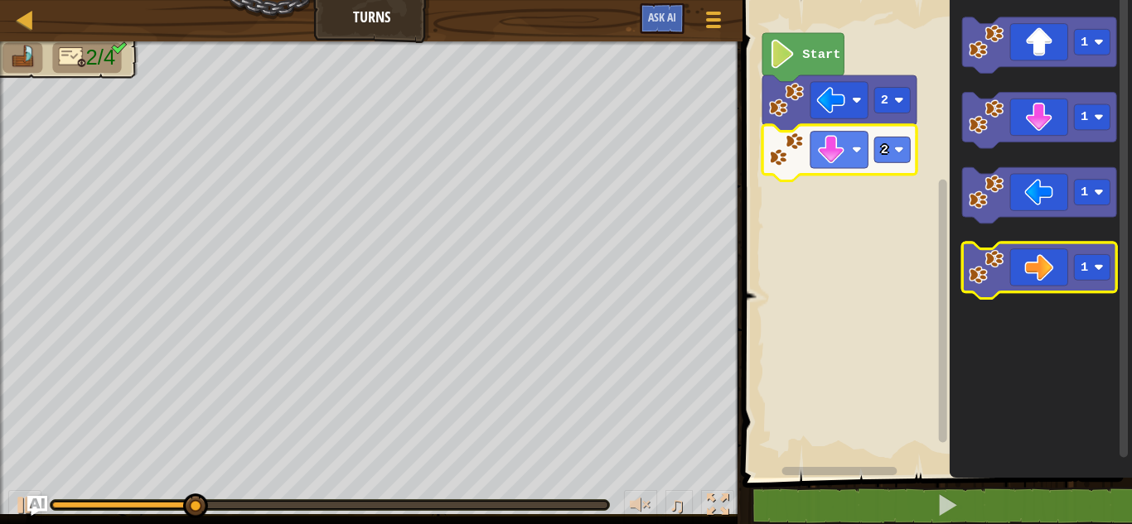
click at [1014, 263] on icon "Blockly Workspace" at bounding box center [1040, 271] width 154 height 56
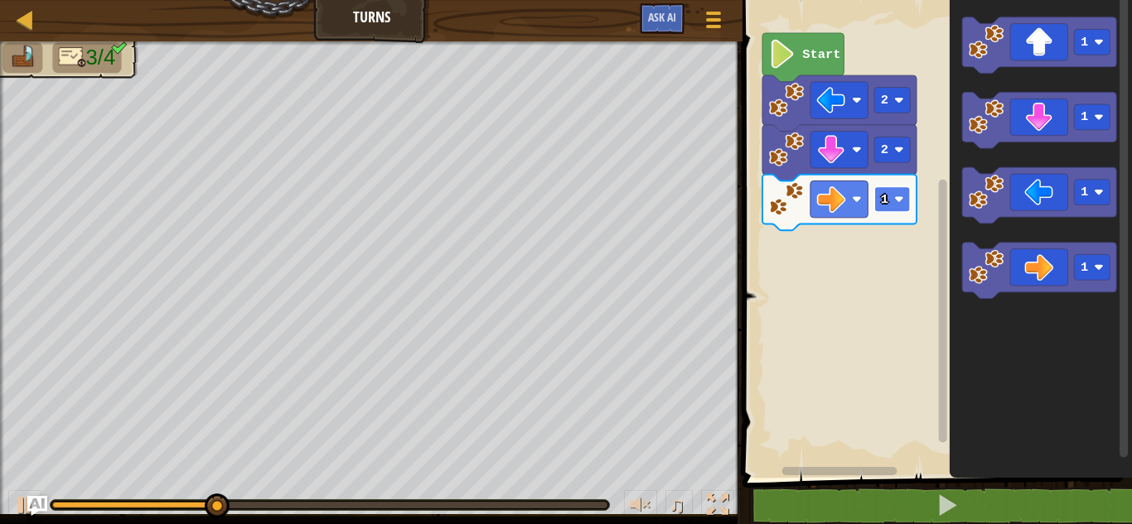
click at [896, 197] on image "Blockly Workspace" at bounding box center [899, 200] width 10 height 10
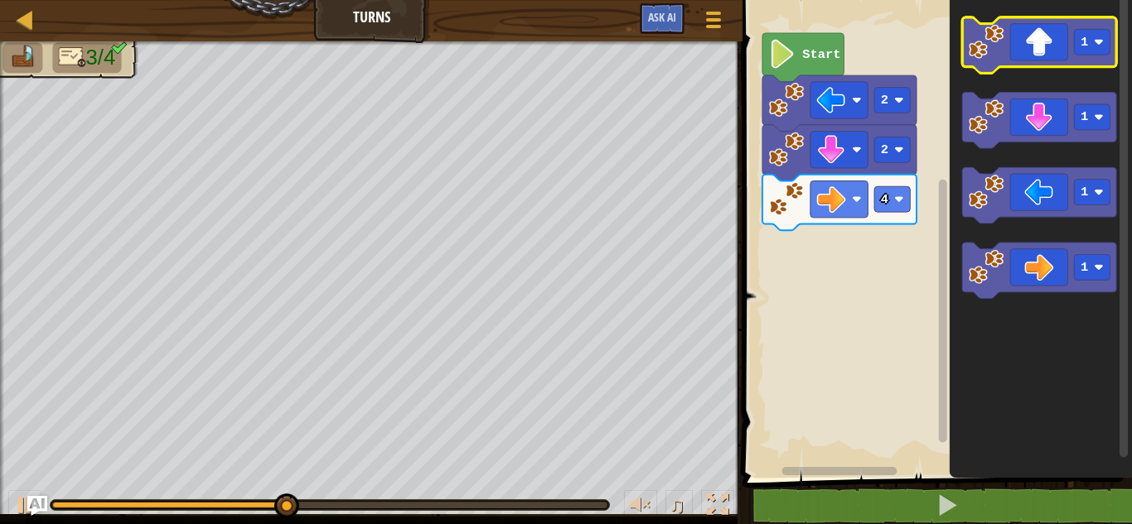
click at [1029, 57] on icon "Blockly Workspace" at bounding box center [1040, 45] width 154 height 56
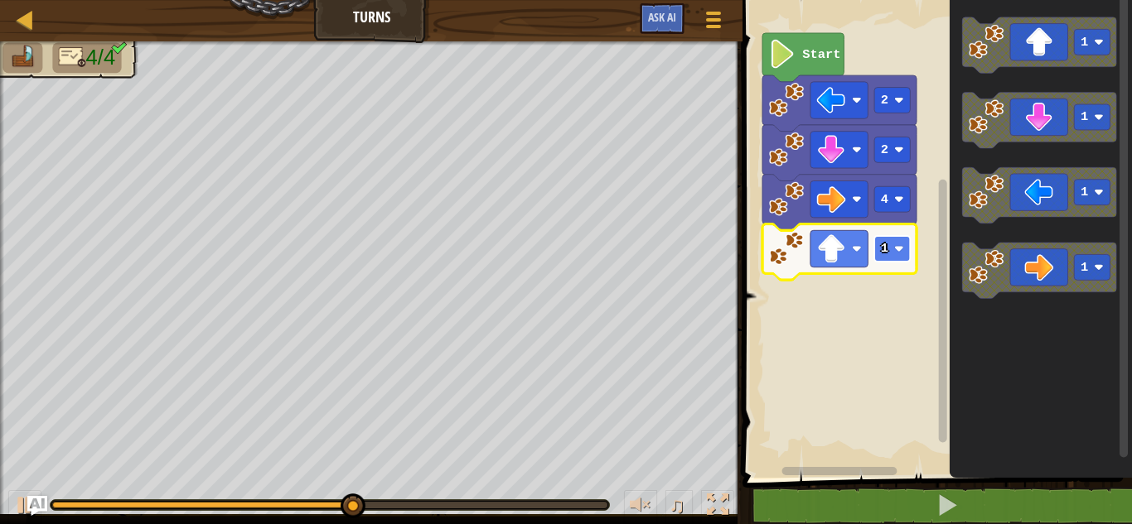
click at [898, 250] on image "Blockly Workspace" at bounding box center [899, 249] width 10 height 10
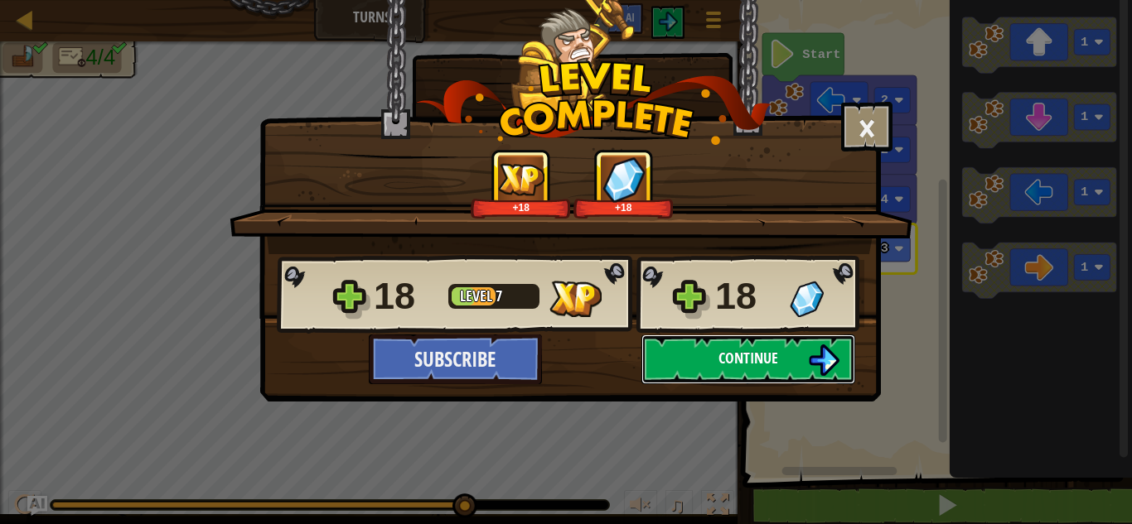
click at [738, 357] on span "Continue" at bounding box center [748, 358] width 60 height 21
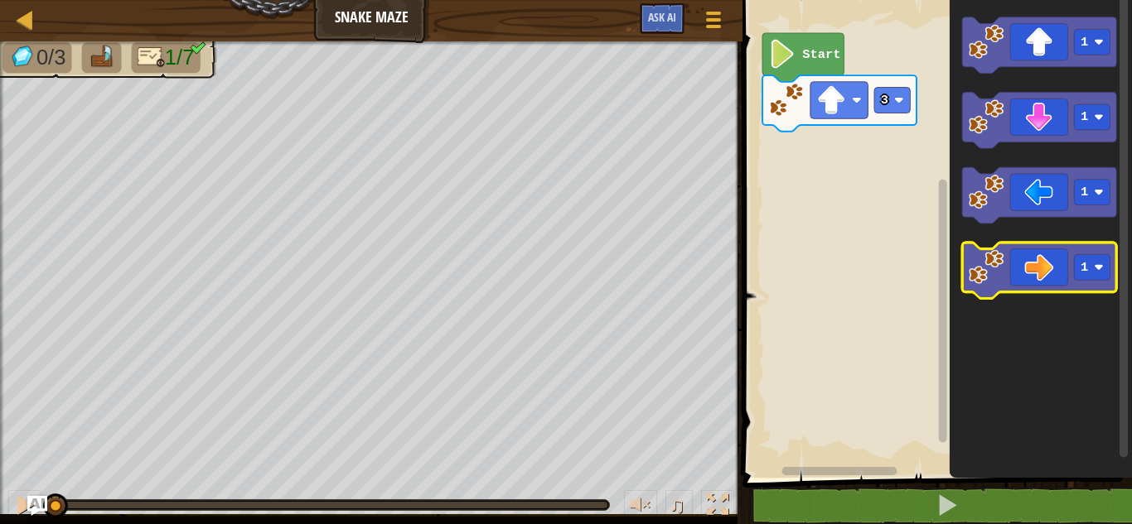
click at [1045, 275] on icon "Blockly Workspace" at bounding box center [1040, 271] width 154 height 56
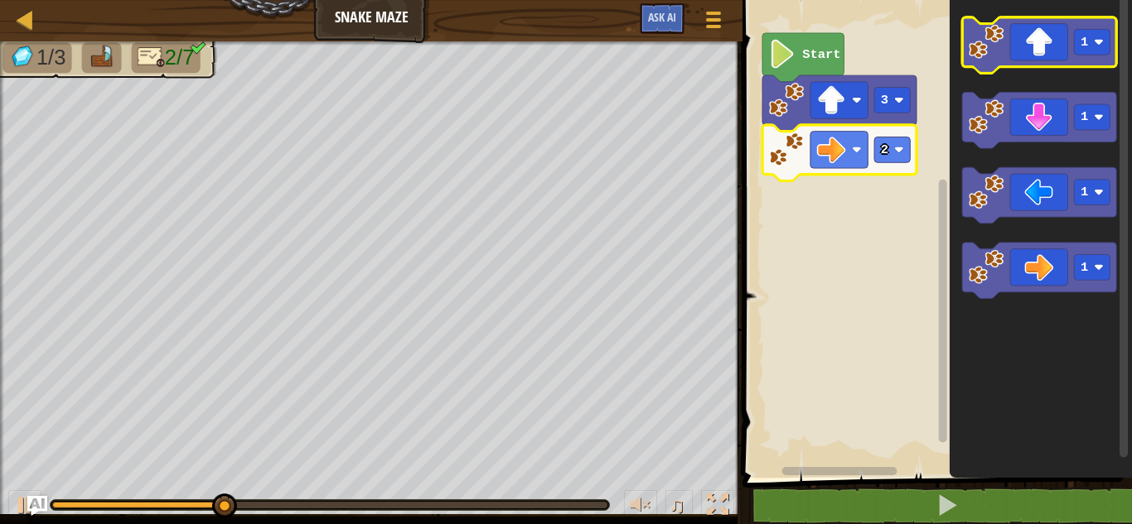
click at [1021, 60] on icon "Blockly Workspace" at bounding box center [1040, 45] width 154 height 56
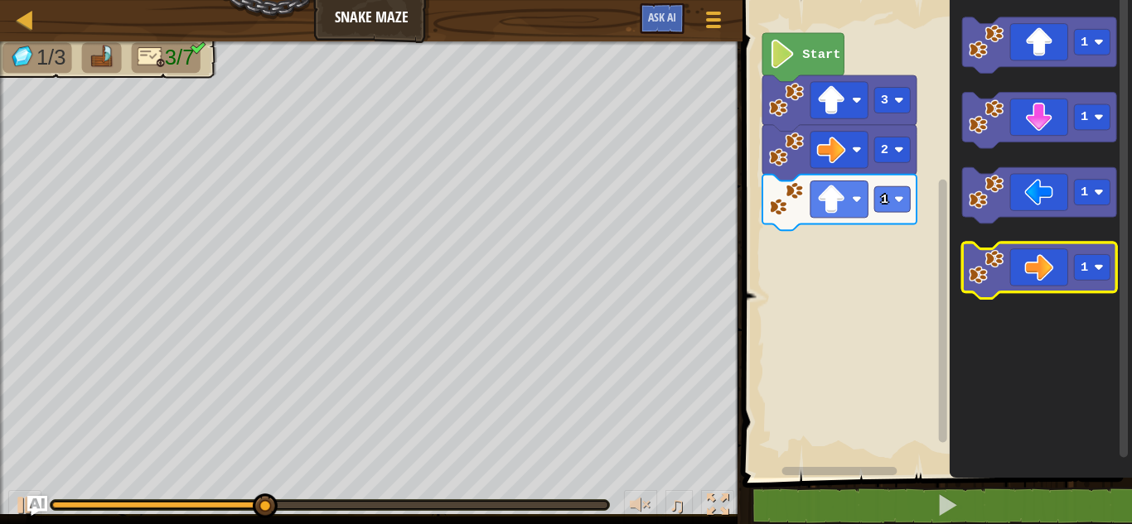
click at [1052, 276] on icon "Blockly Workspace" at bounding box center [1040, 271] width 154 height 56
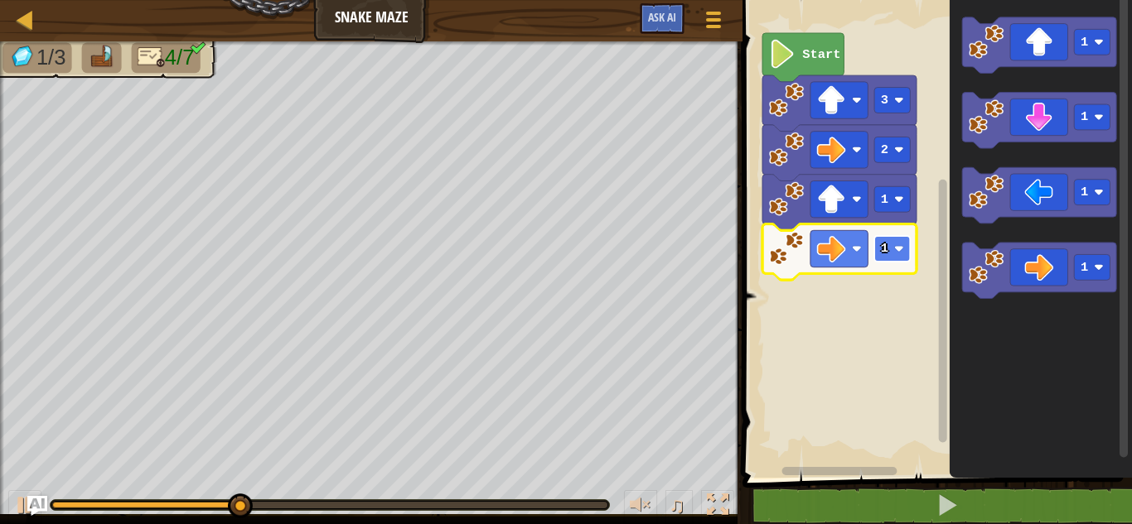
click at [902, 250] on image "Blockly Workspace" at bounding box center [899, 249] width 10 height 10
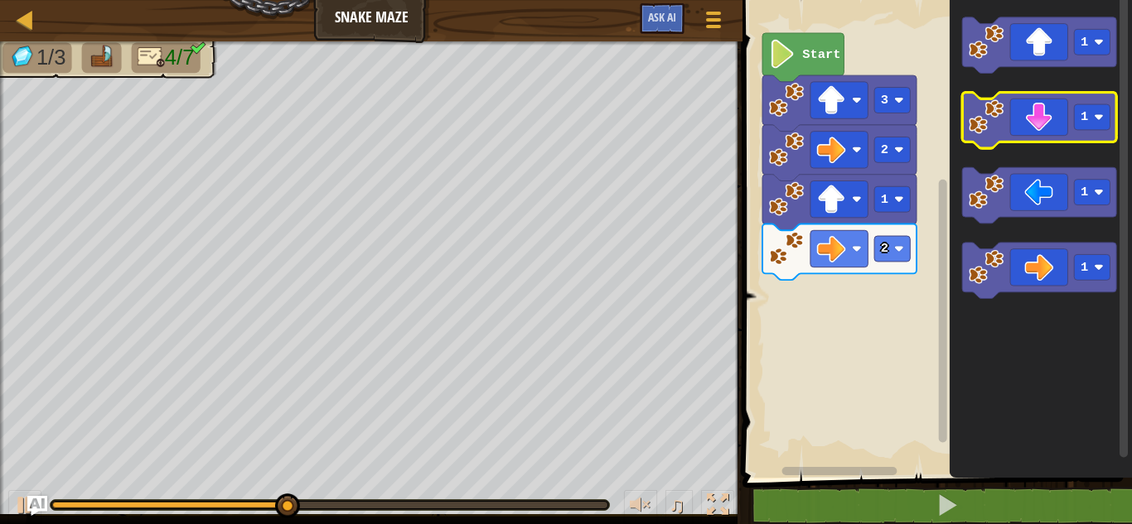
click at [1045, 136] on icon "Blockly Workspace" at bounding box center [1040, 121] width 154 height 56
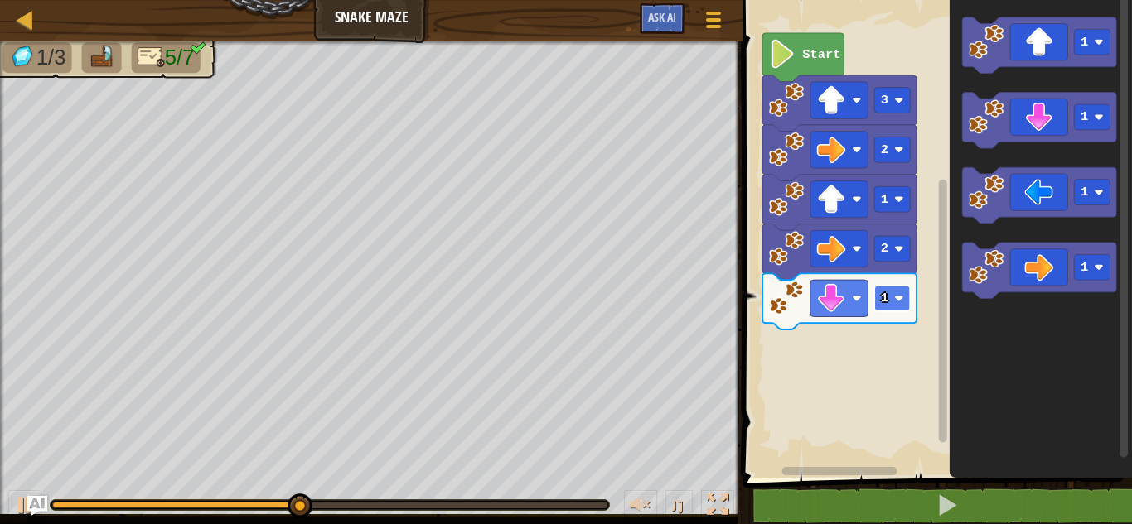
click at [900, 306] on rect "Blockly Workspace" at bounding box center [893, 299] width 36 height 26
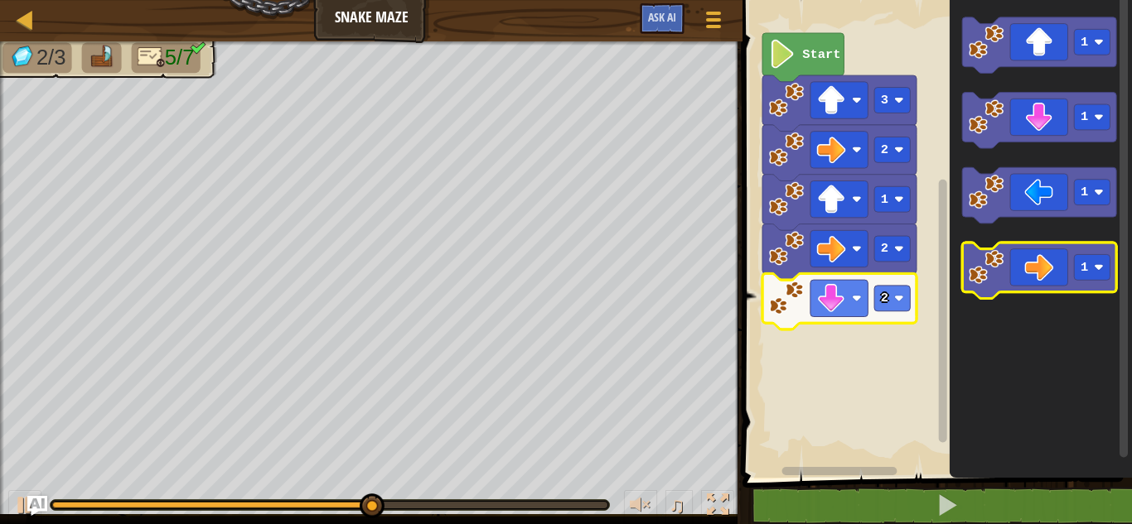
click at [1034, 276] on icon "Blockly Workspace" at bounding box center [1040, 271] width 154 height 56
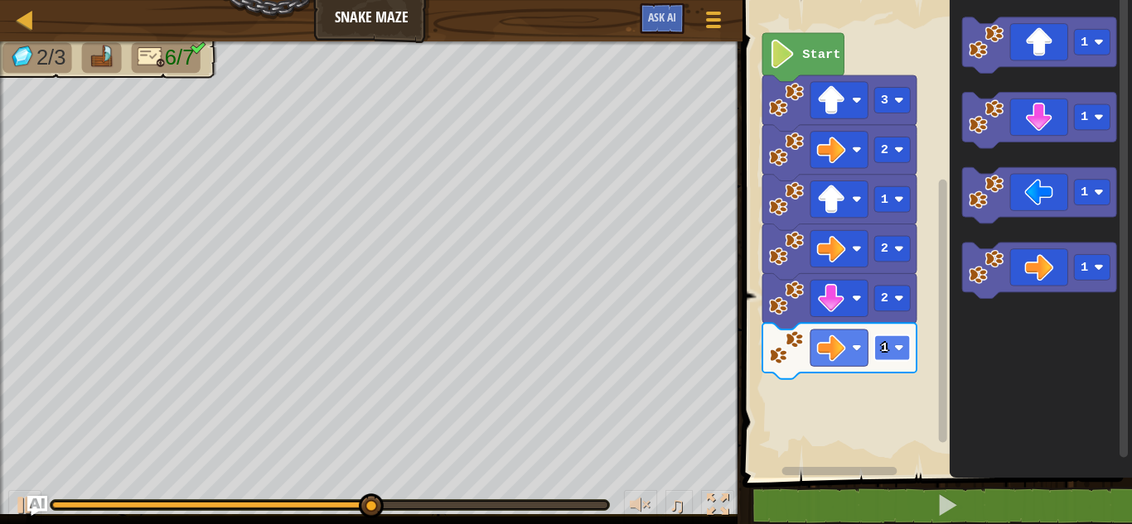
click at [903, 348] on image "Blockly Workspace" at bounding box center [899, 348] width 10 height 10
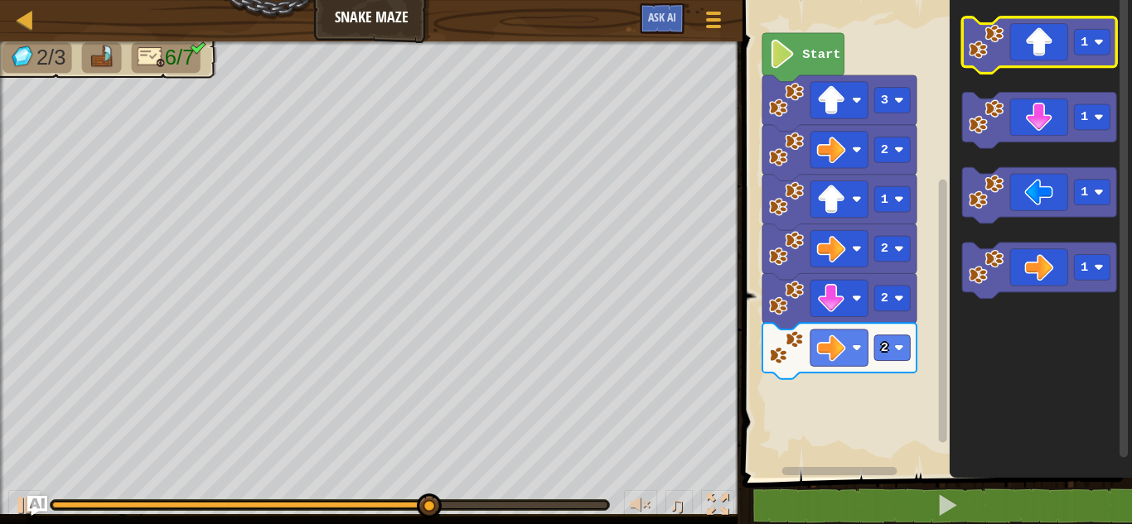
click at [1050, 57] on icon "Blockly Workspace" at bounding box center [1040, 45] width 154 height 56
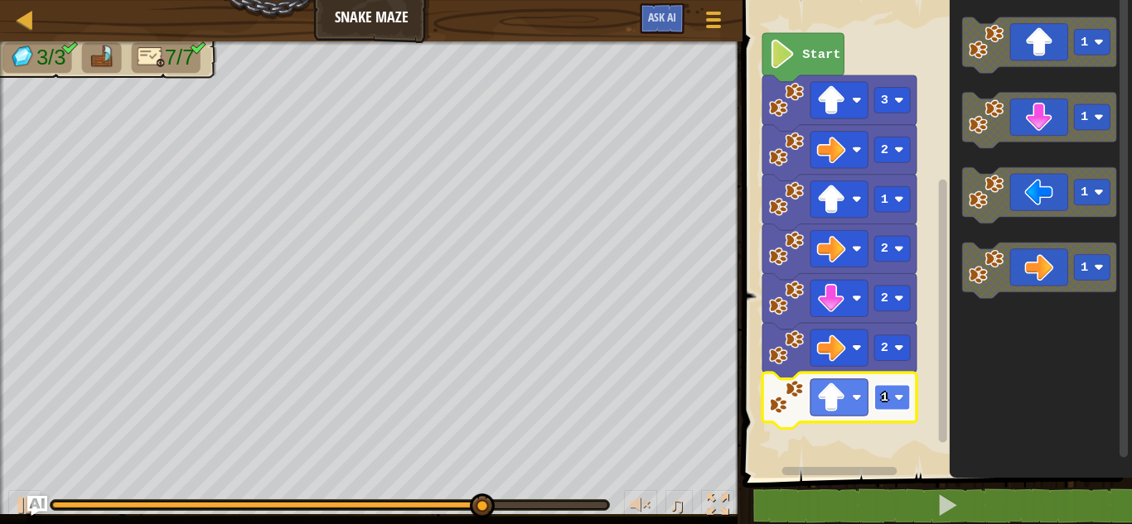
click at [894, 392] on rect "Blockly Workspace" at bounding box center [893, 398] width 36 height 26
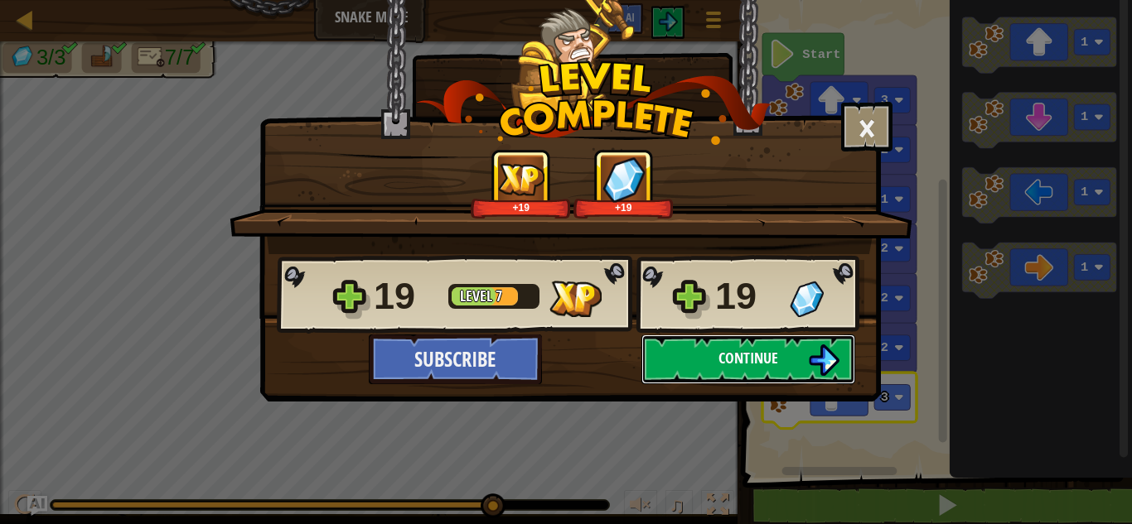
click at [726, 350] on span "Continue" at bounding box center [748, 358] width 60 height 21
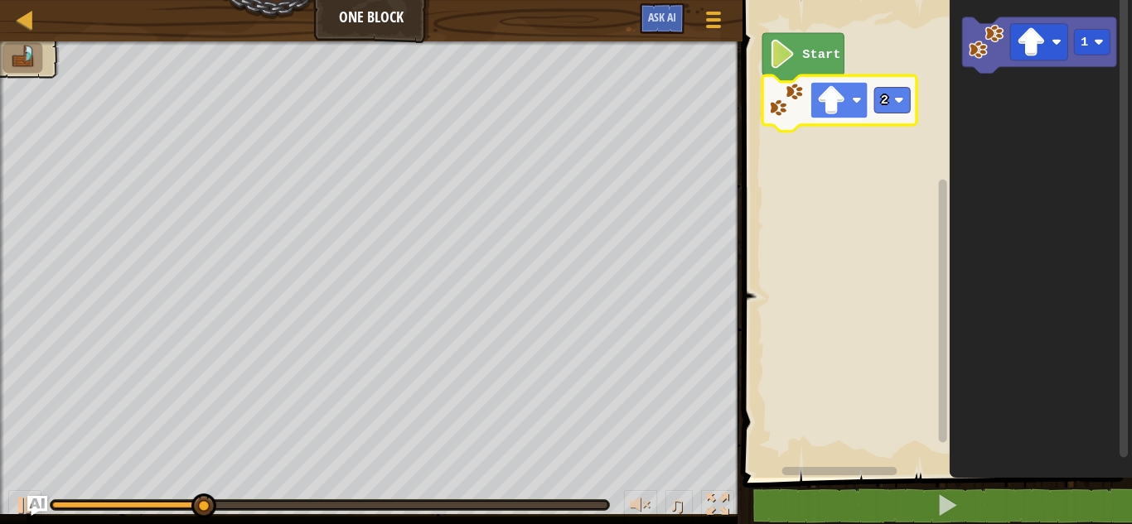
click at [847, 103] on rect "Blockly Workspace" at bounding box center [838, 100] width 57 height 36
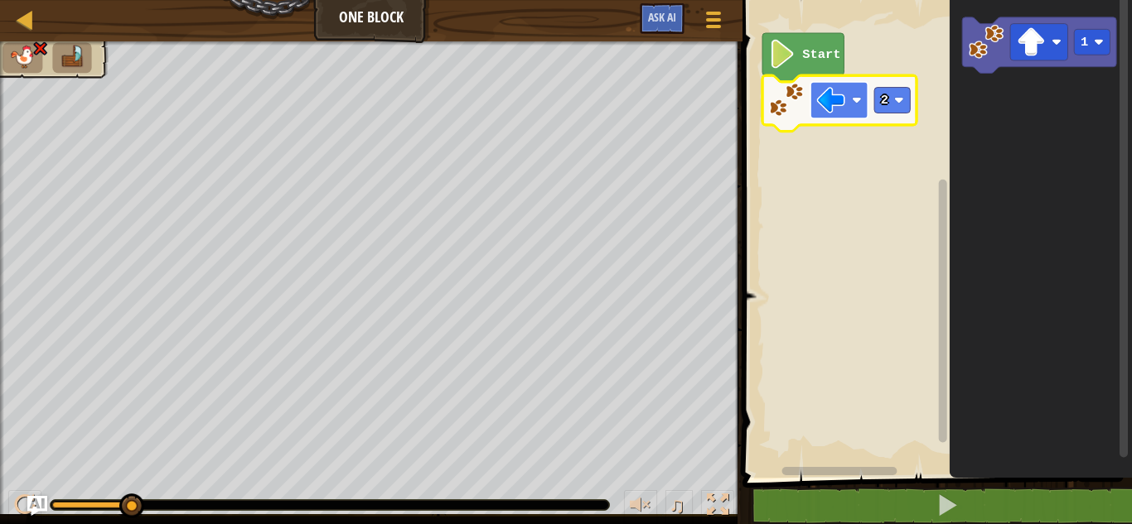
click at [851, 94] on rect "Blockly Workspace" at bounding box center [838, 100] width 57 height 36
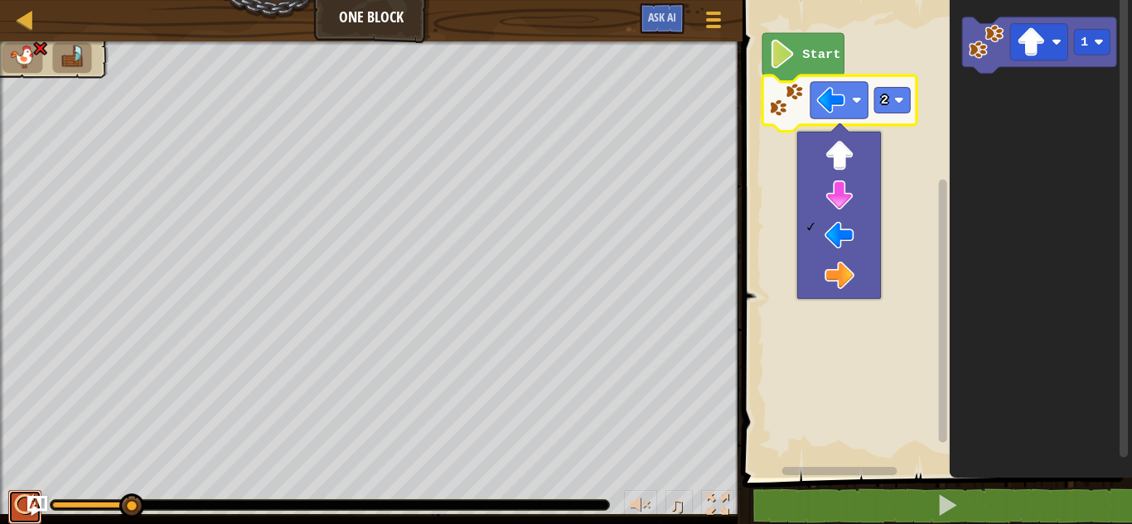
click at [19, 506] on div at bounding box center [25, 506] width 22 height 22
click at [852, 110] on rect "Blockly Workspace" at bounding box center [838, 100] width 57 height 36
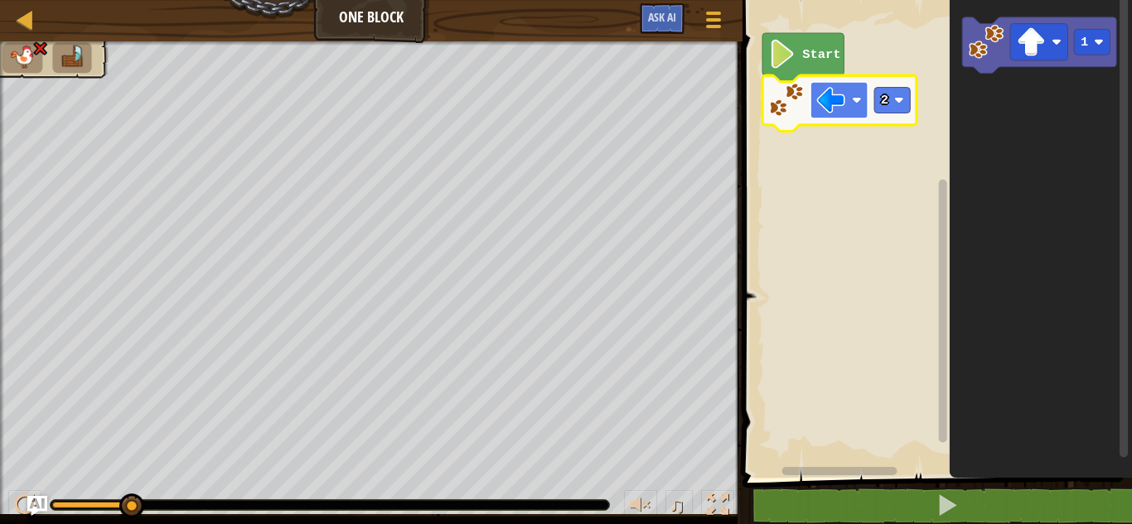
click at [857, 94] on rect "Blockly Workspace" at bounding box center [838, 100] width 57 height 36
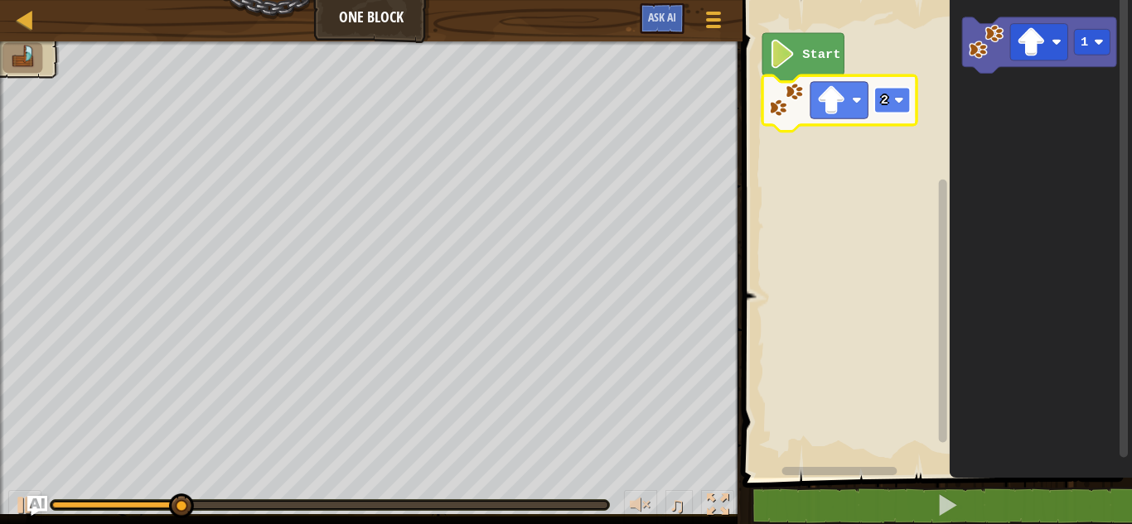
click at [896, 107] on rect "Blockly Workspace" at bounding box center [893, 101] width 36 height 26
click at [895, 92] on rect "Blockly Workspace" at bounding box center [893, 101] width 36 height 26
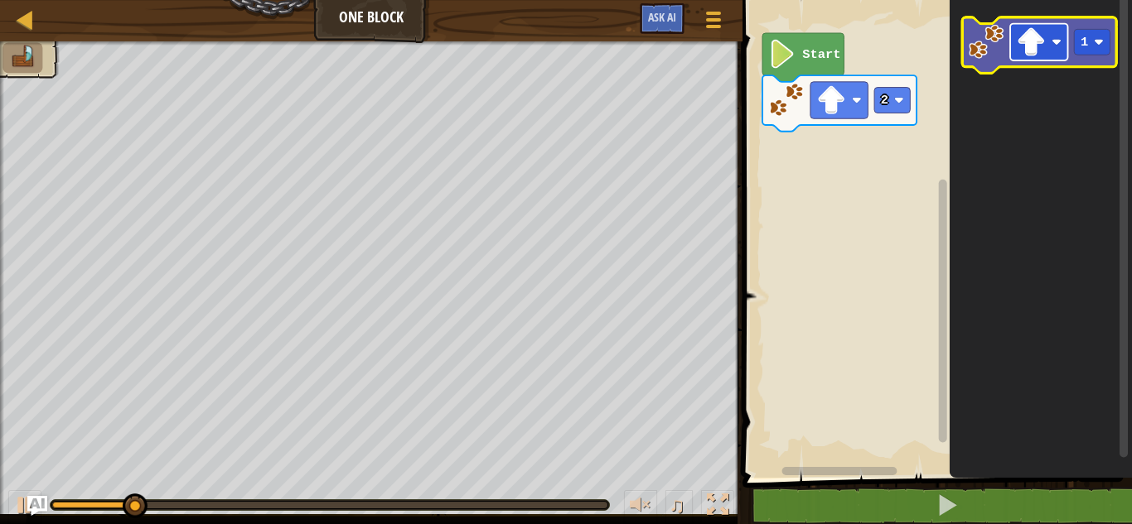
click at [1052, 37] on image "Blockly Workspace" at bounding box center [1057, 42] width 10 height 10
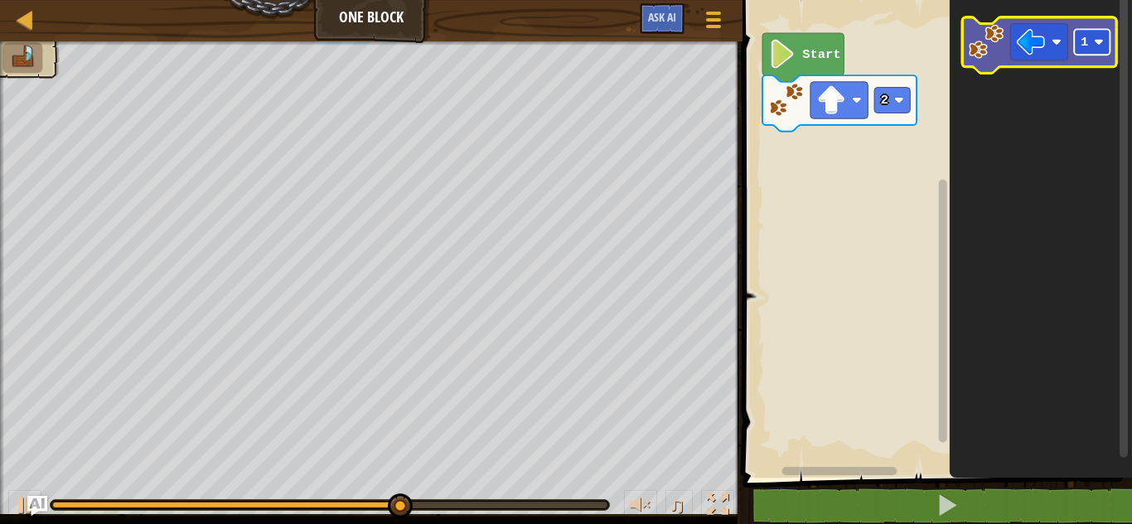
click at [1100, 41] on image "Blockly Workspace" at bounding box center [1099, 42] width 10 height 10
click at [1000, 42] on image "Blockly Workspace" at bounding box center [985, 41] width 35 height 35
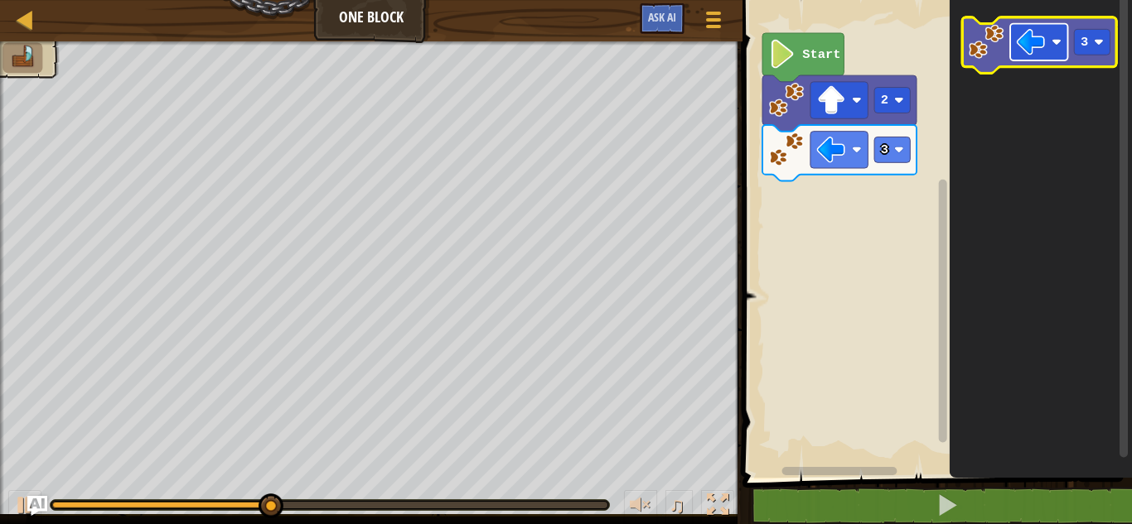
click at [1053, 36] on rect "Blockly Workspace" at bounding box center [1038, 42] width 57 height 36
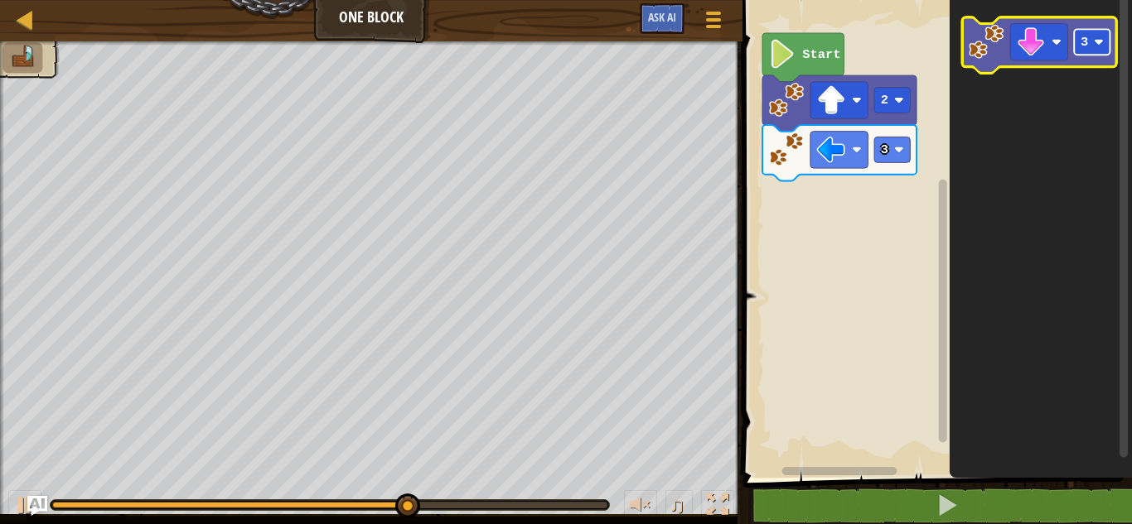
click at [1099, 41] on image "Blockly Workspace" at bounding box center [1099, 42] width 10 height 10
click at [989, 43] on image "Blockly Workspace" at bounding box center [985, 41] width 35 height 35
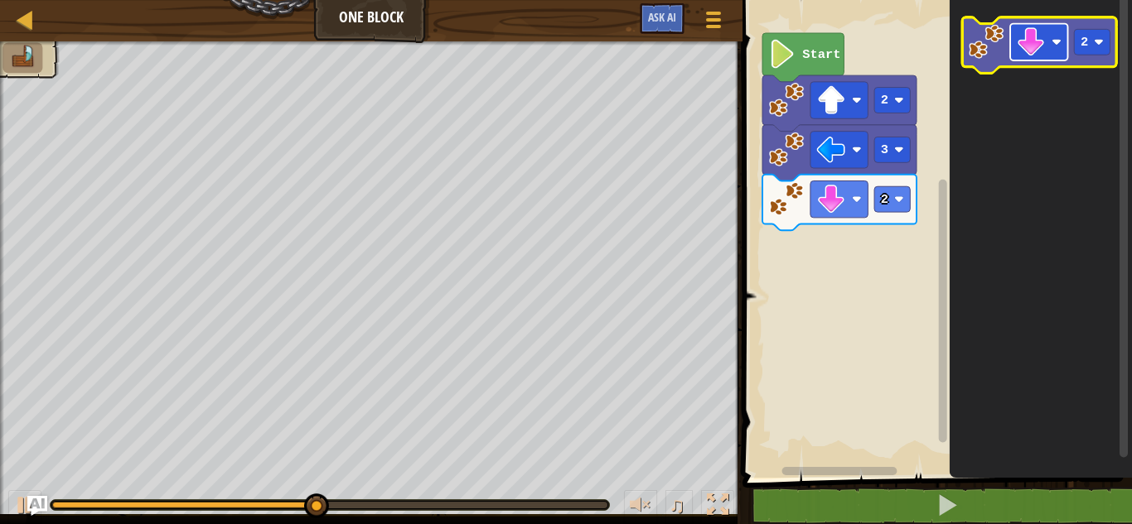
click at [1060, 50] on rect "Blockly Workspace" at bounding box center [1038, 42] width 57 height 36
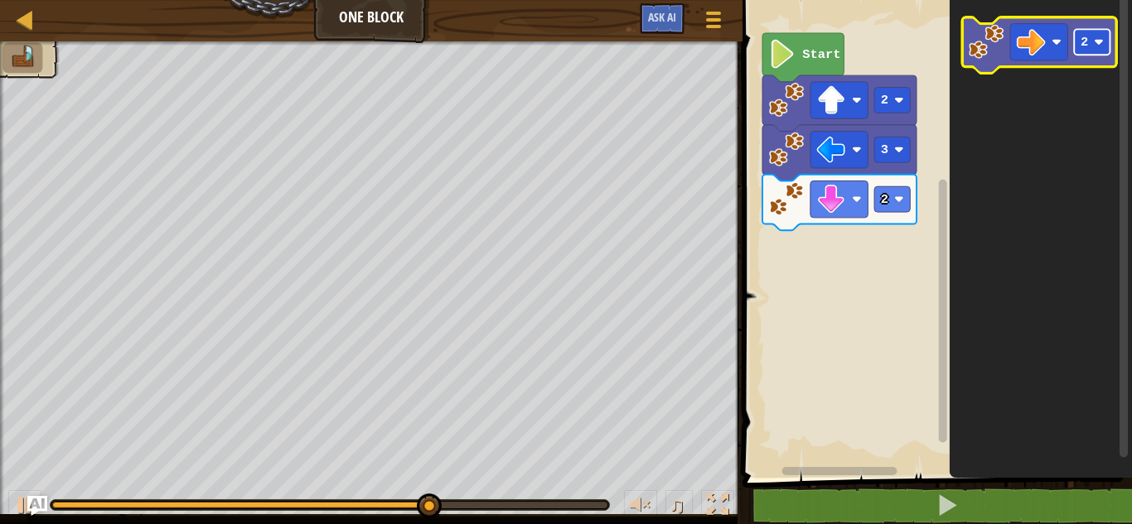
click at [1098, 43] on image "Blockly Workspace" at bounding box center [1099, 42] width 10 height 10
click at [998, 39] on image "Blockly Workspace" at bounding box center [985, 41] width 35 height 35
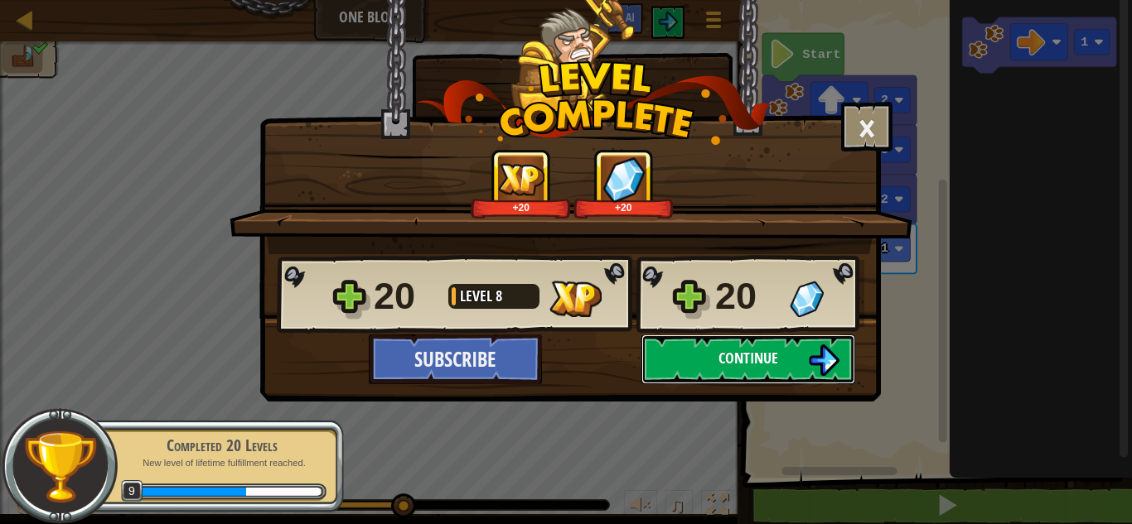
click at [755, 366] on span "Continue" at bounding box center [748, 358] width 60 height 21
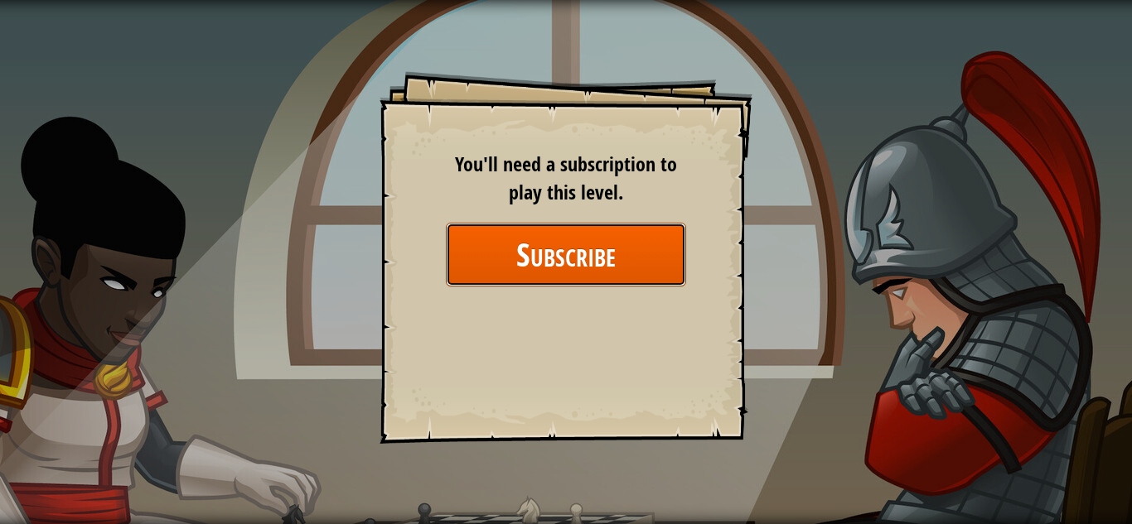
click at [559, 274] on button "Subscribe" at bounding box center [566, 255] width 240 height 64
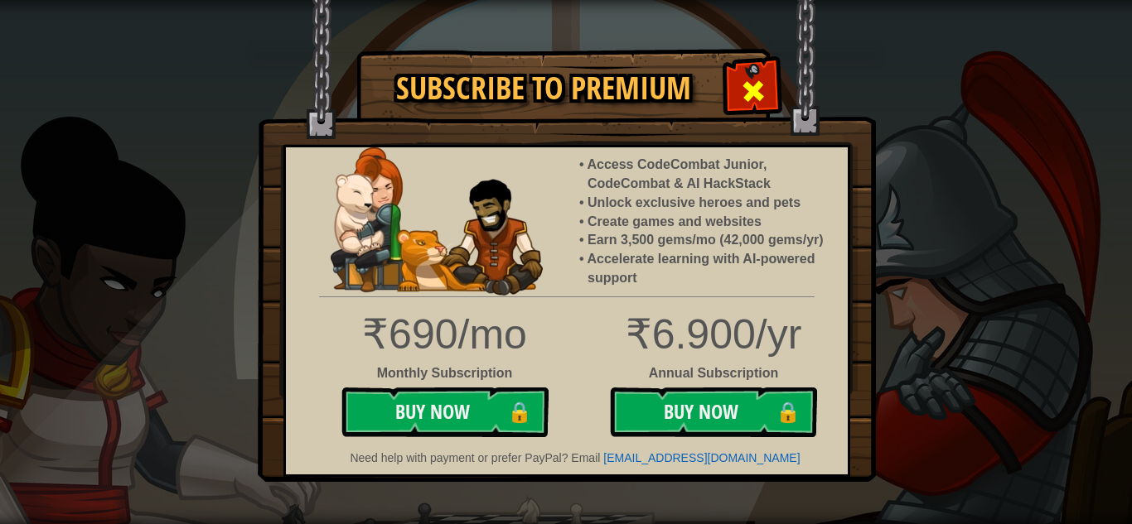
click at [764, 89] on span at bounding box center [753, 91] width 27 height 27
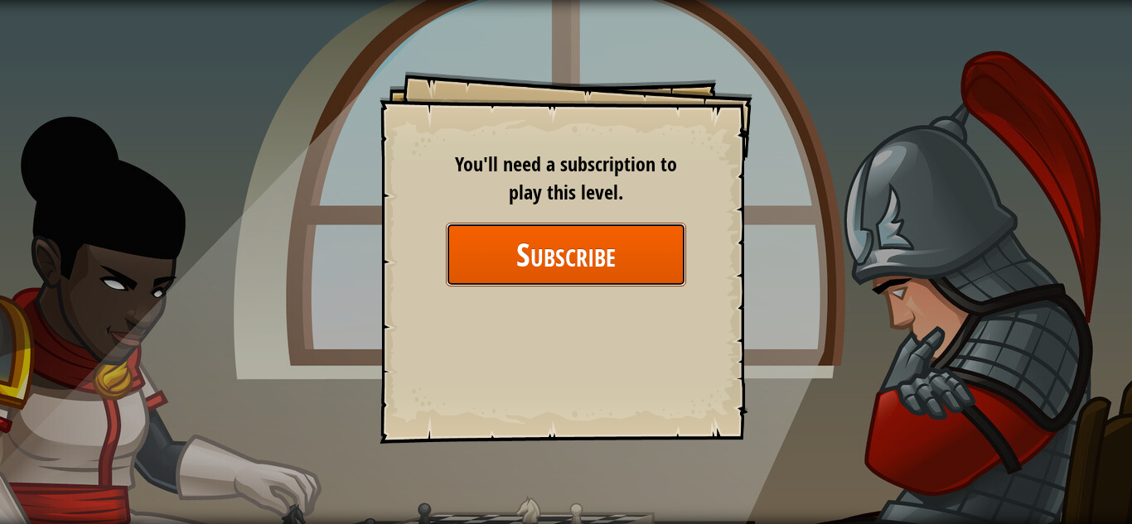
click at [554, 271] on button "Subscribe" at bounding box center [566, 255] width 240 height 64
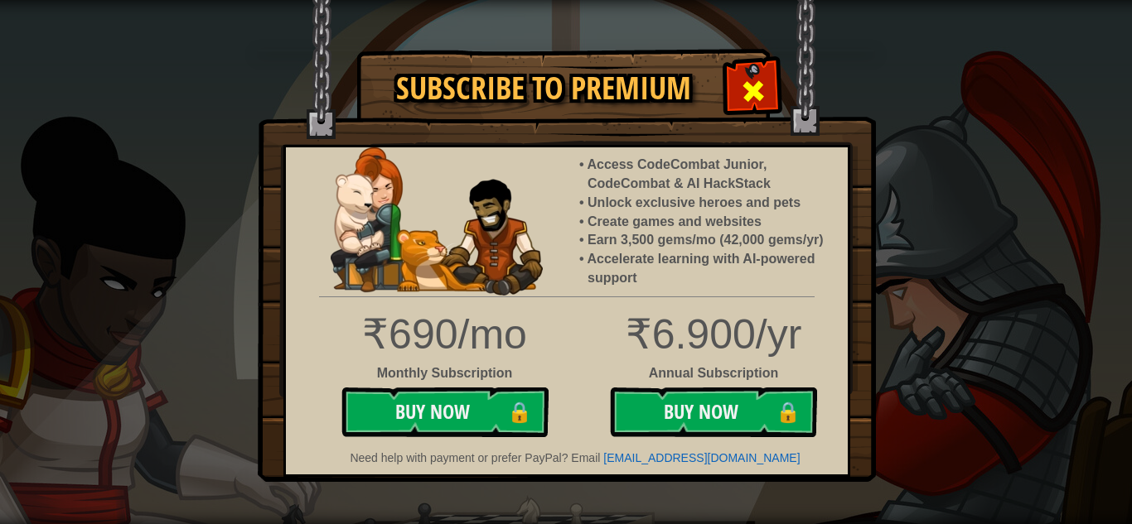
click at [747, 84] on span at bounding box center [753, 91] width 27 height 27
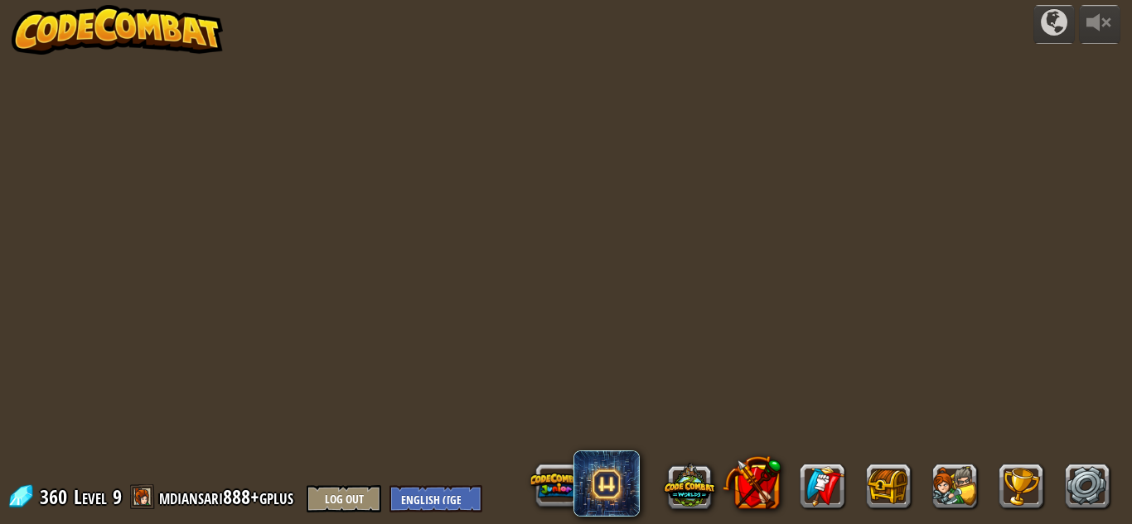
click at [125, 27] on img at bounding box center [118, 30] width 212 height 50
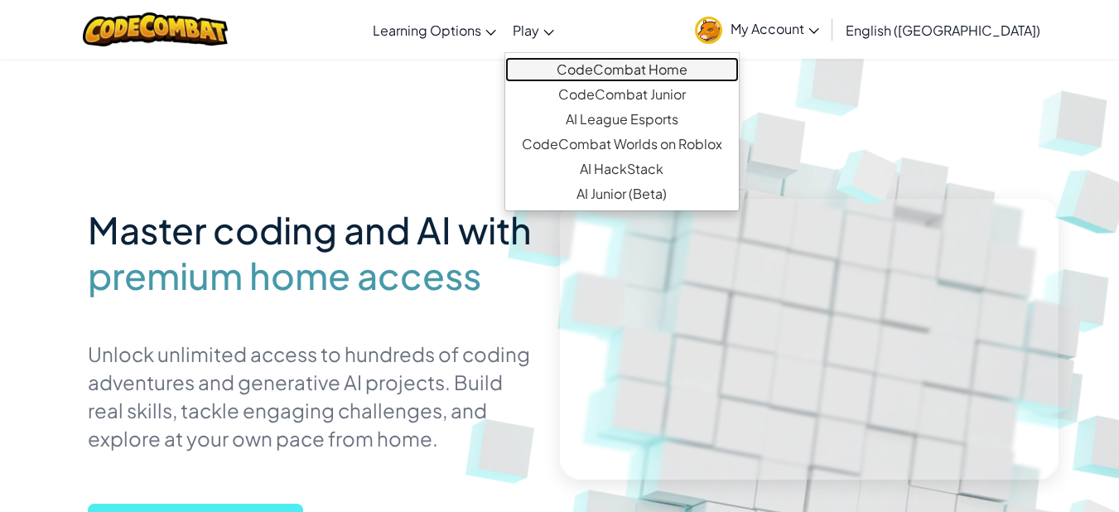
click at [642, 78] on link "CodeCombat Home" at bounding box center [622, 69] width 234 height 25
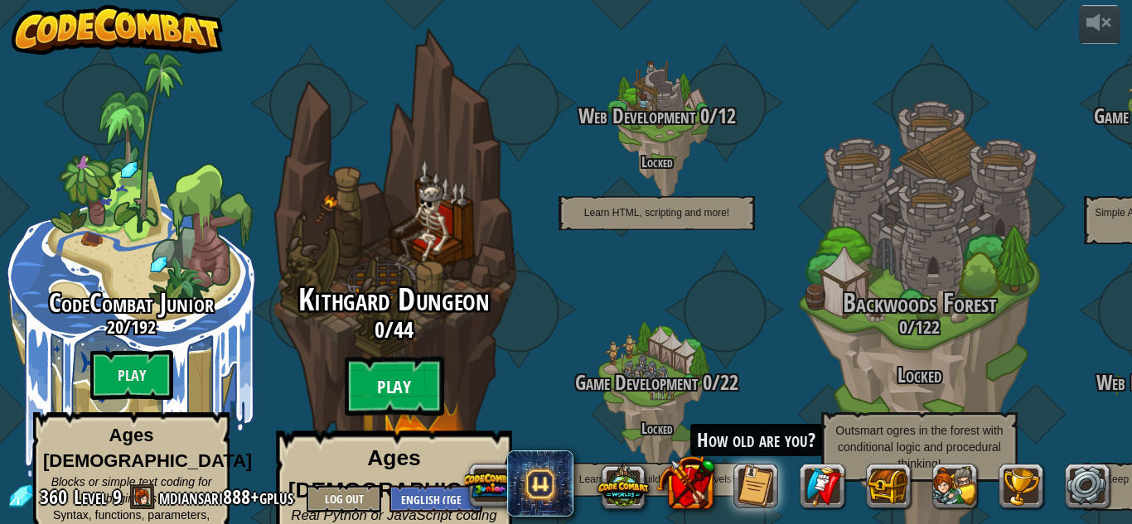
click at [376, 357] on btn "Play" at bounding box center [394, 387] width 99 height 60
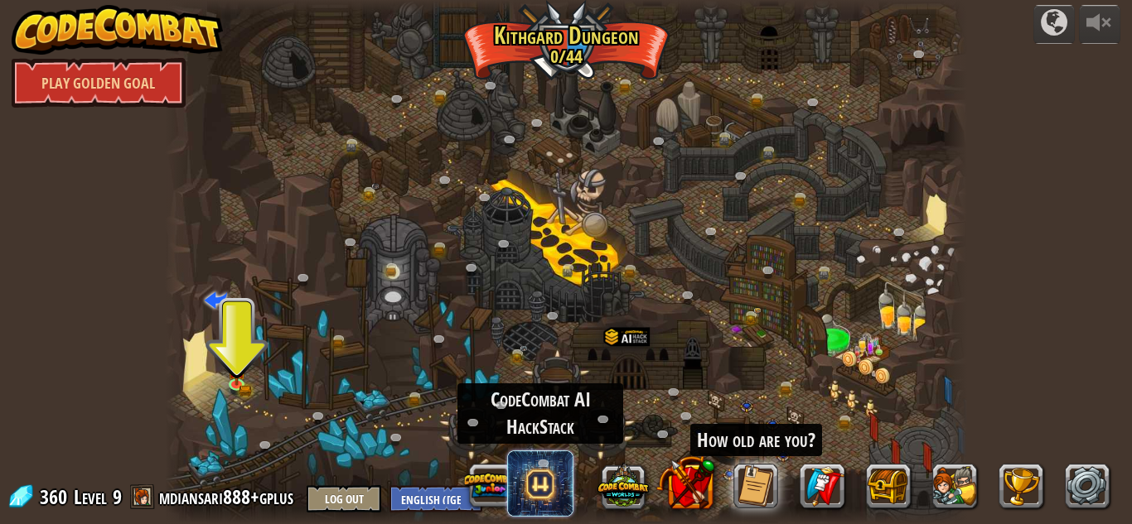
click at [545, 482] on span at bounding box center [540, 484] width 66 height 66
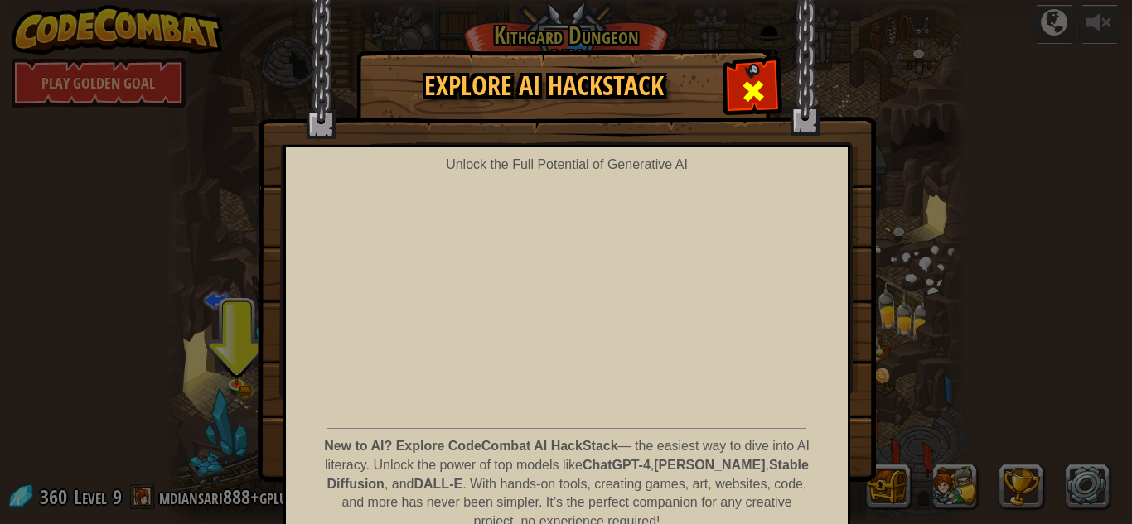
click at [756, 86] on span at bounding box center [753, 91] width 27 height 27
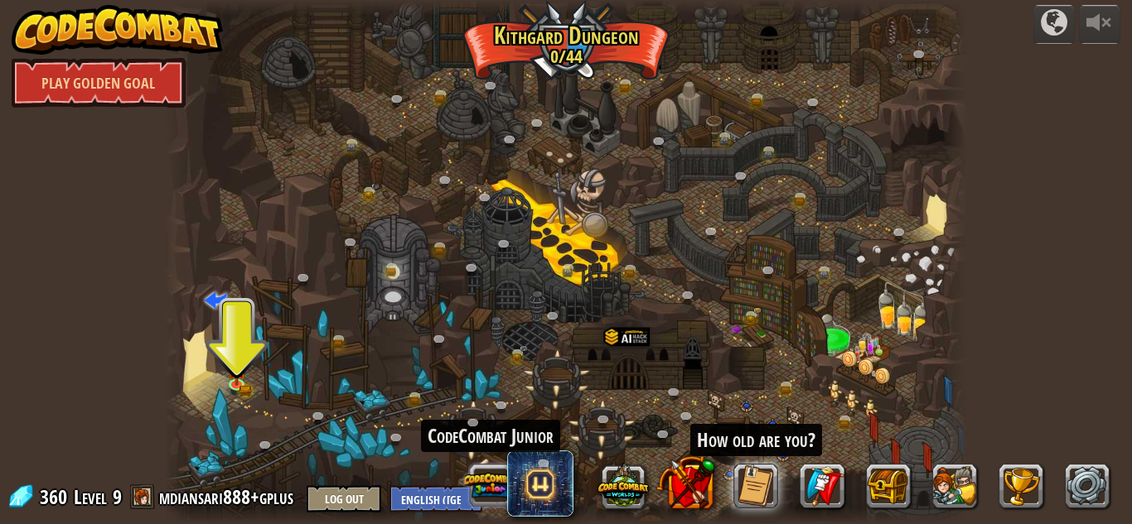
click at [495, 483] on div "CodeCombat Junior How old are you?" at bounding box center [788, 486] width 663 height 66
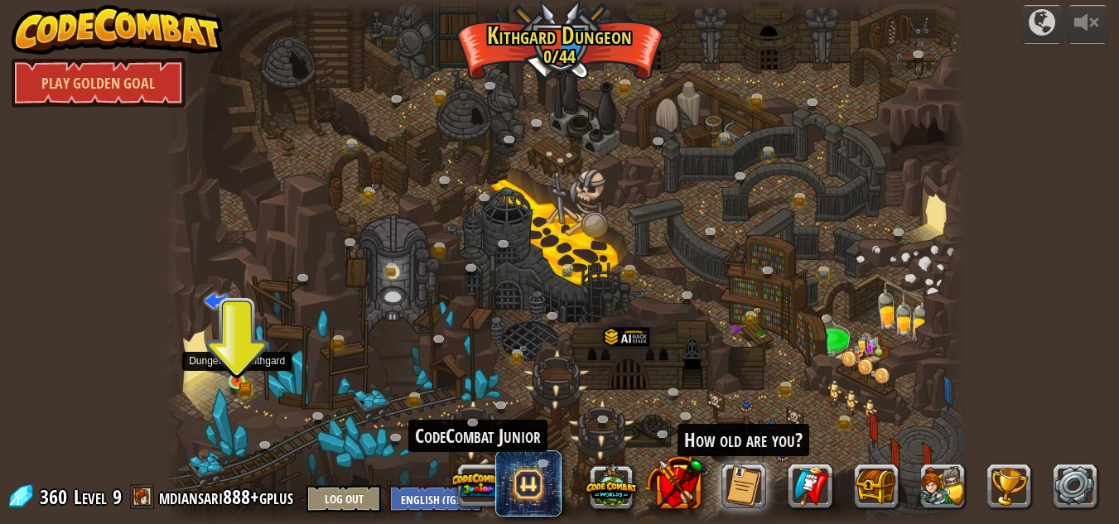
click at [235, 368] on img at bounding box center [236, 362] width 11 height 11
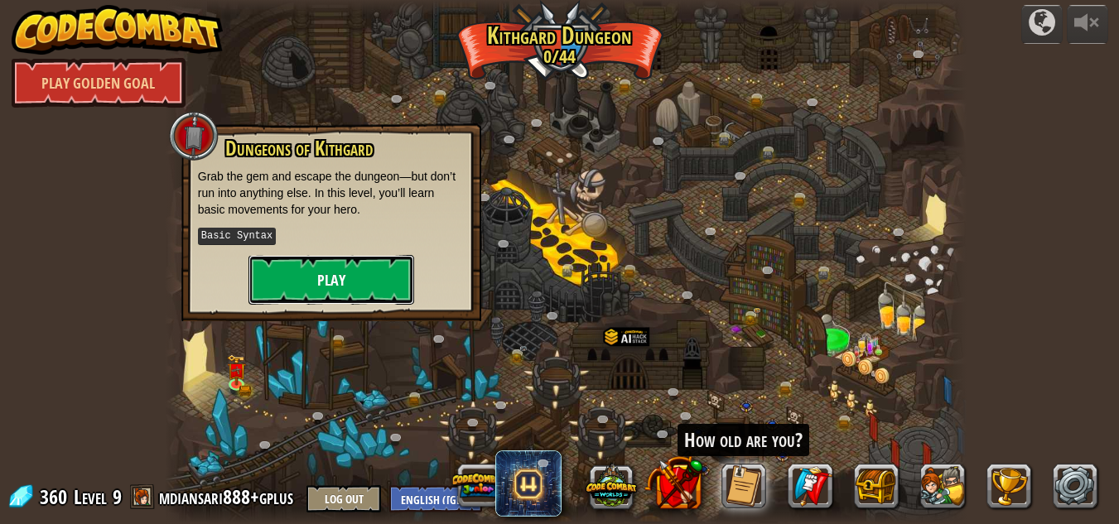
click at [337, 282] on button "Play" at bounding box center [332, 280] width 166 height 50
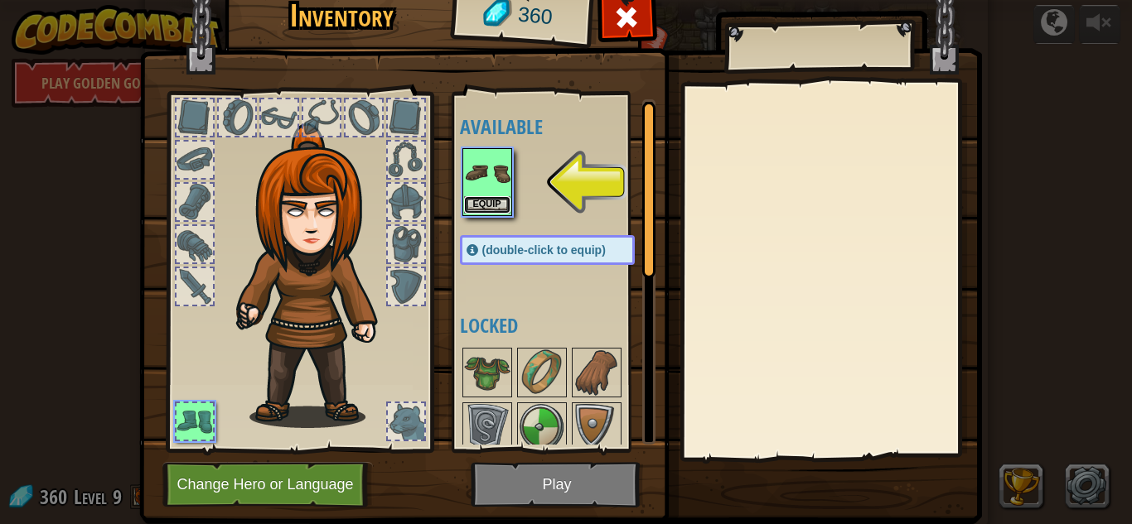
click at [482, 201] on button "Equip" at bounding box center [487, 204] width 46 height 17
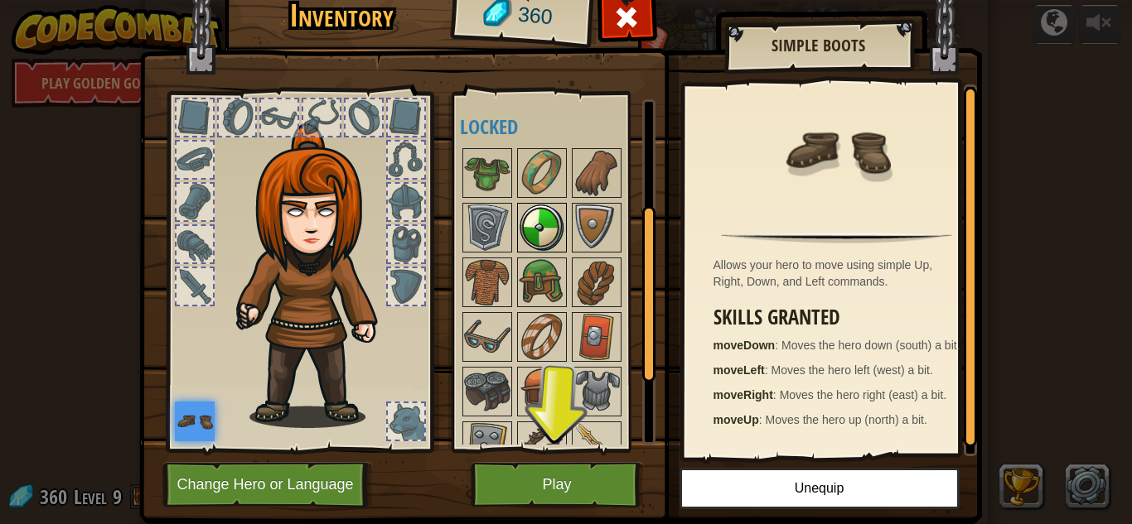
scroll to position [83, 0]
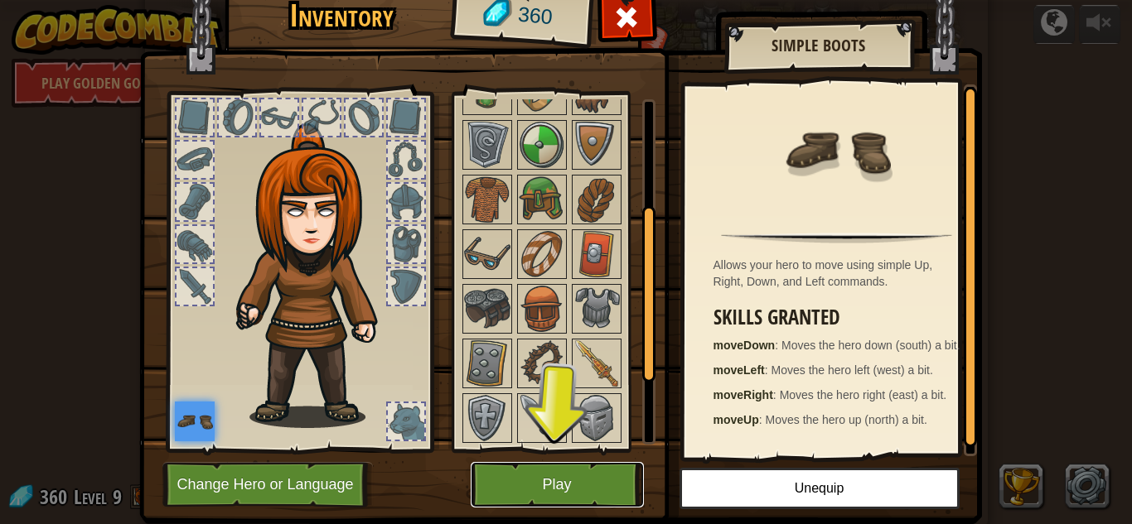
click at [553, 484] on button "Play" at bounding box center [556, 485] width 173 height 46
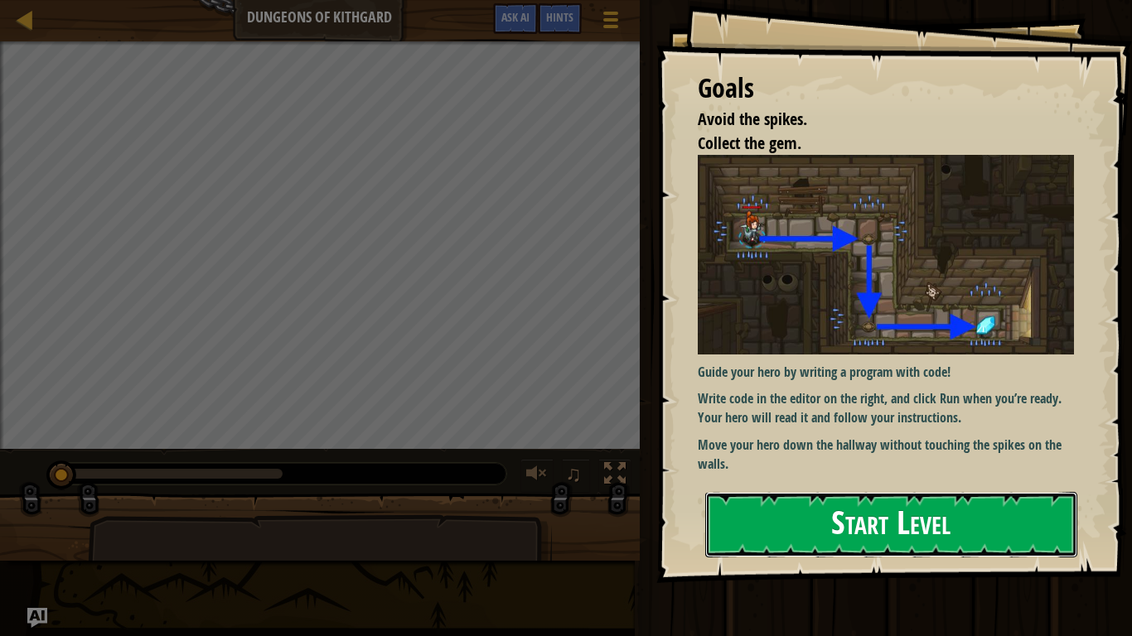
click at [804, 519] on button "Start Level" at bounding box center [891, 524] width 372 height 65
